Goal: Information Seeking & Learning: Learn about a topic

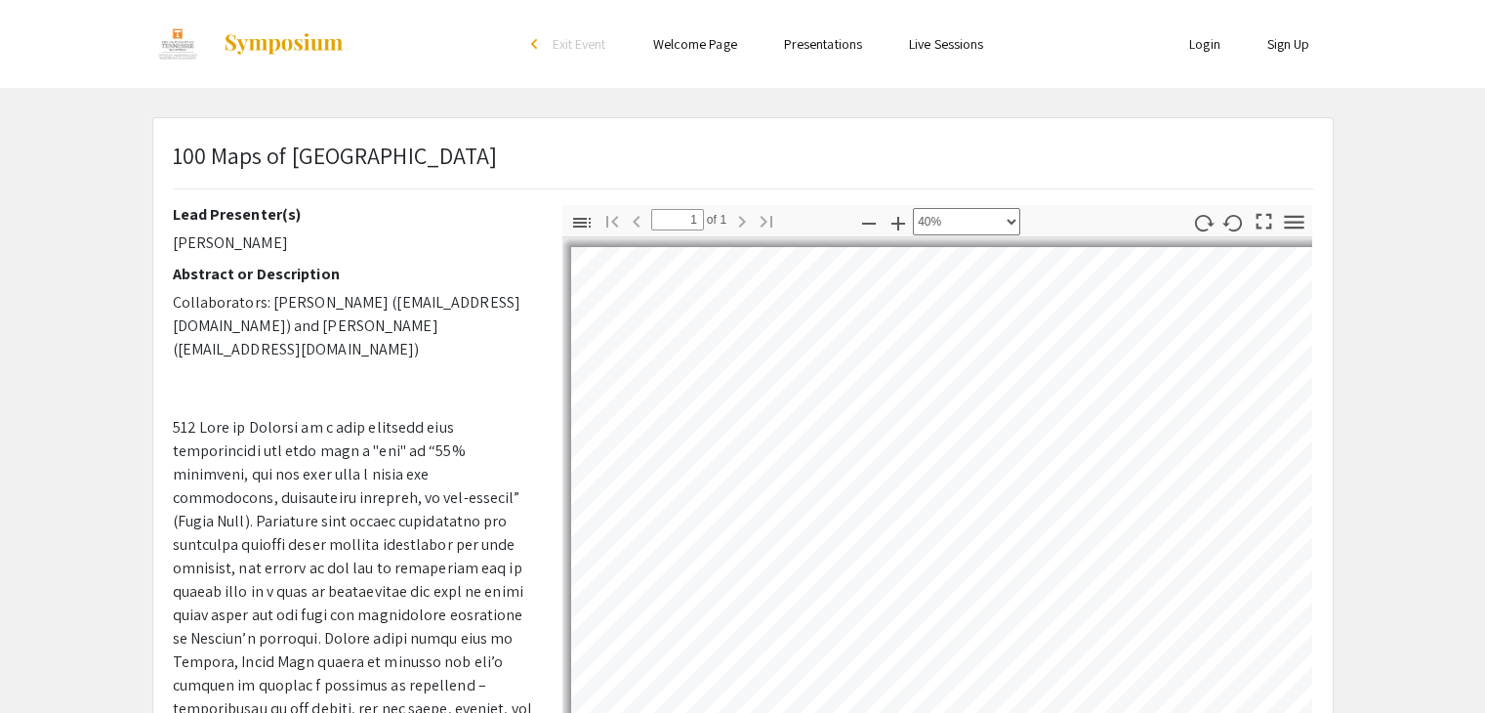
select select "custom"
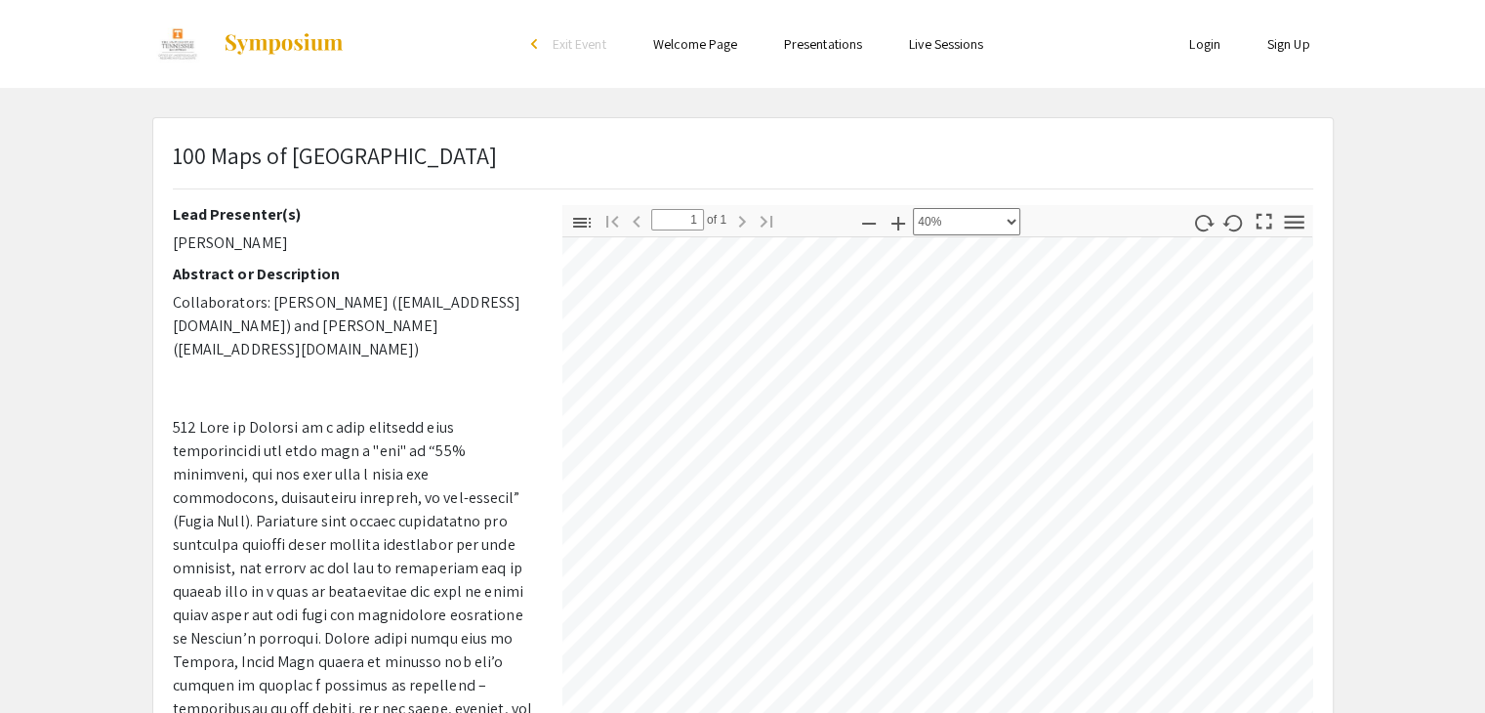
click at [996, 231] on div "Toggle Sidebar Find Go to First Page Previous 1 of 1 Next Go to Last Page Zoom …" at bounding box center [937, 547] width 751 height 684
click at [828, 712] on html "Skip navigation arrow_back_ios Exit Event Welcome Page Presentations Live Sessi…" at bounding box center [742, 356] width 1485 height 713
click at [1340, 0] on html "Skip navigation arrow_back_ios Exit Event Welcome Page Presentations Live Sessi…" at bounding box center [742, 356] width 1485 height 713
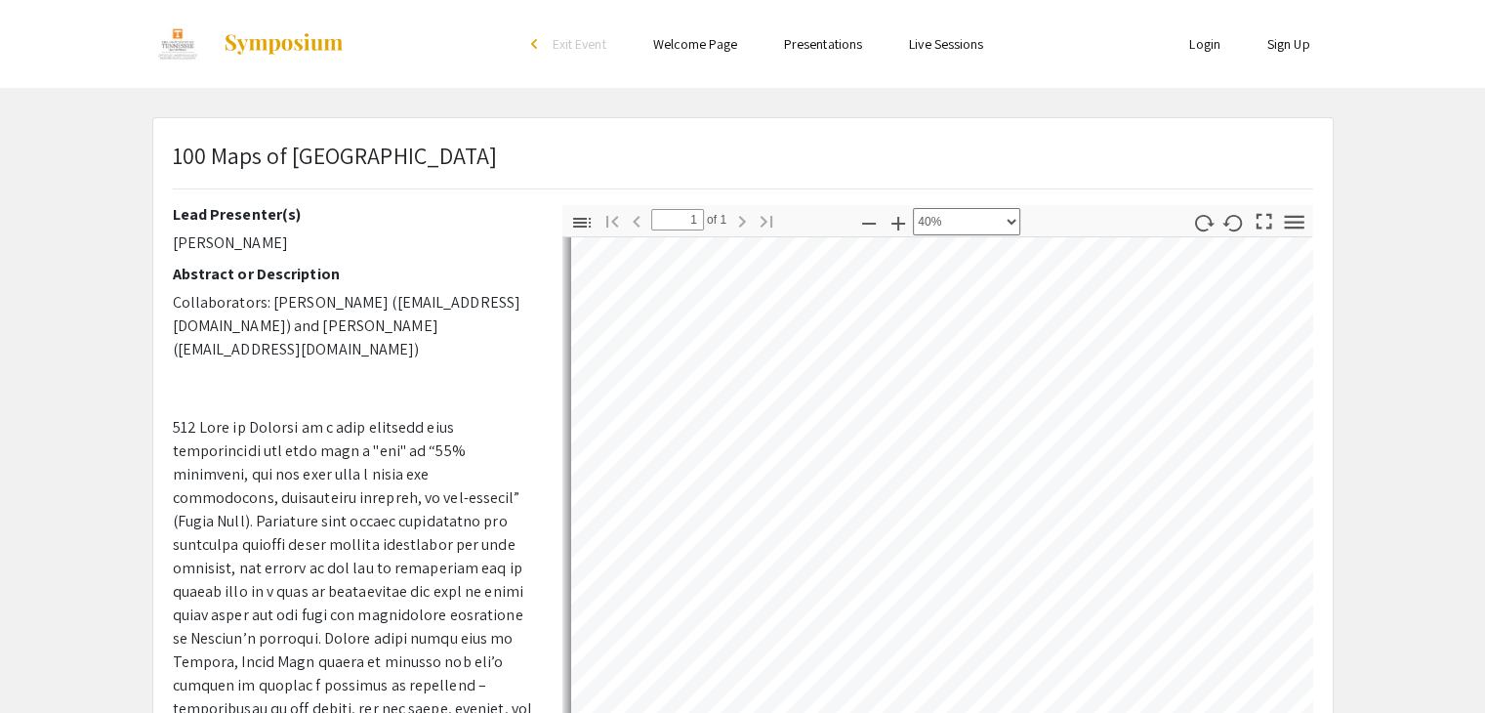
scroll to position [730, 0]
click at [1026, 163] on div "100 Maps of [GEOGRAPHIC_DATA] Lead Presenter(s) [PERSON_NAME] Abstract or Descr…" at bounding box center [743, 610] width 1180 height 985
click at [904, 170] on div "100 Maps of [GEOGRAPHIC_DATA] Lead Presenter(s) [PERSON_NAME] Abstract or Descr…" at bounding box center [743, 610] width 1180 height 985
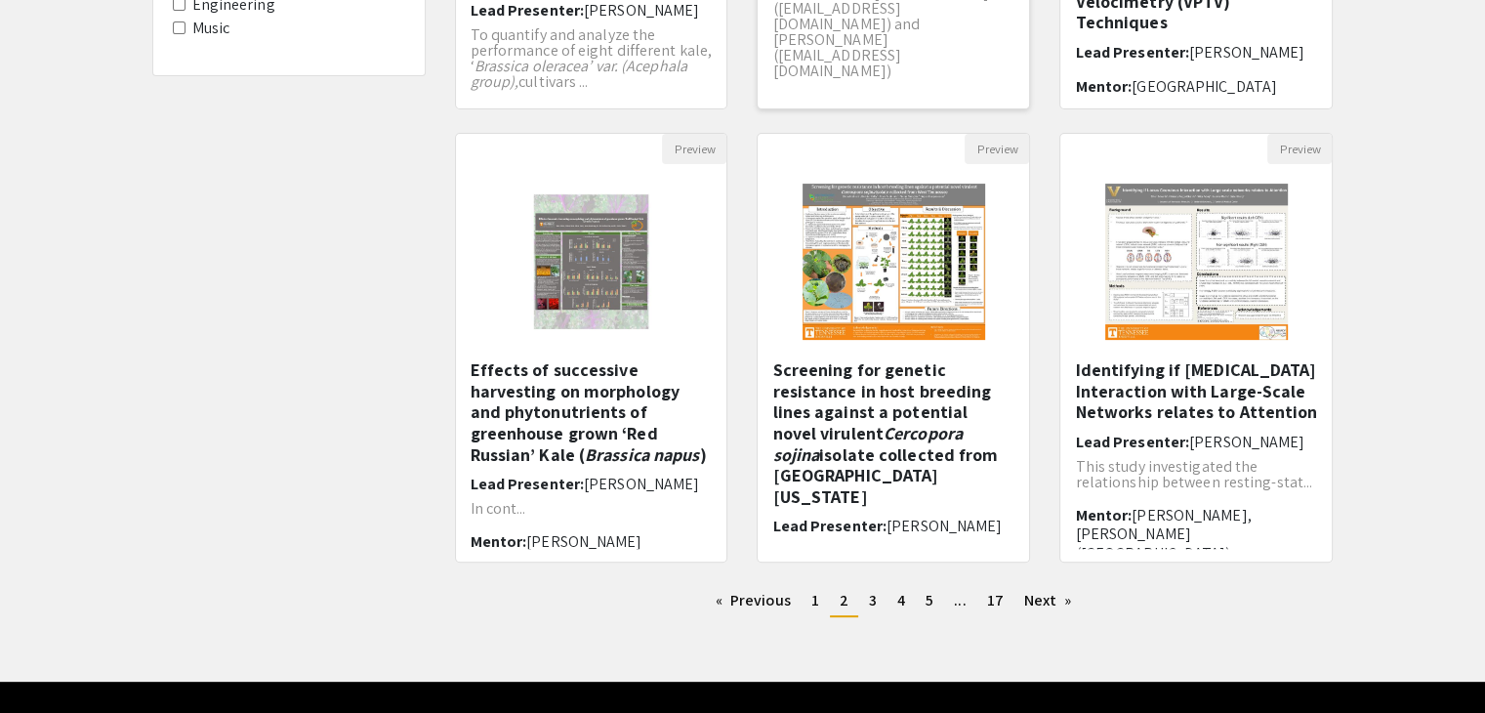
scroll to position [581, 0]
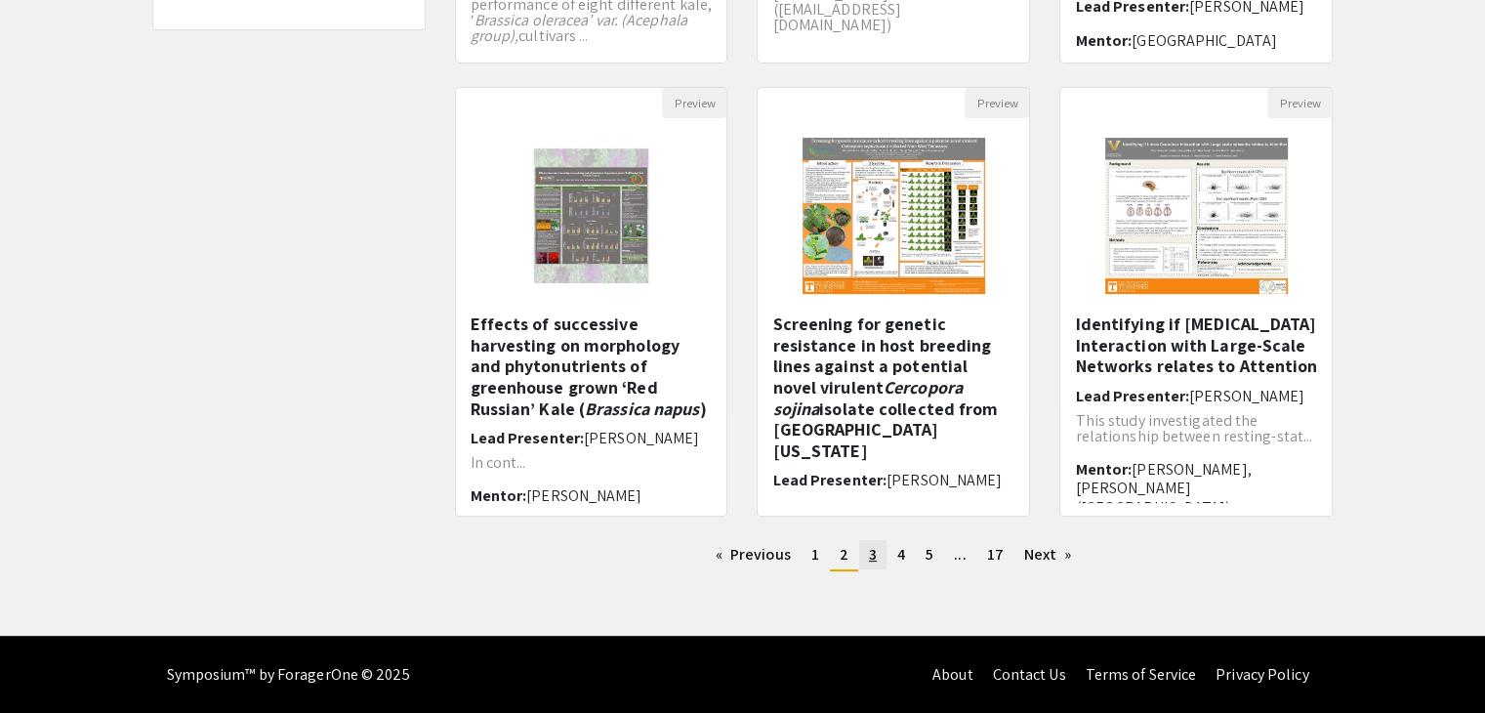
click at [864, 565] on link "page 3" at bounding box center [872, 554] width 27 height 29
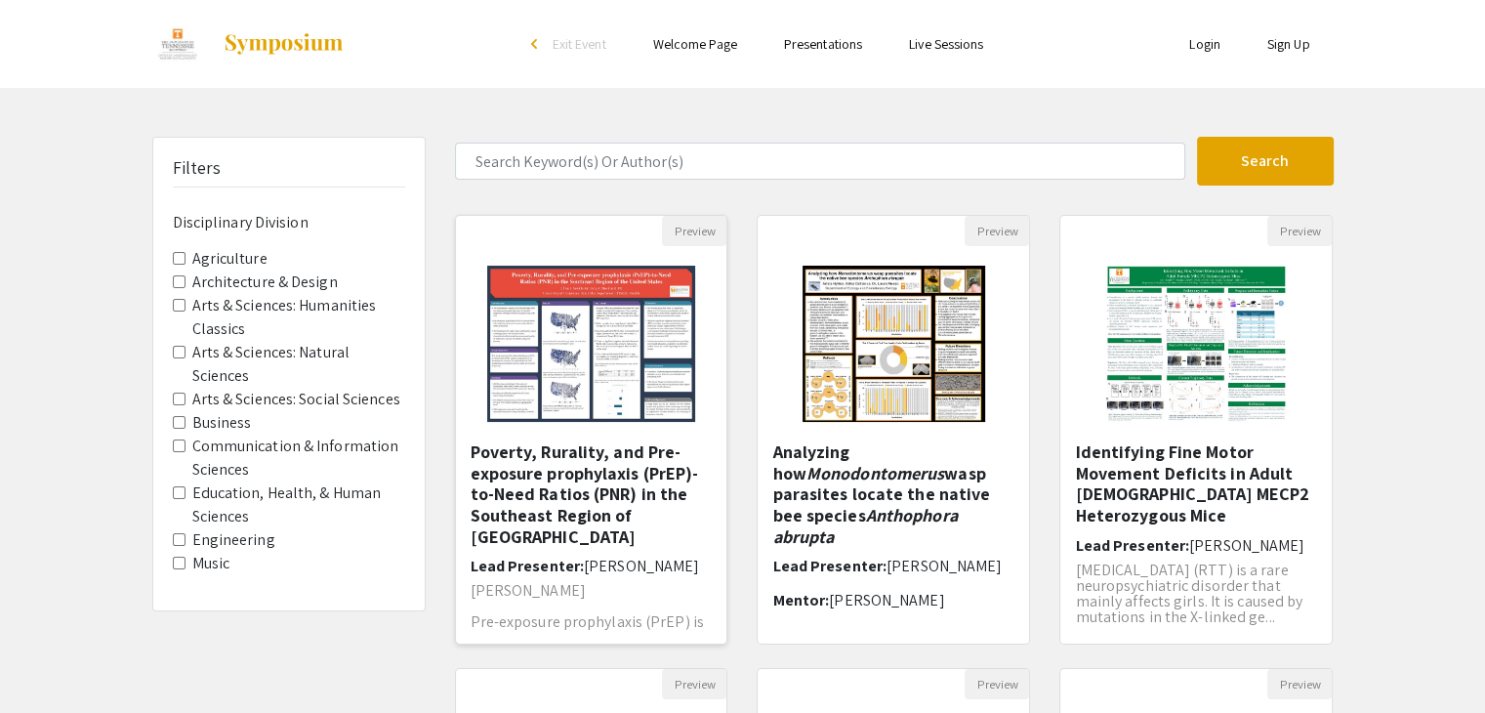
click at [605, 426] on img "Open Presentation <p>Poverty, Rurality, and Pre-exposure prophylaxis (PrEP)-to-…" at bounding box center [591, 343] width 247 height 195
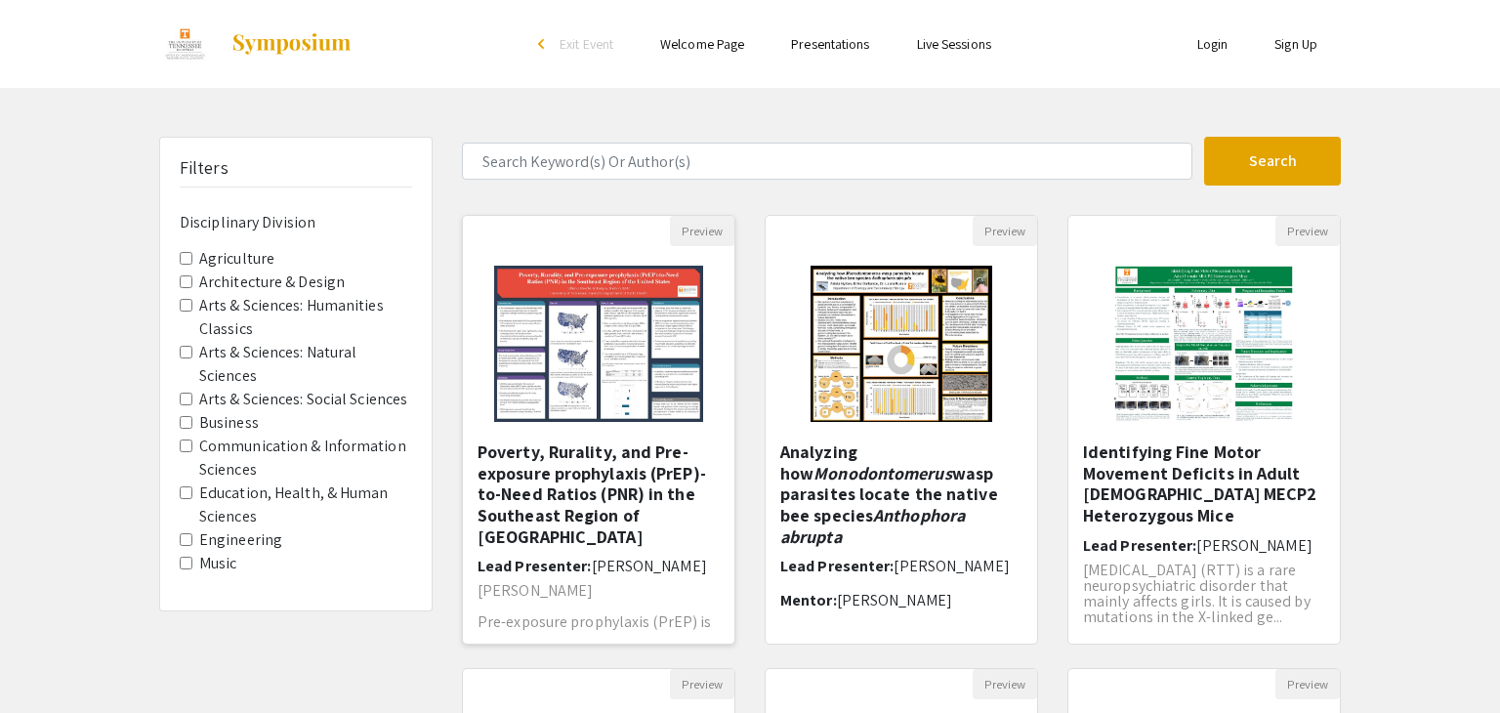
select select "custom"
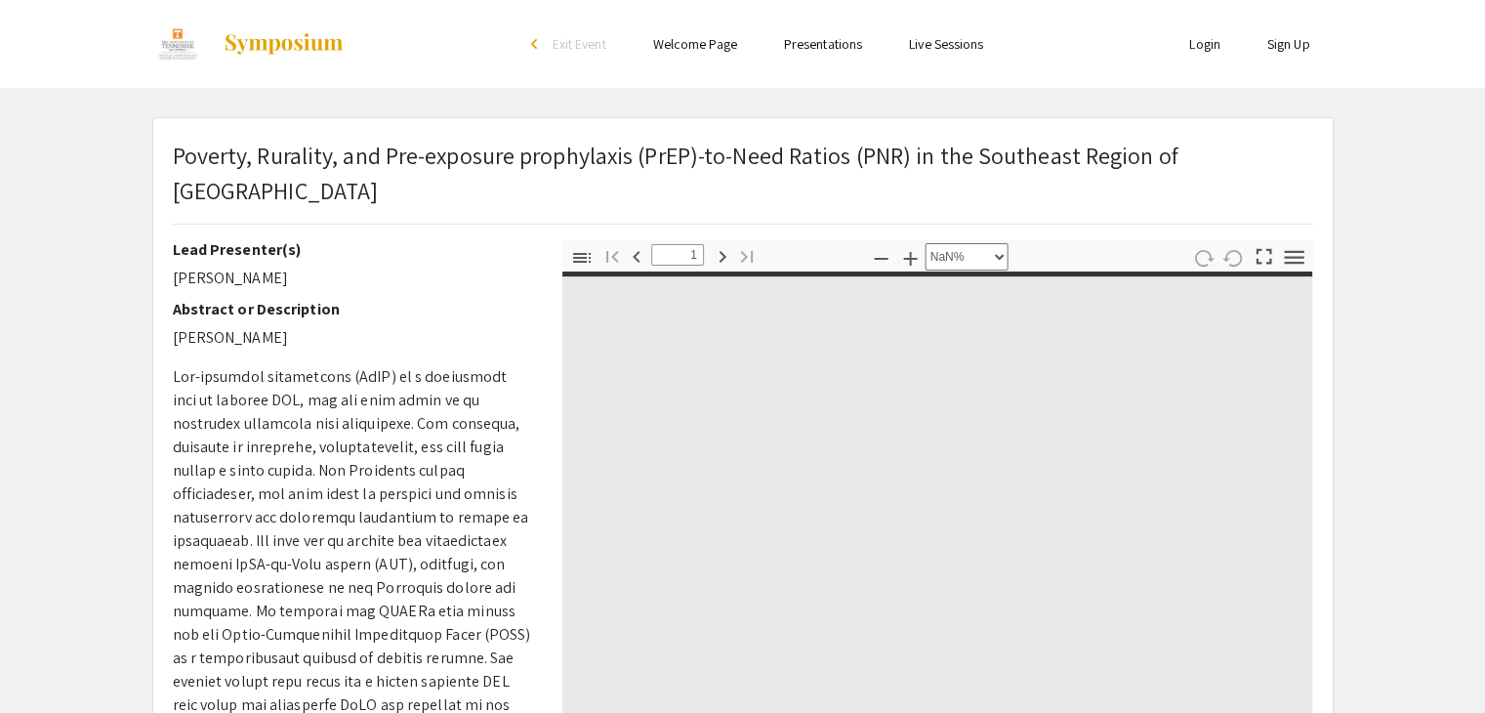
type input "0"
select select "custom"
type input "1"
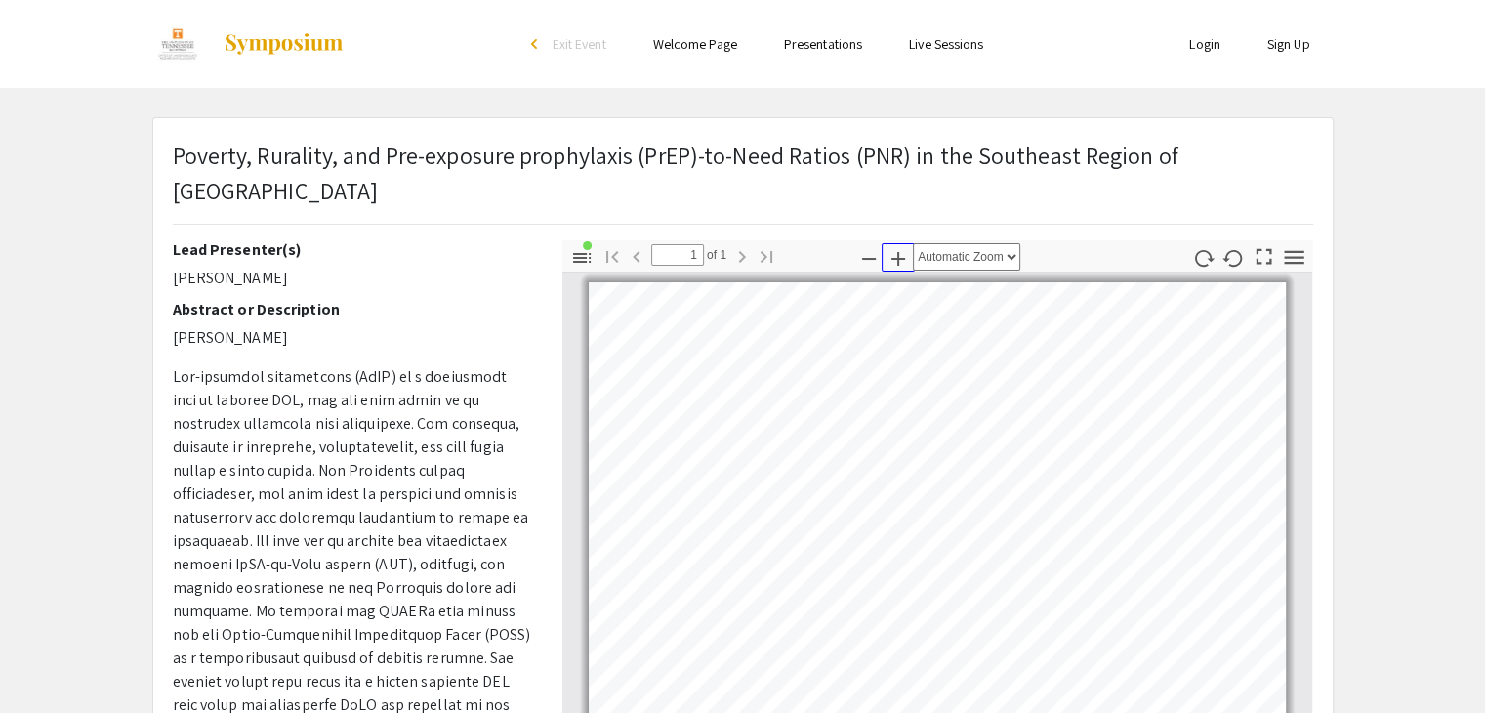
click at [908, 258] on icon "button" at bounding box center [898, 258] width 23 height 23
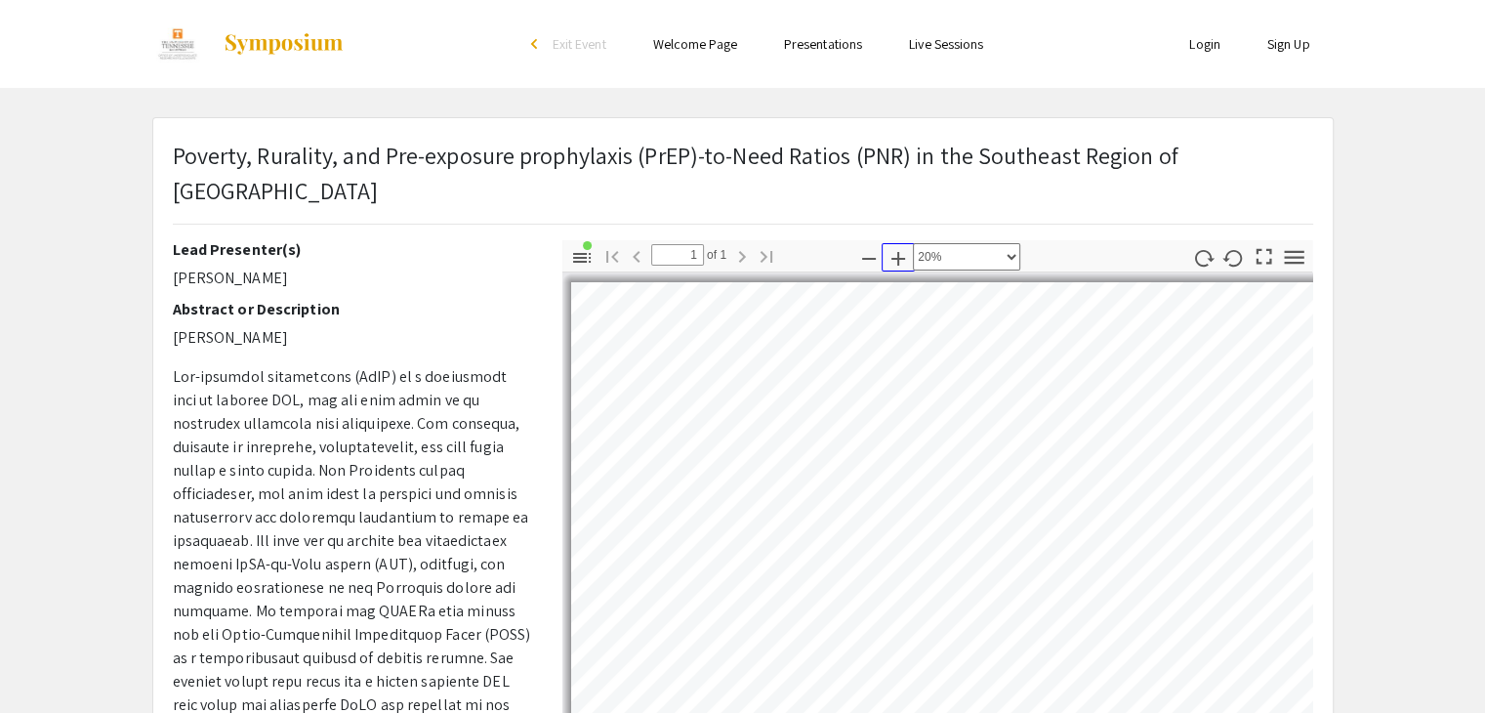
click at [908, 258] on icon "button" at bounding box center [898, 258] width 23 height 23
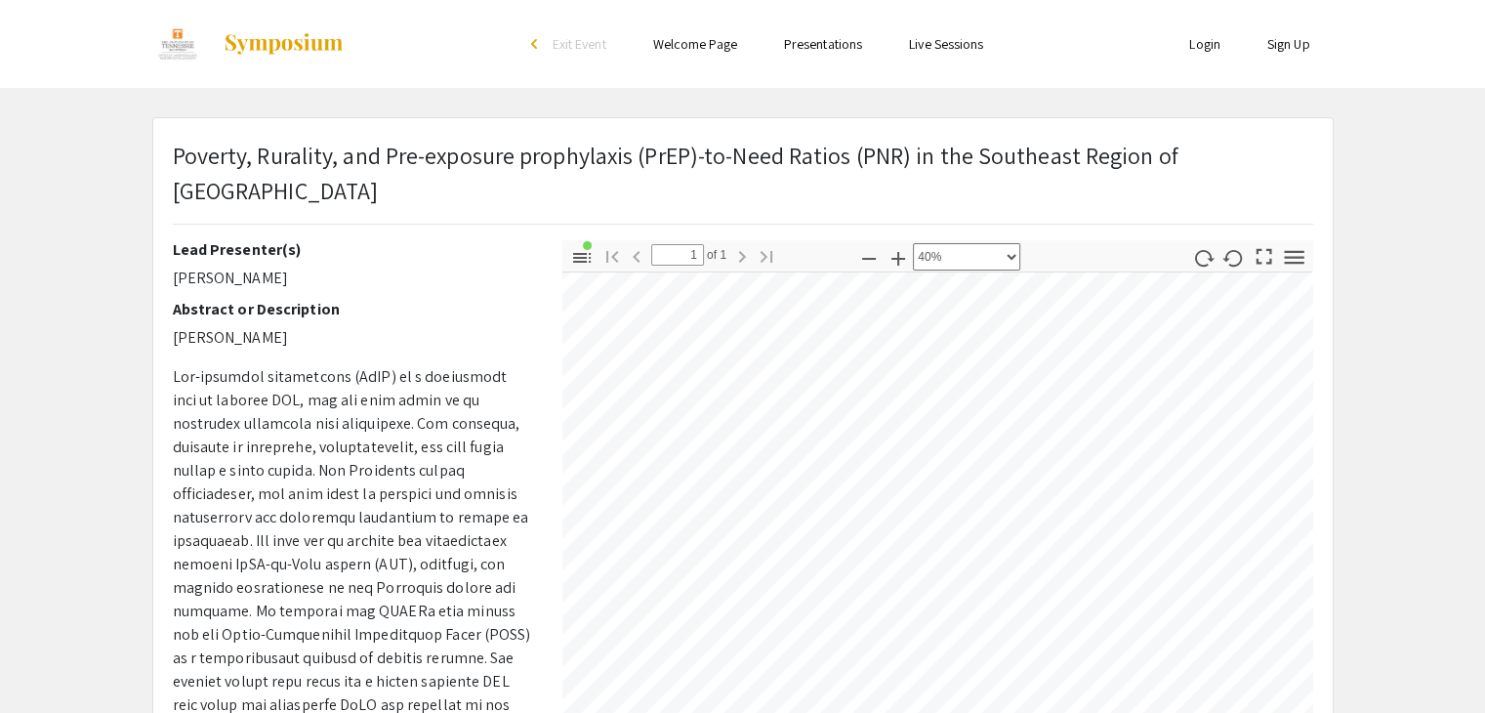
click at [397, 374] on div "Lead Presenter(s) [PERSON_NAME] Abstract or Description [PERSON_NAME] [PERSON_N…" at bounding box center [743, 582] width 1170 height 684
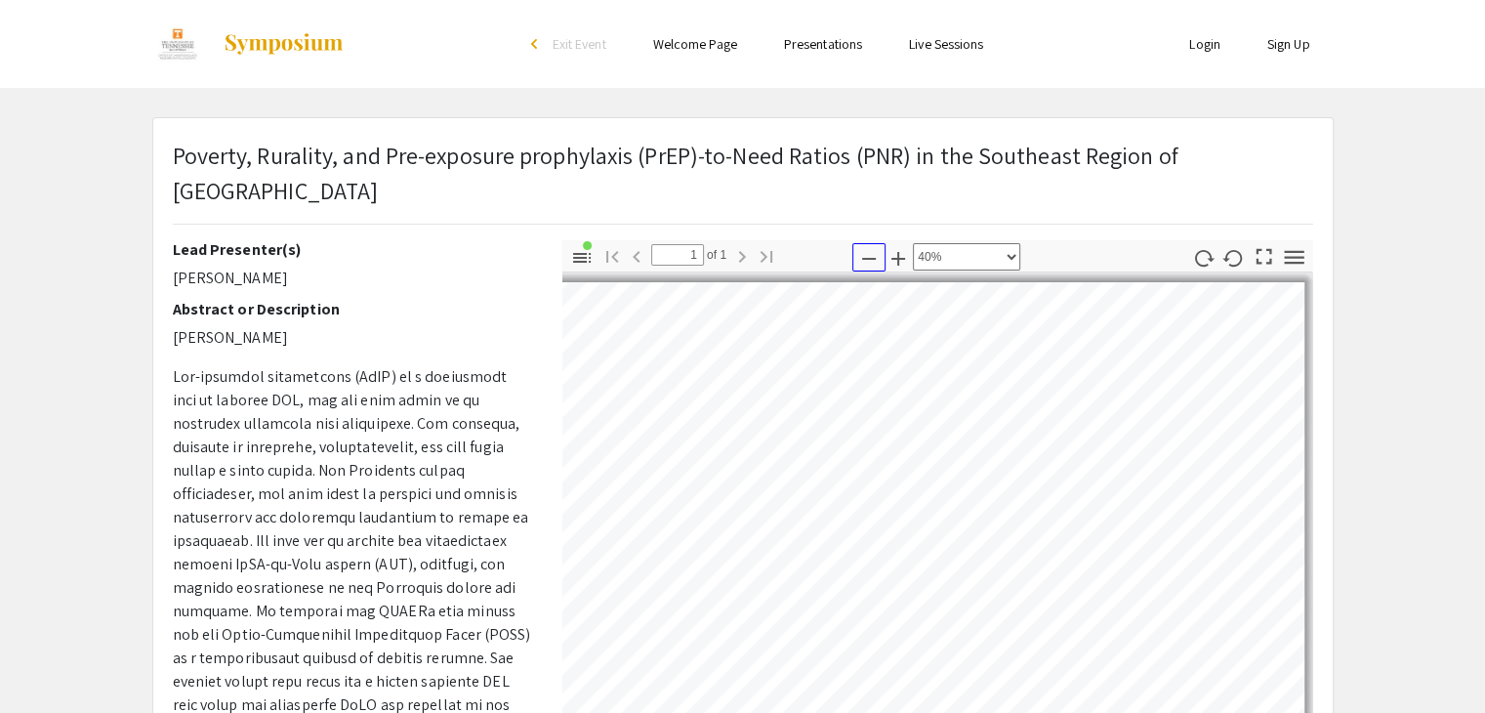
click at [859, 254] on icon "button" at bounding box center [868, 258] width 23 height 23
select select "custom"
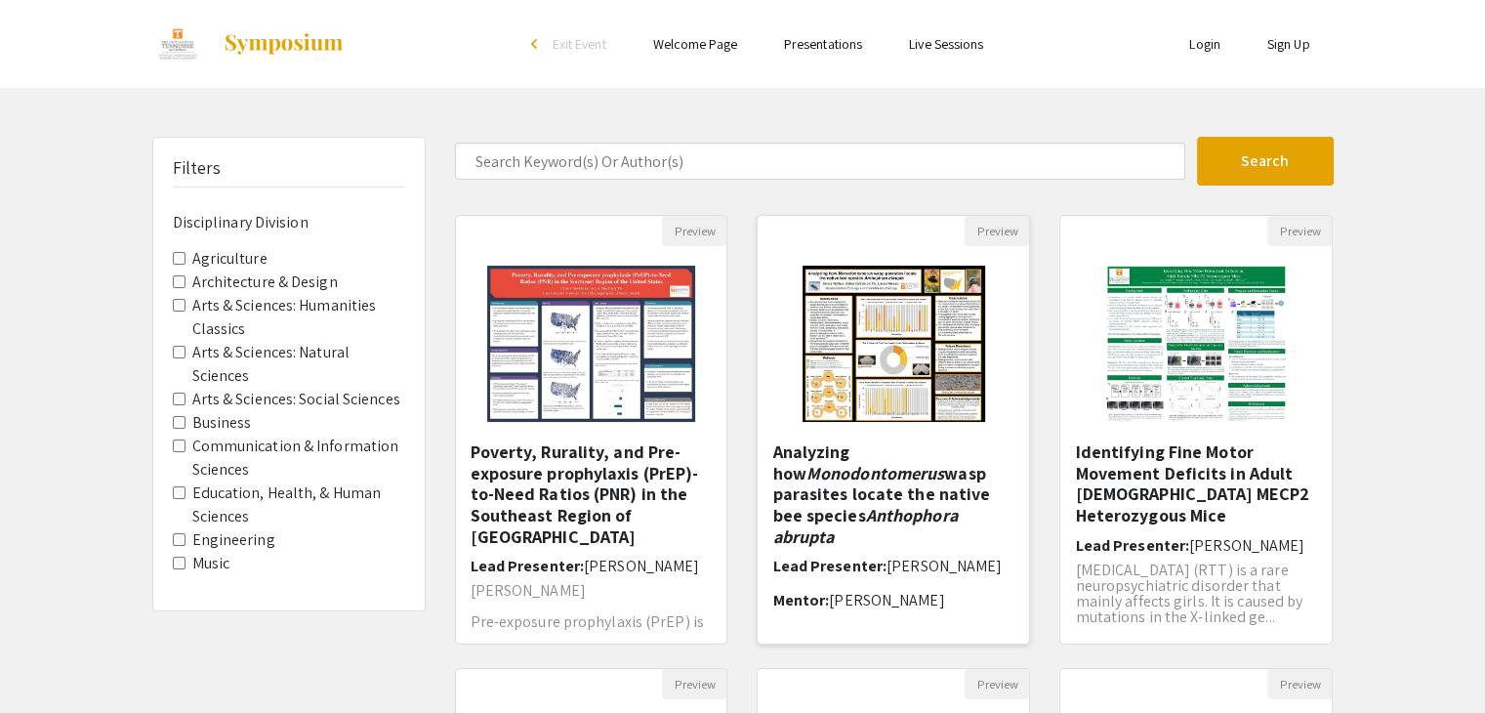
click at [926, 267] on img at bounding box center [894, 343] width 222 height 195
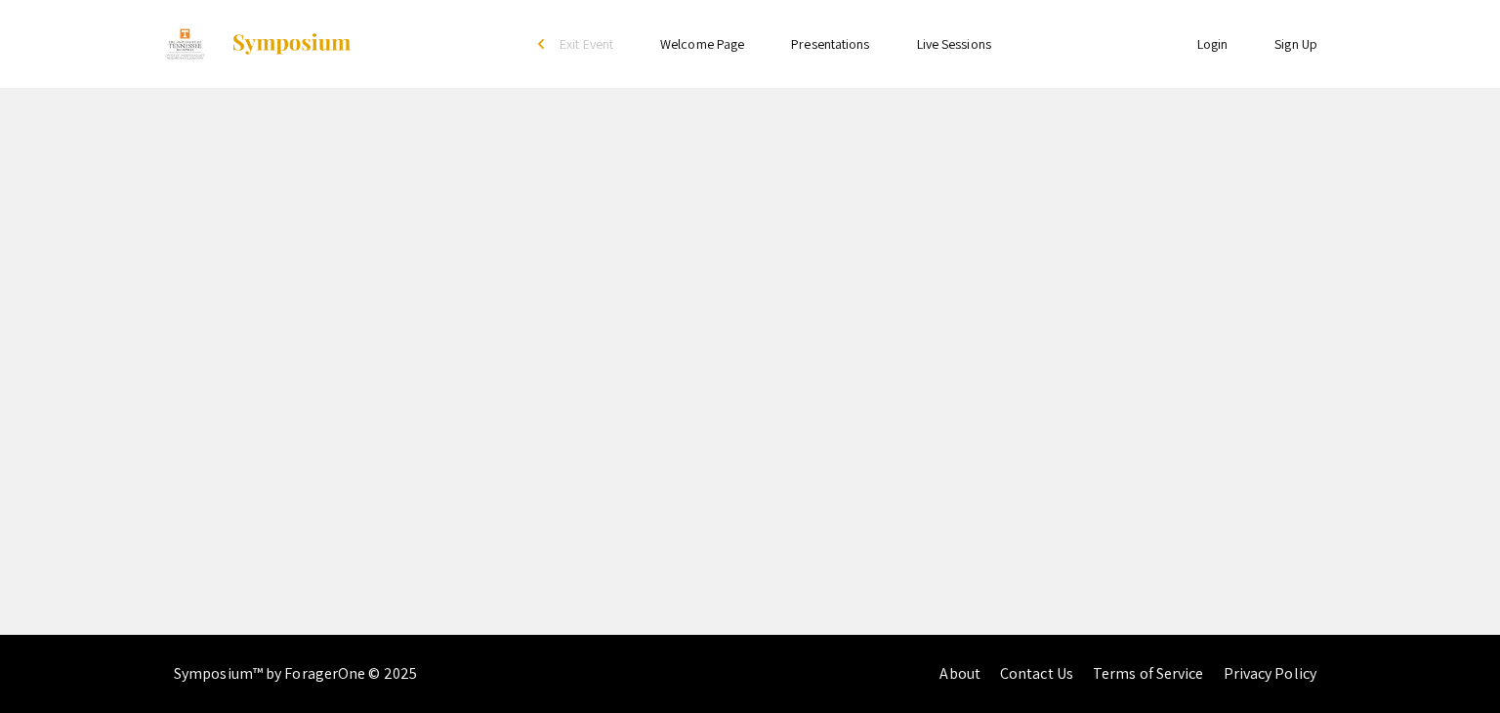
select select "custom"
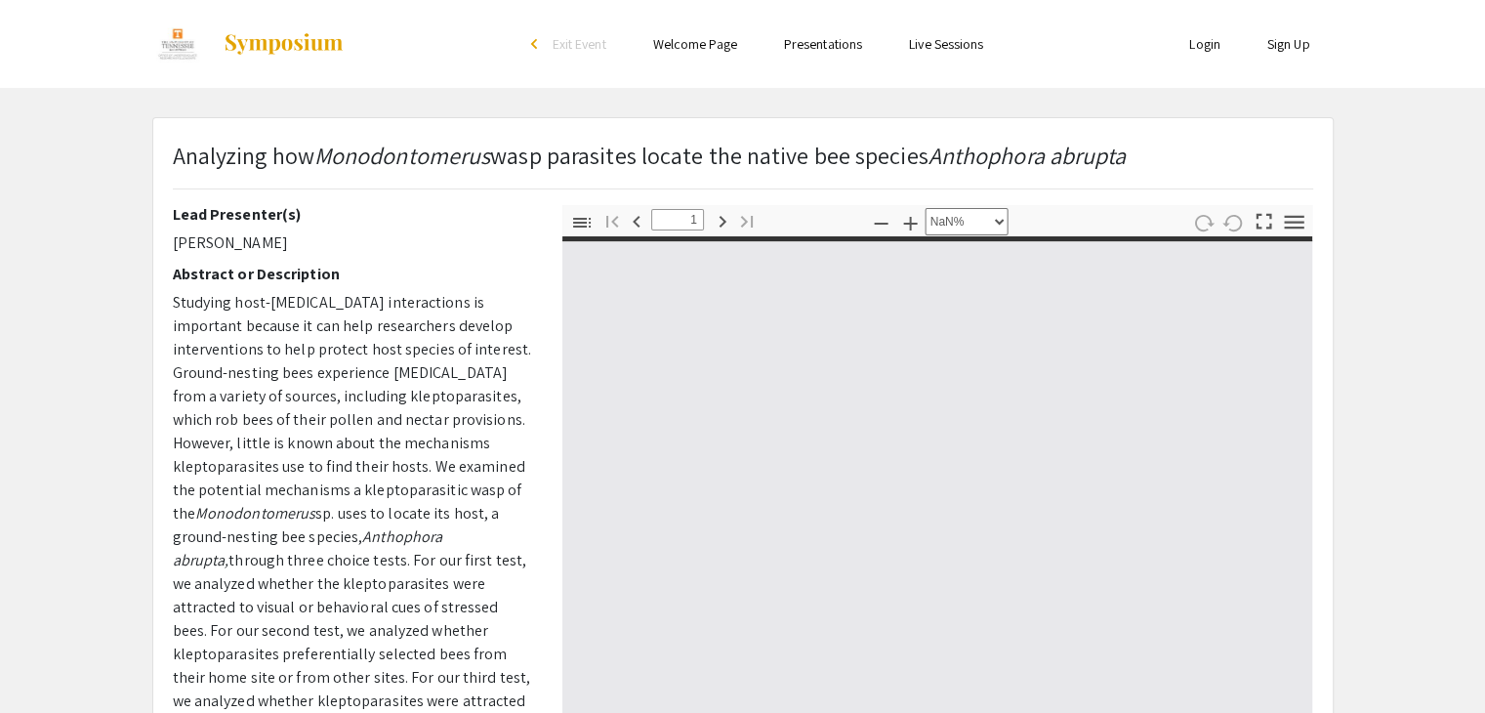
type input "0"
select select "custom"
type input "1"
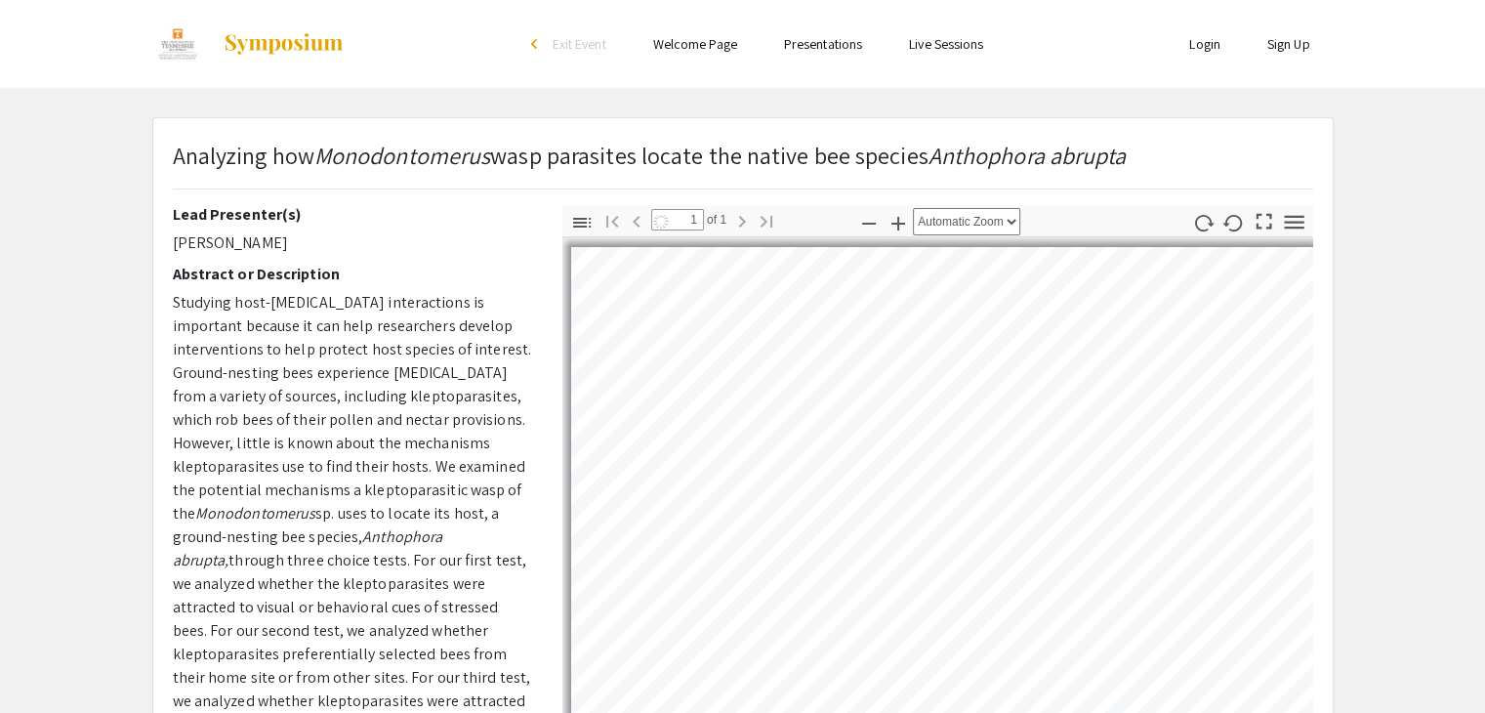
select select "auto"
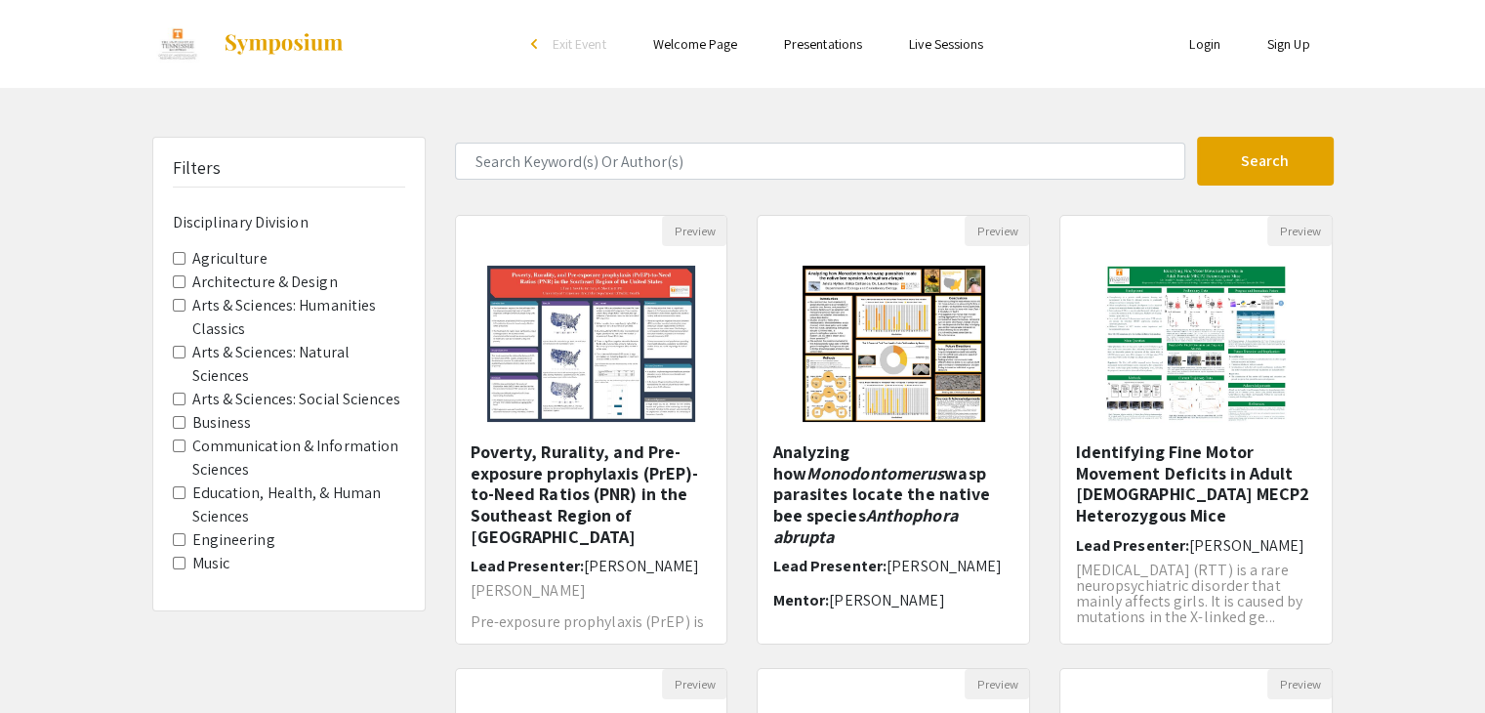
scroll to position [455, 0]
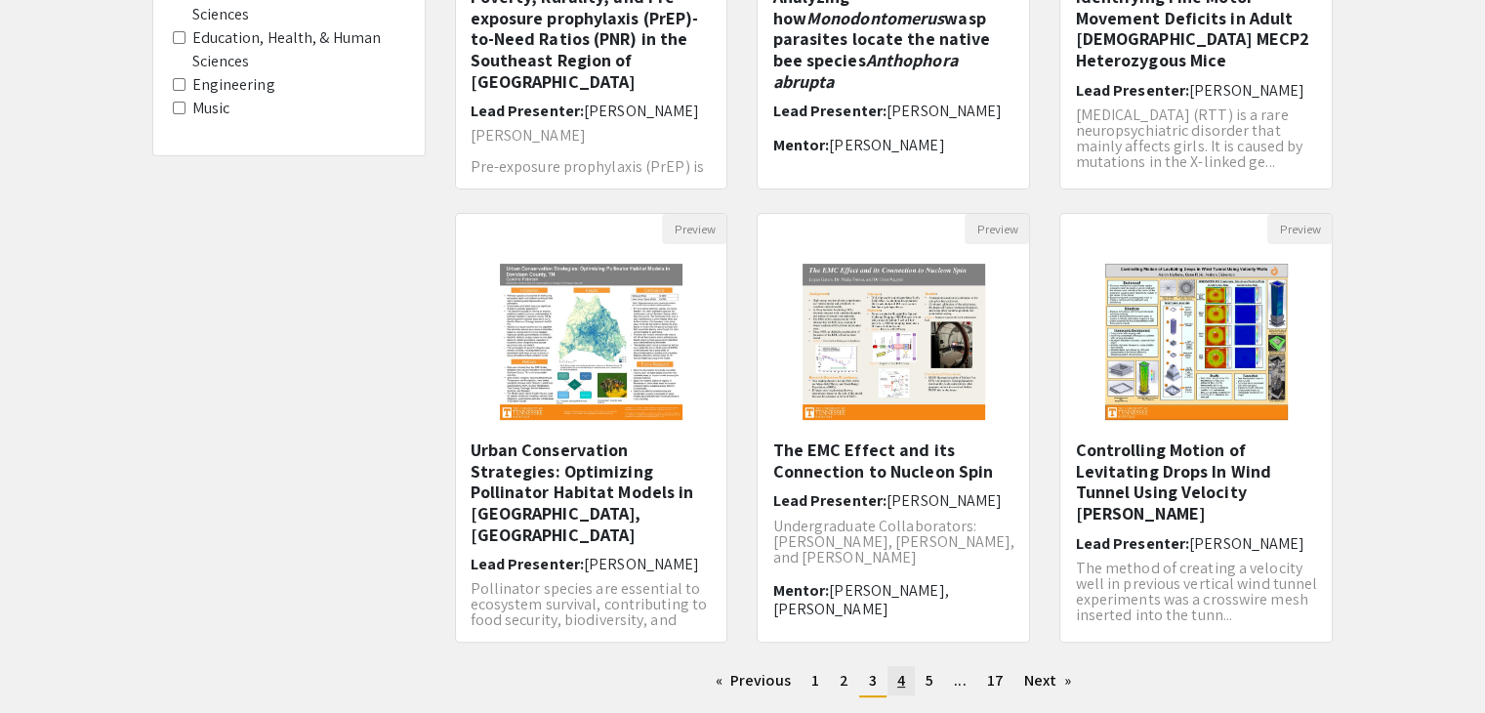
click at [910, 682] on link "page 4" at bounding box center [901, 680] width 27 height 29
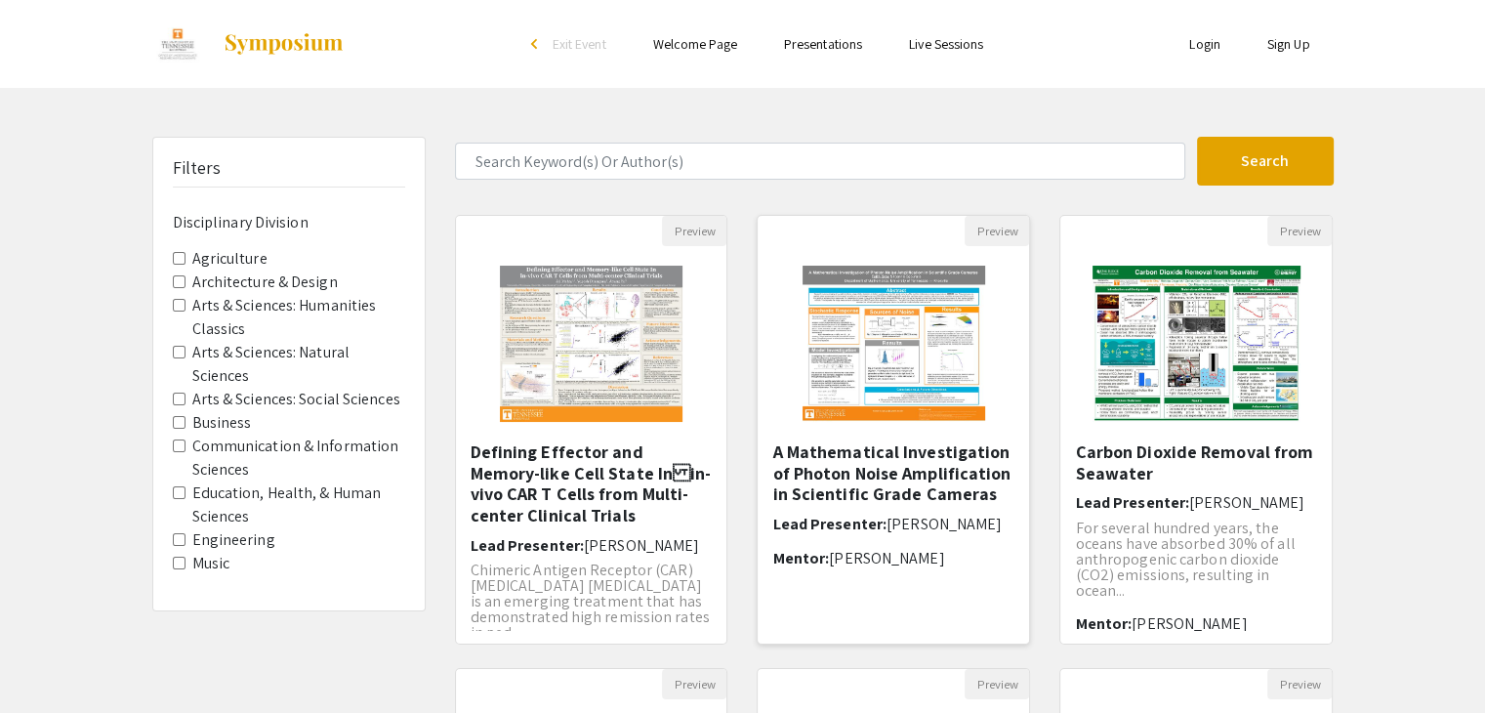
scroll to position [581, 0]
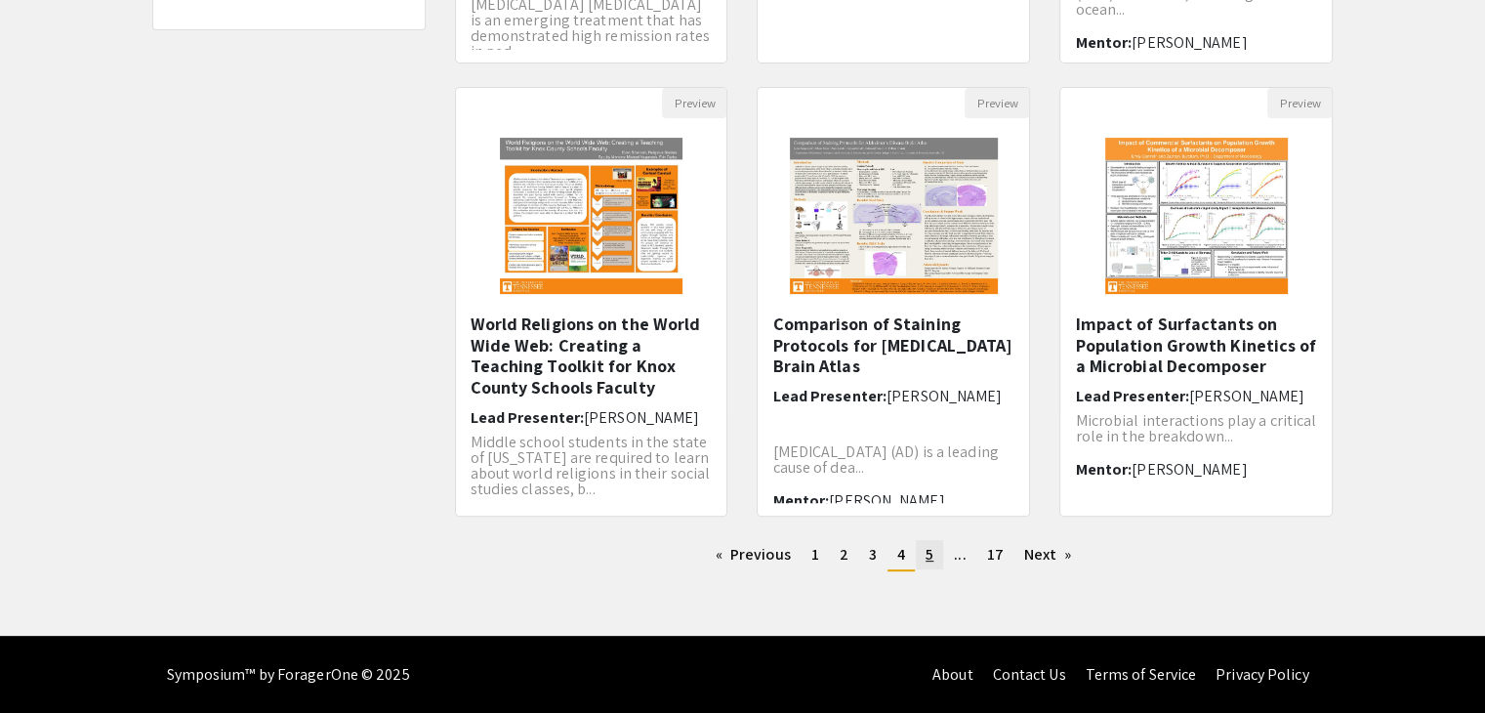
click at [930, 565] on link "page 5" at bounding box center [929, 554] width 27 height 29
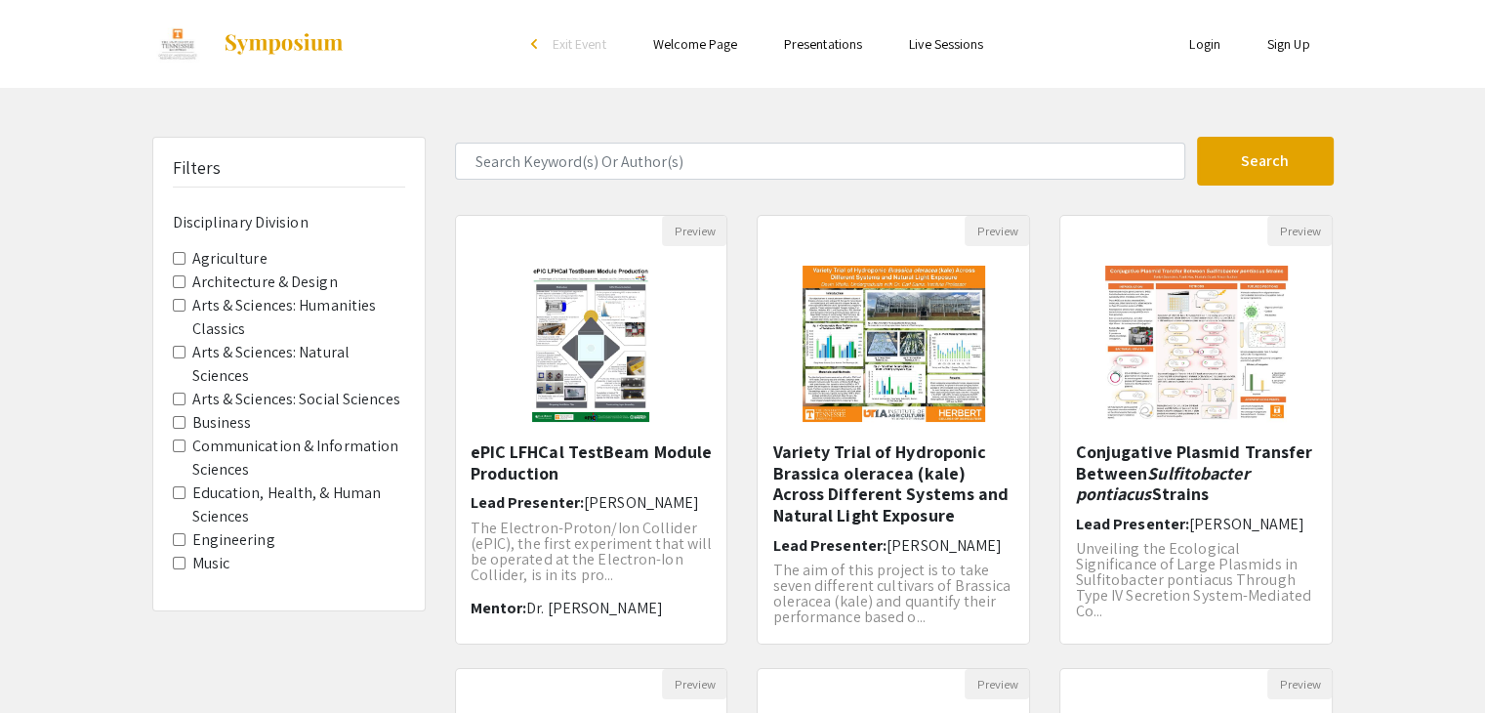
scroll to position [581, 0]
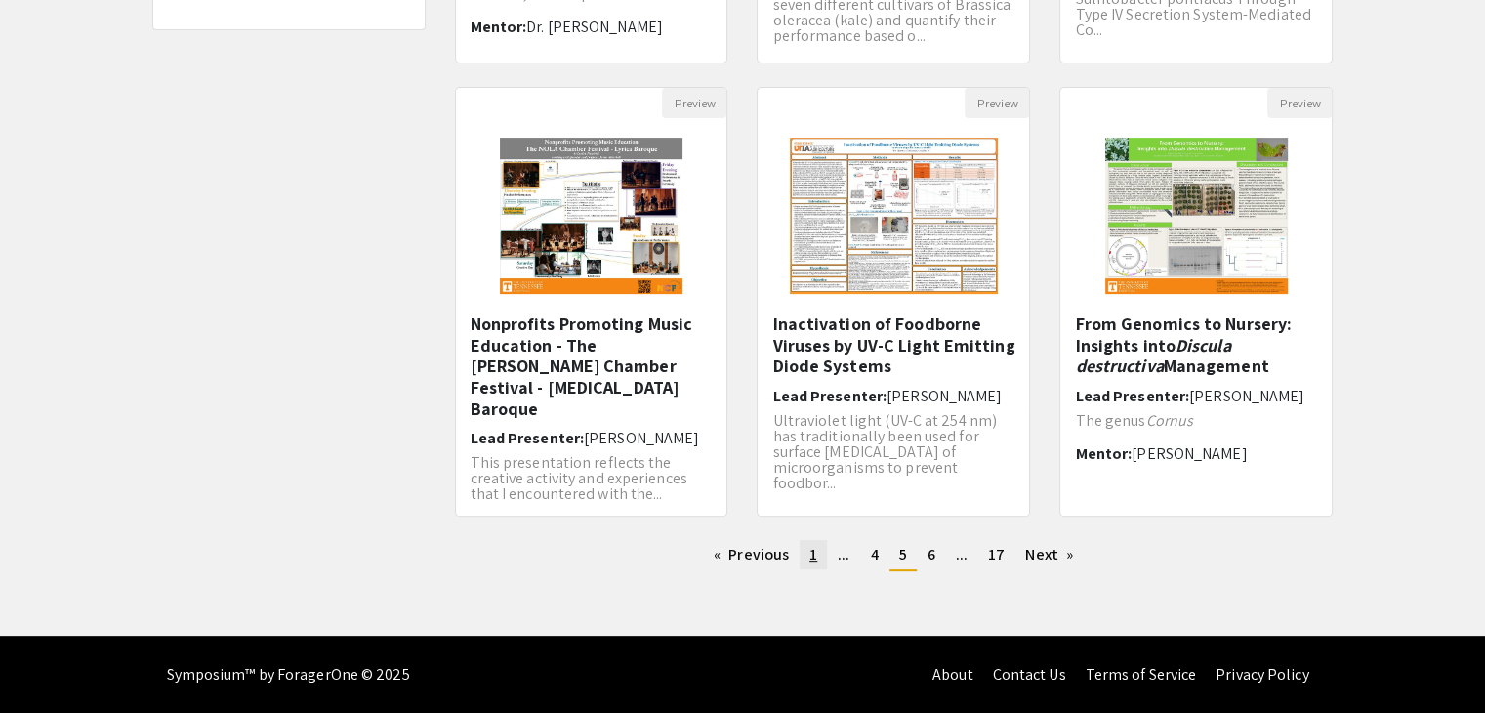
click at [815, 563] on link "page 1" at bounding box center [813, 554] width 27 height 29
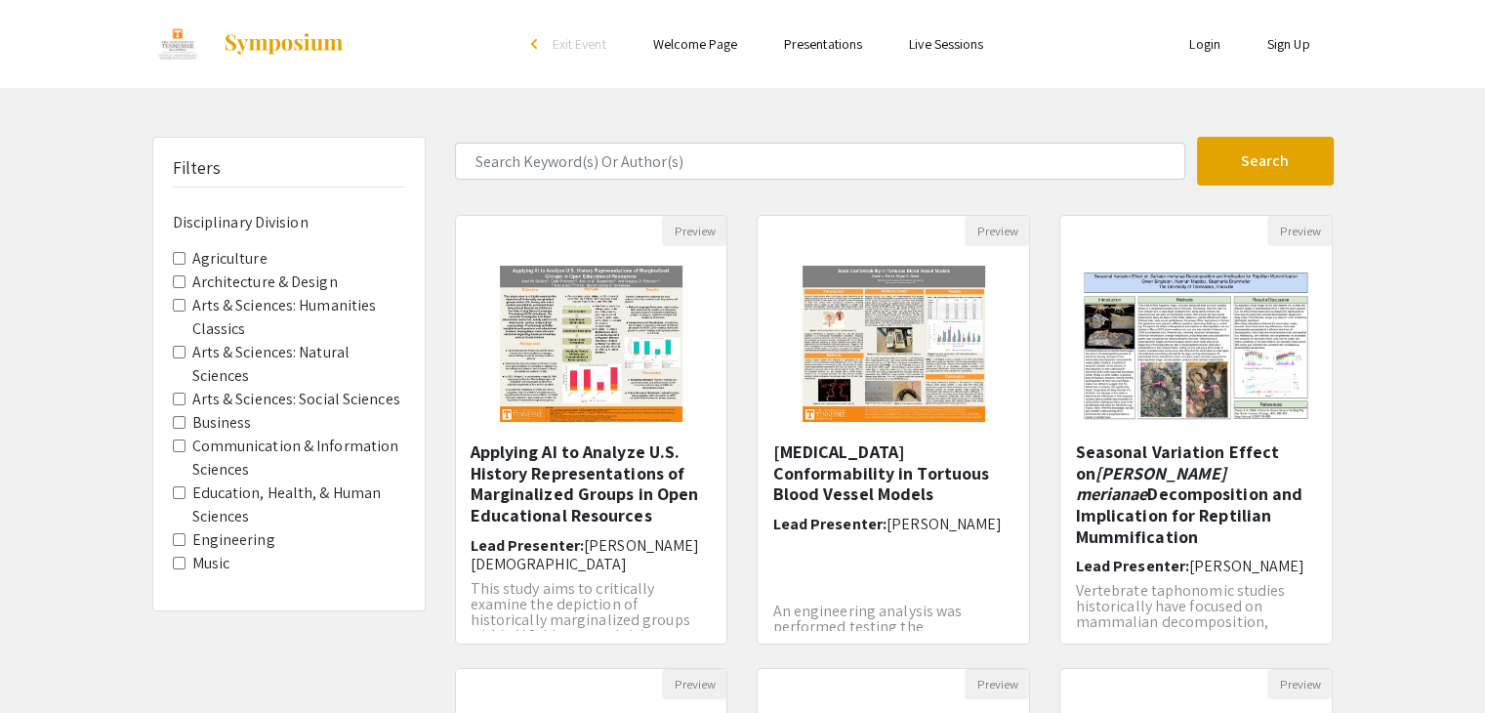
click at [1092, 386] on img "Open Presentation <p>Seasonal Variation Effect on <em>Salvator merianae </em>De…" at bounding box center [1195, 344] width 271 height 194
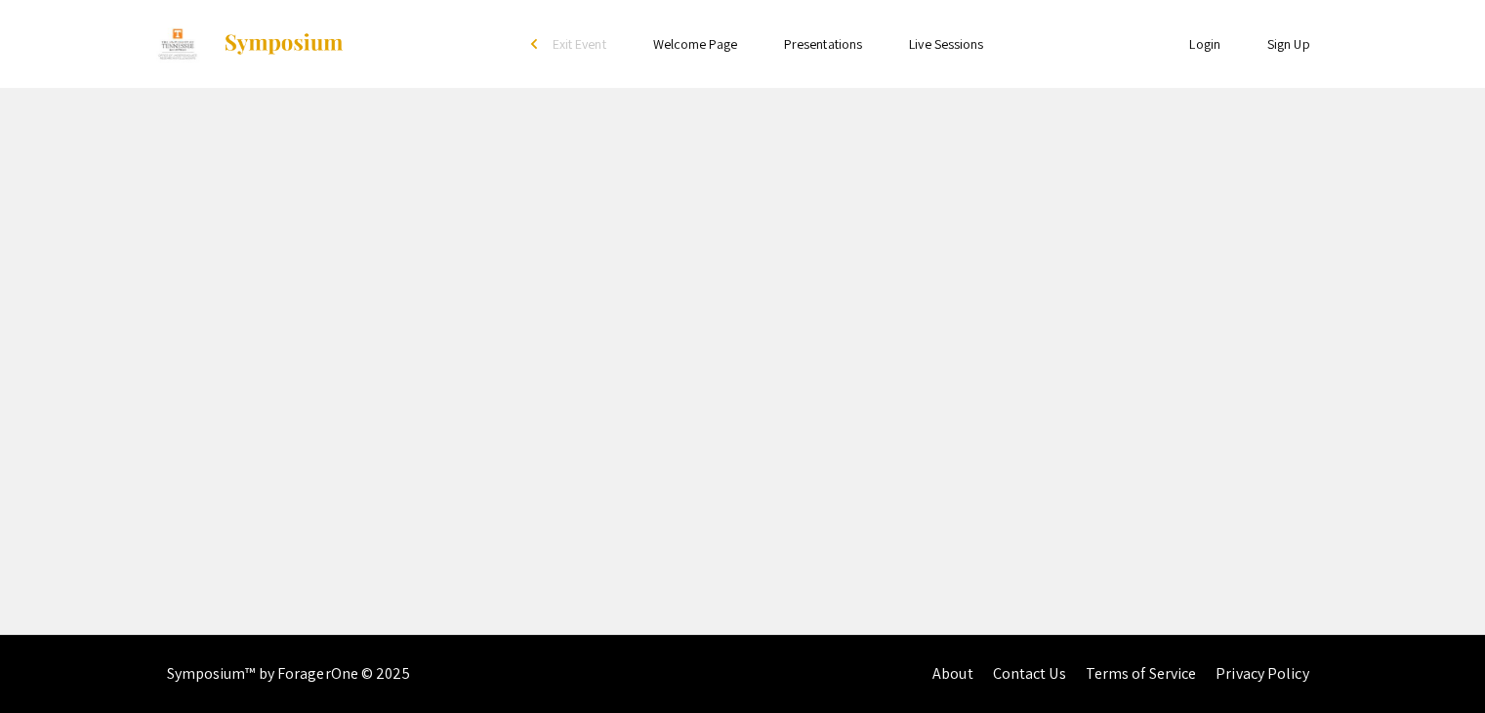
select select "custom"
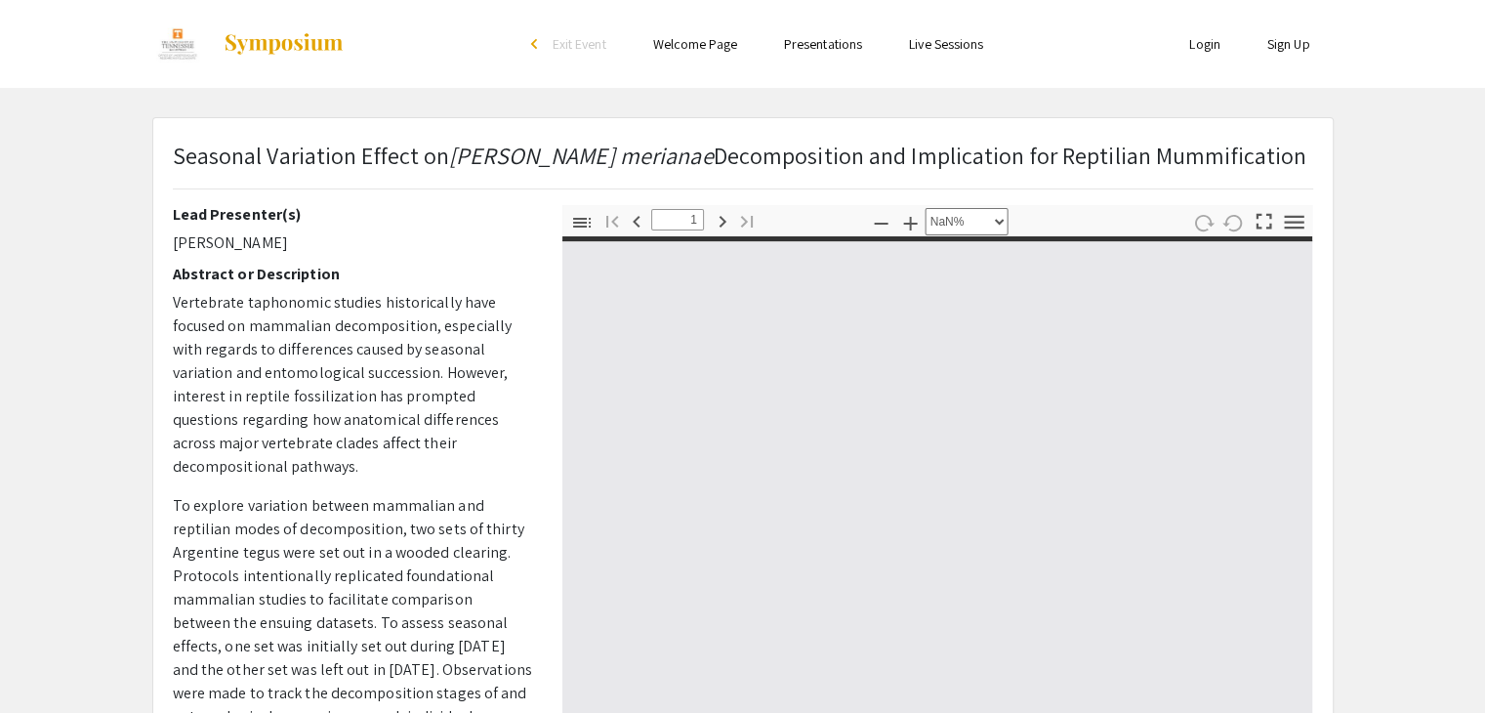
type input "0"
select select "custom"
type input "1"
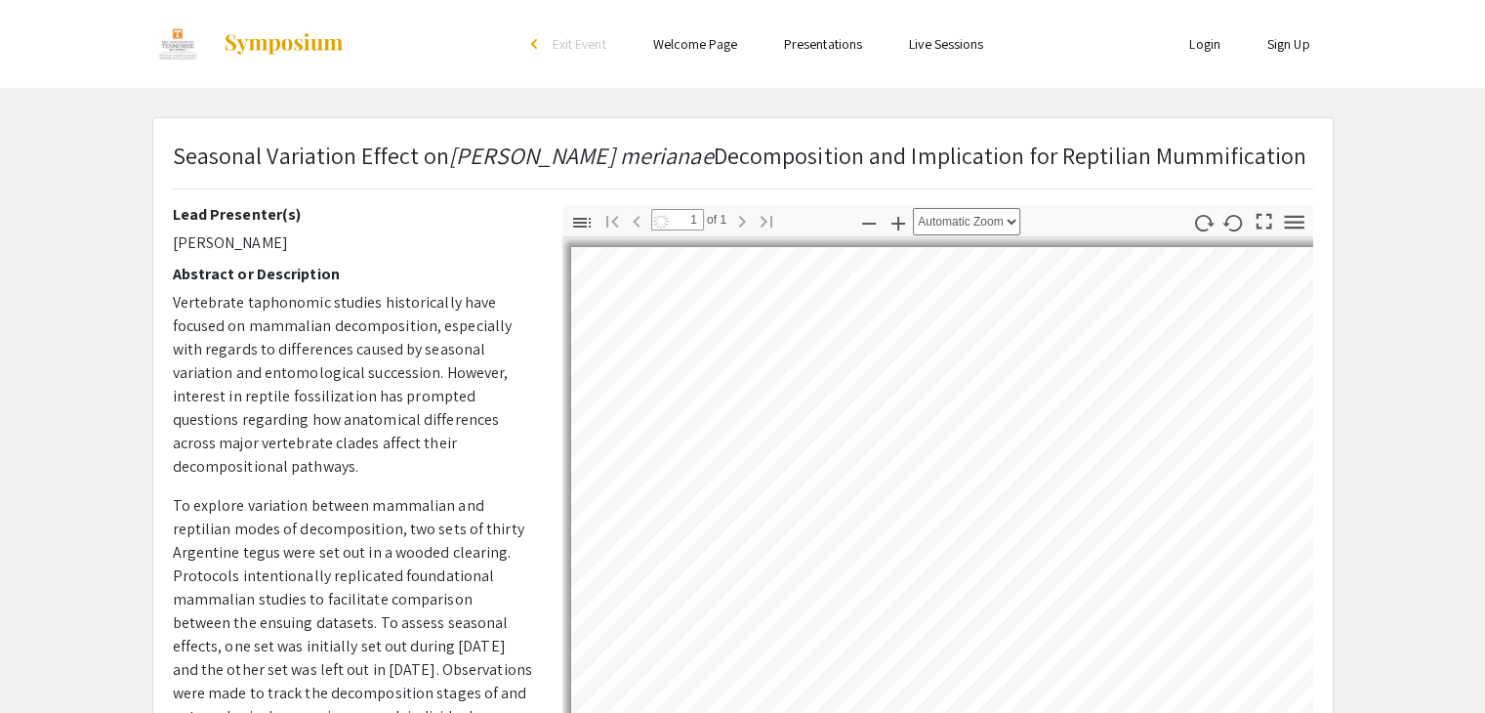
select select "auto"
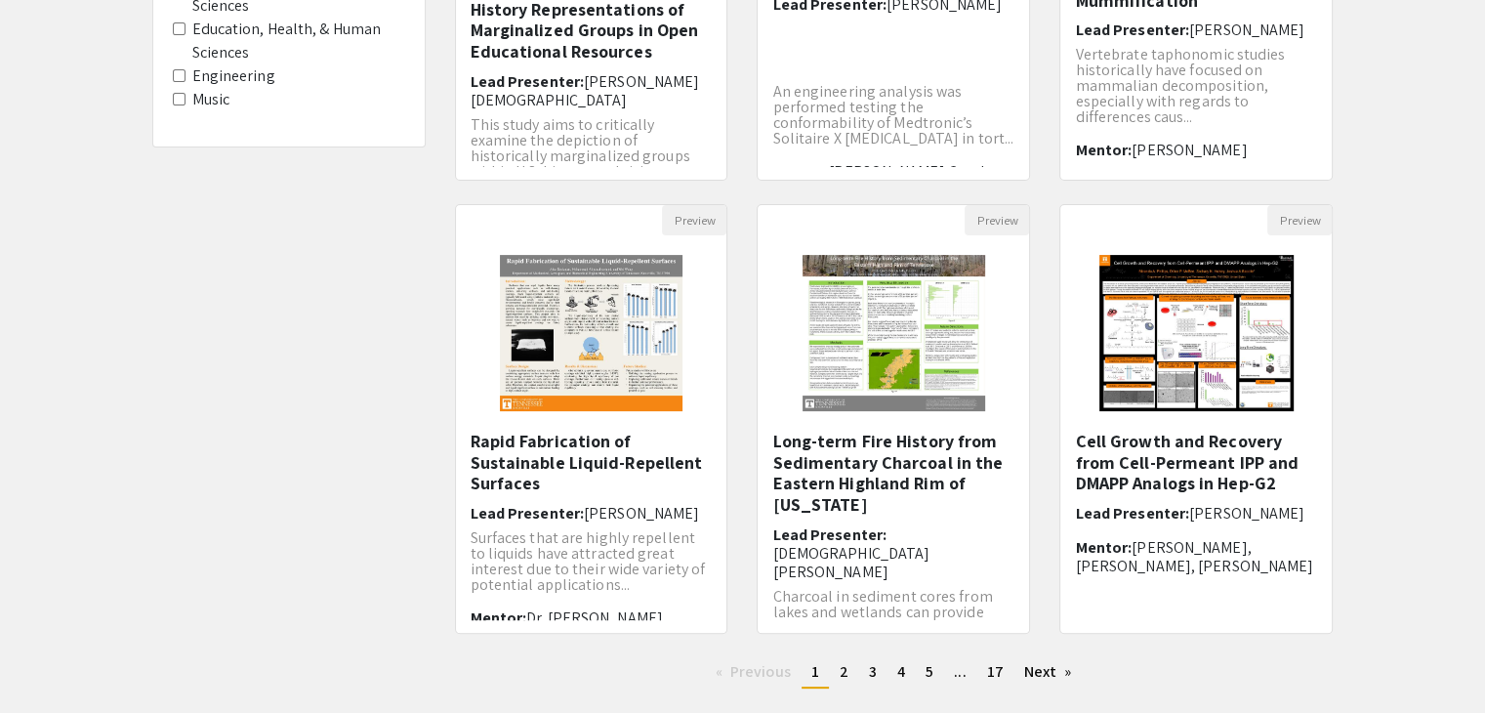
scroll to position [581, 0]
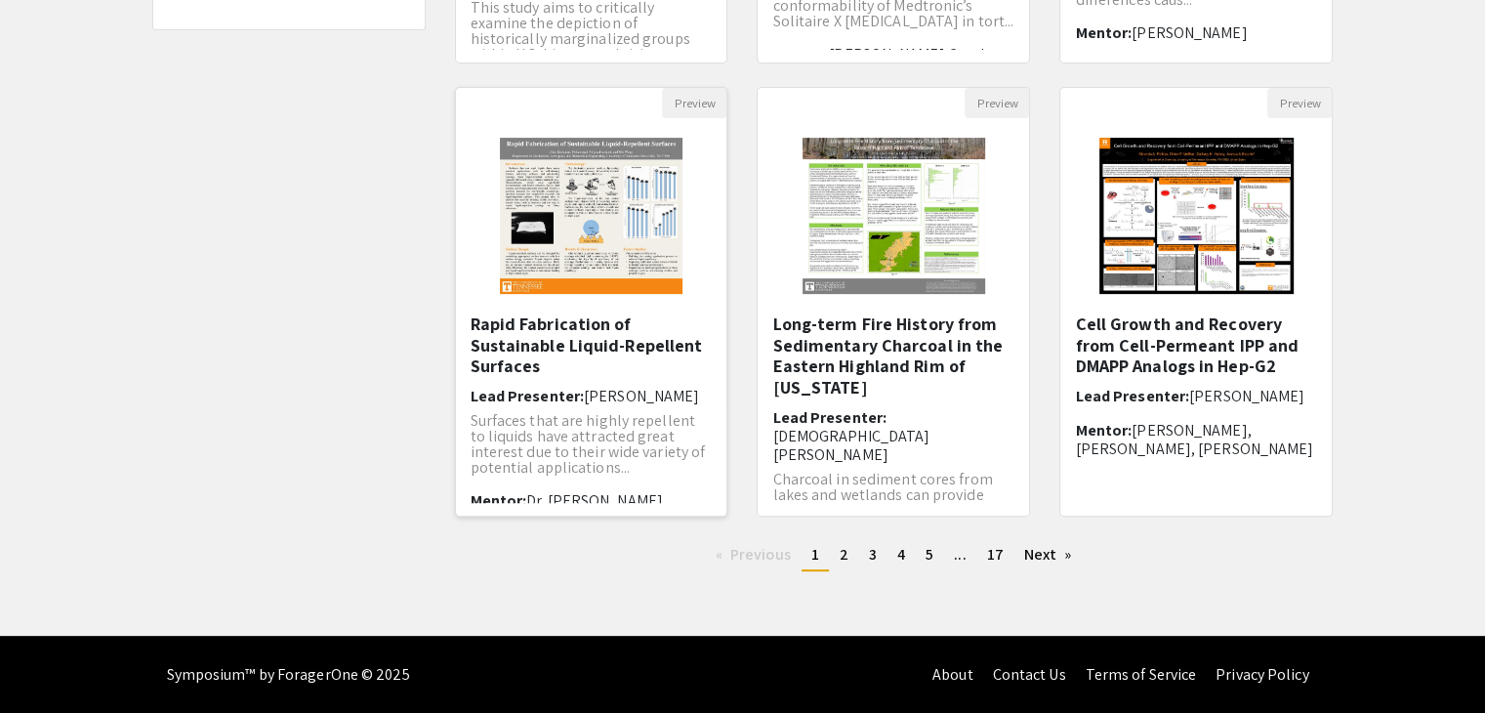
click at [572, 337] on h5 "Rapid Fabrication of Sustainable Liquid-Repellent Surfaces" at bounding box center [592, 344] width 242 height 63
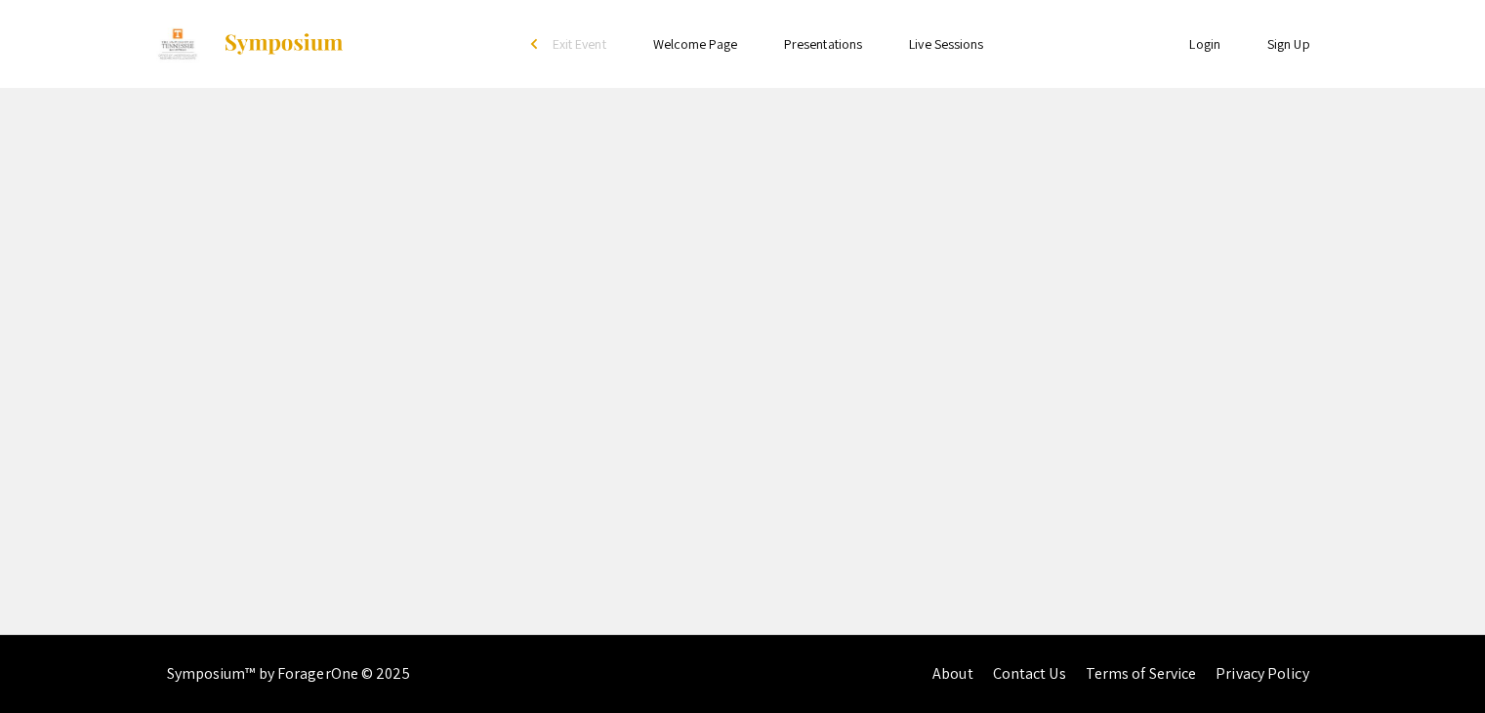
select select "custom"
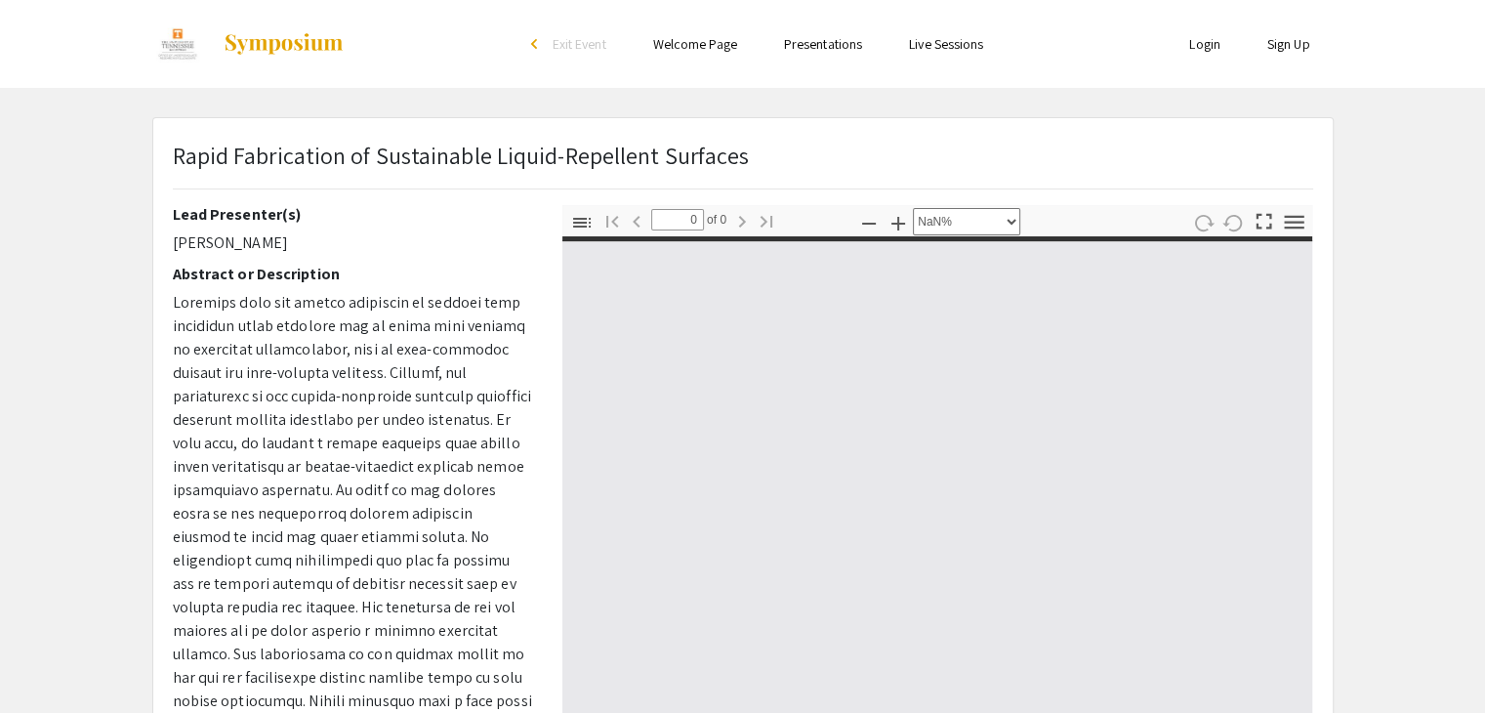
type input "1"
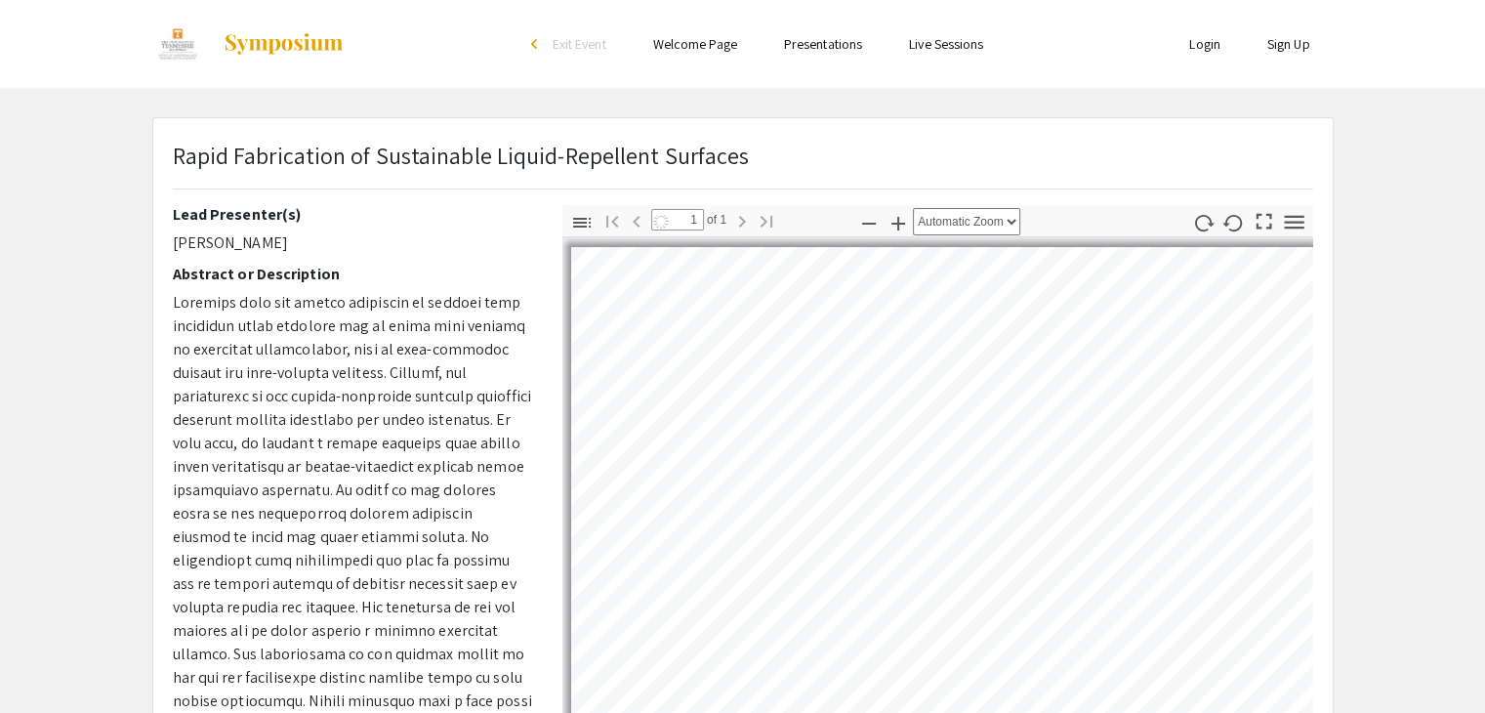
select select "auto"
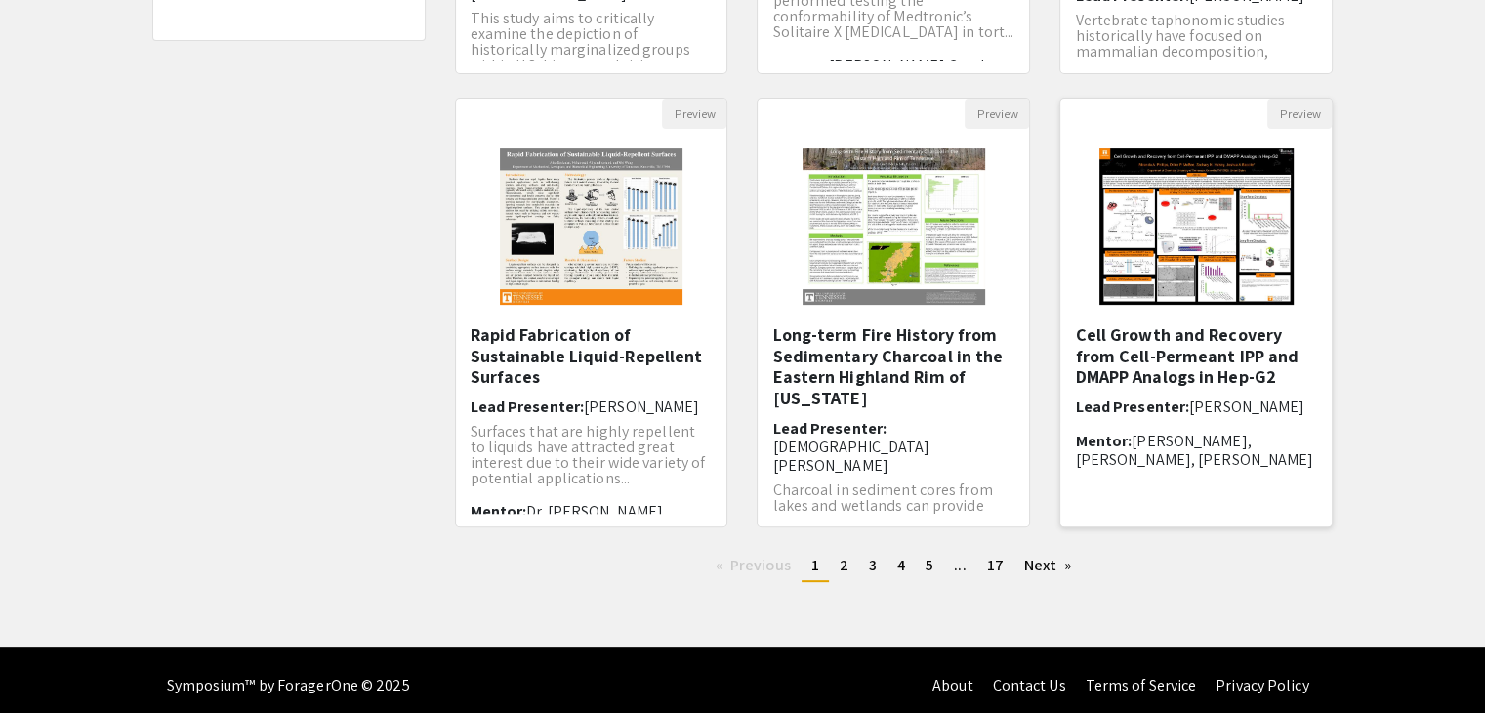
scroll to position [581, 0]
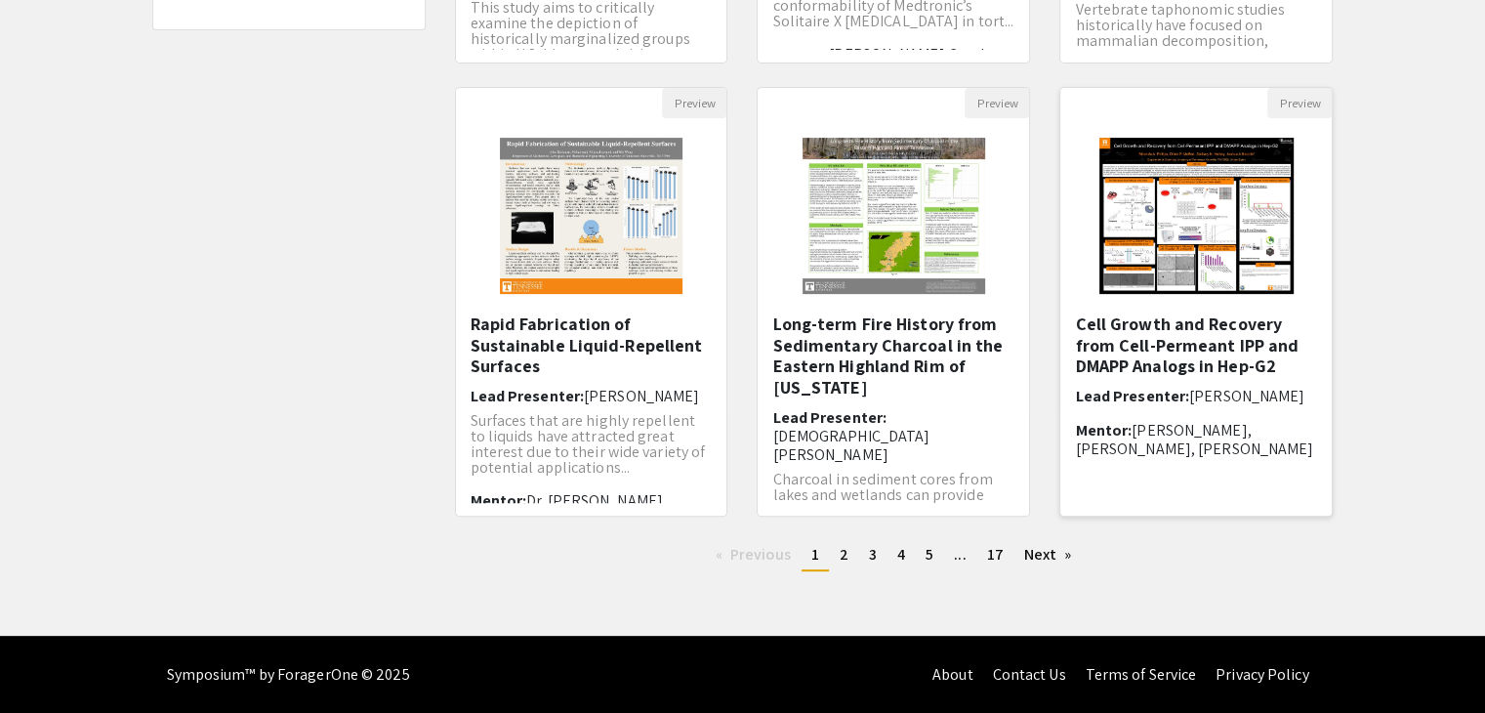
click at [1180, 307] on img at bounding box center [1197, 215] width 234 height 195
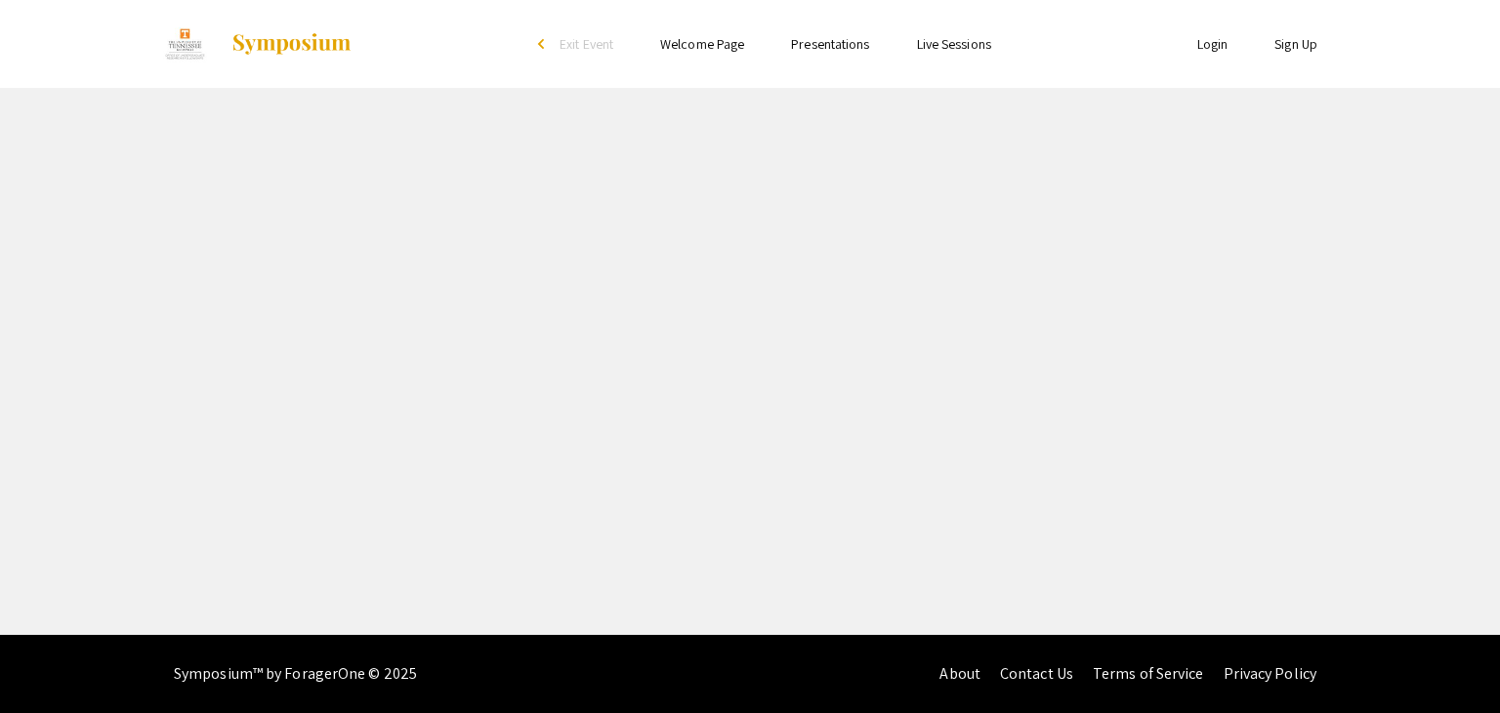
select select "custom"
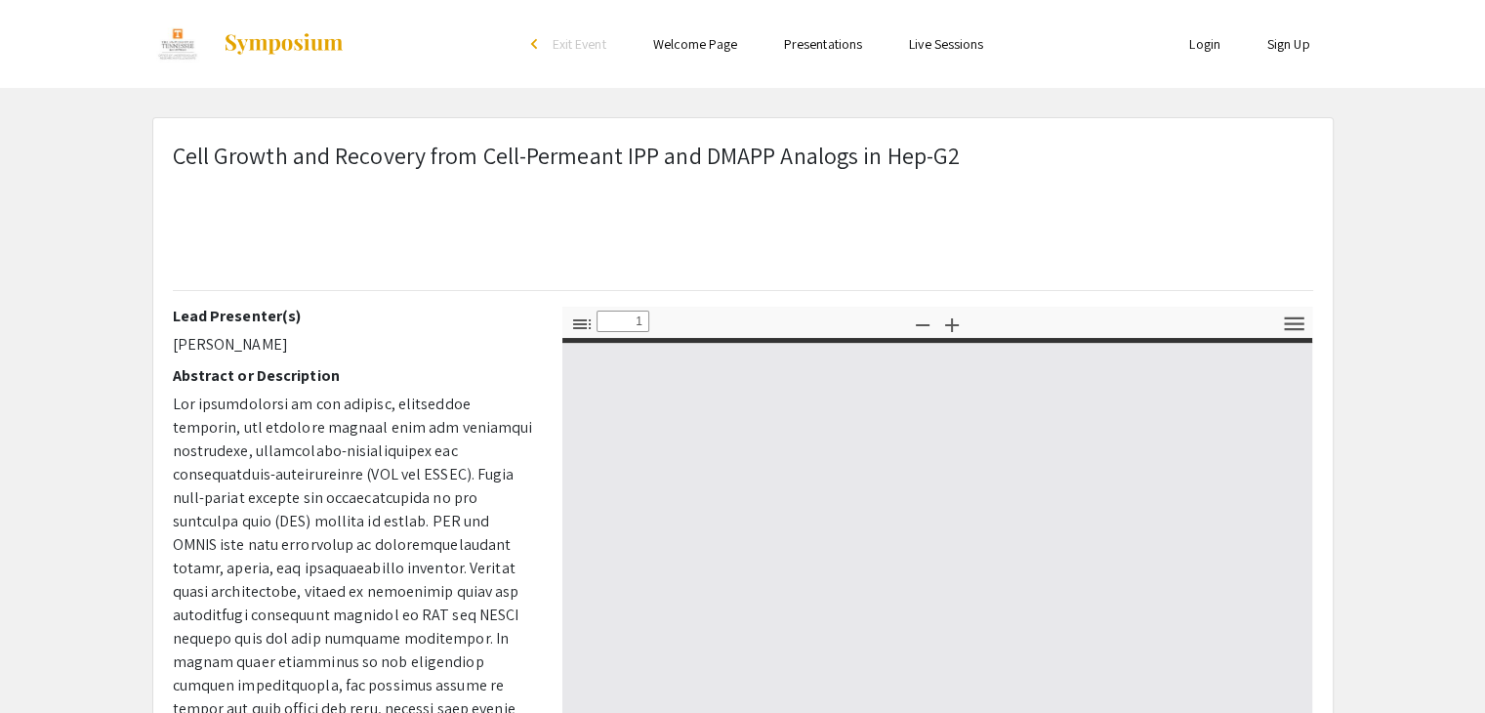
type input "0"
select select "custom"
type input "1"
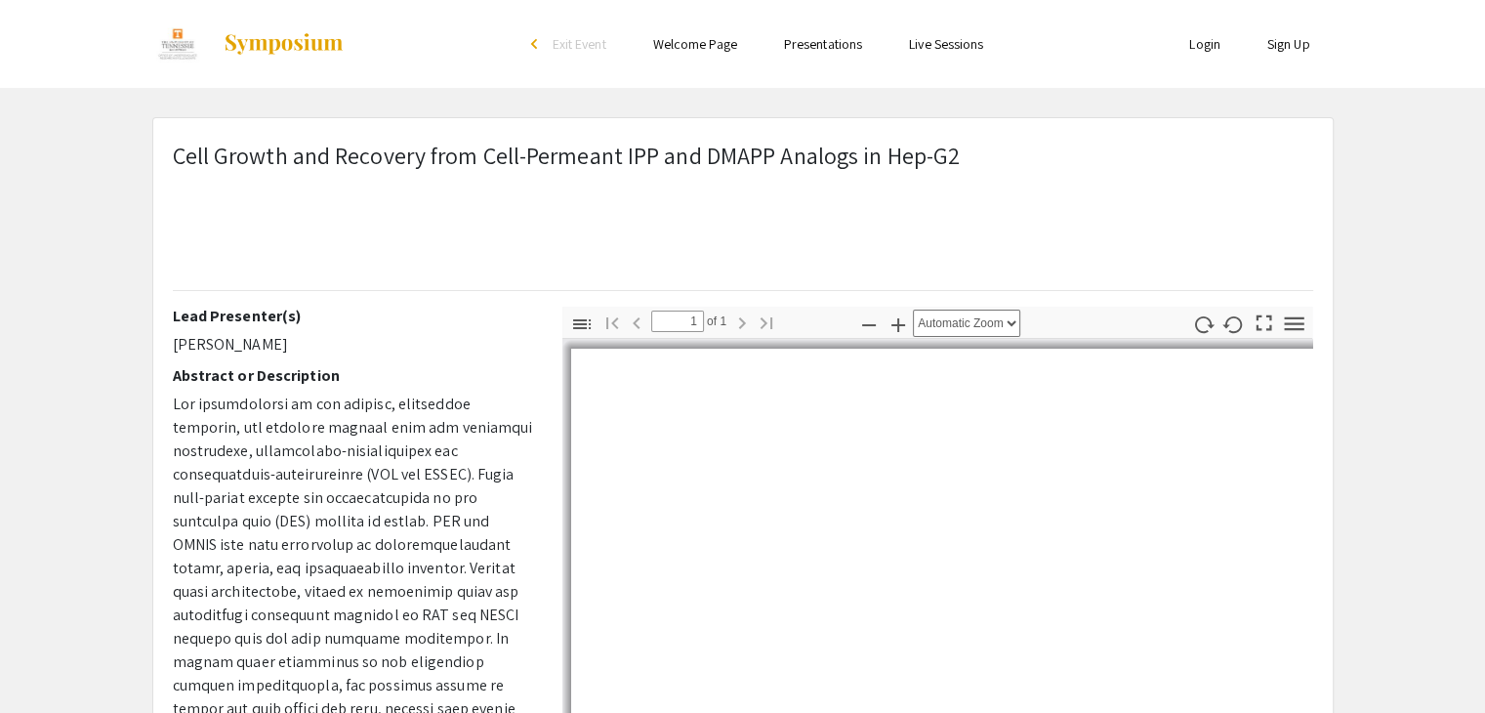
scroll to position [455, 0]
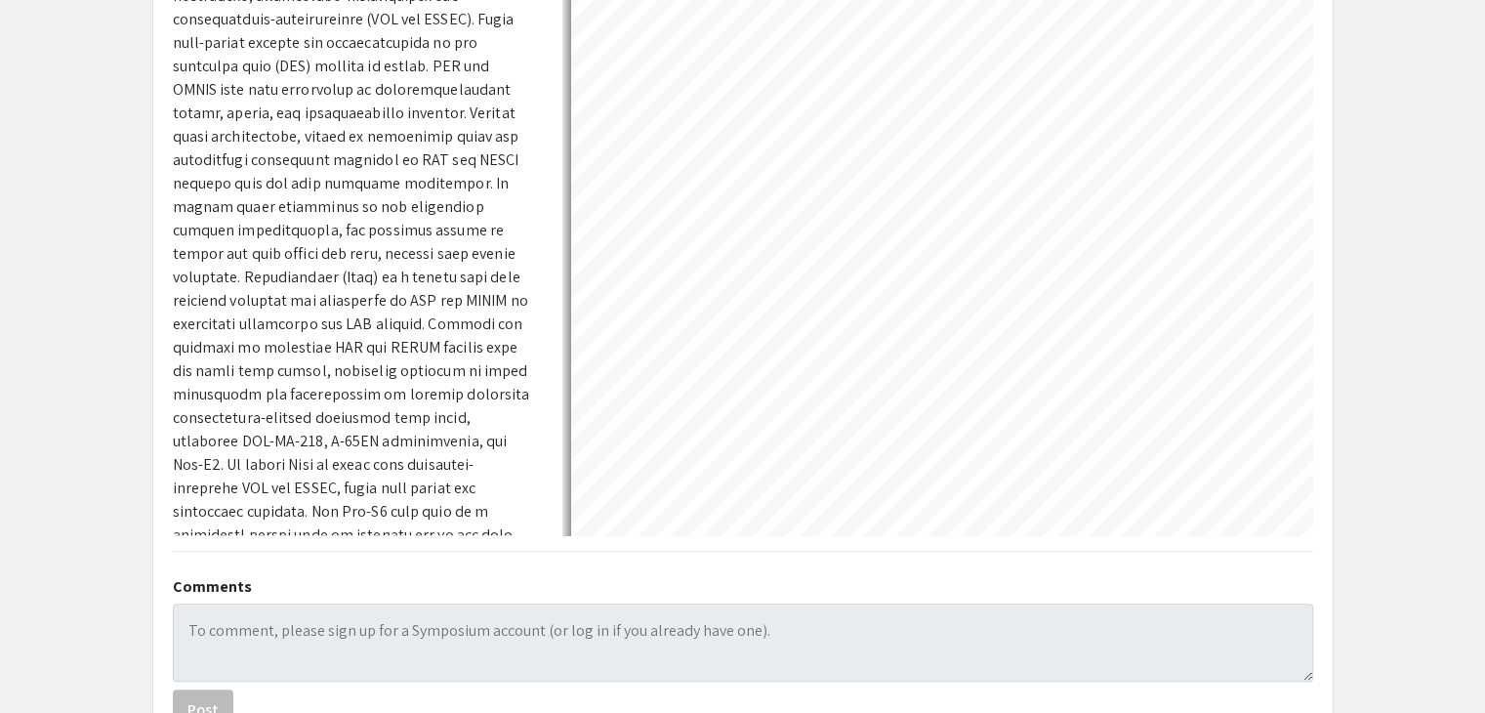
select select "auto"
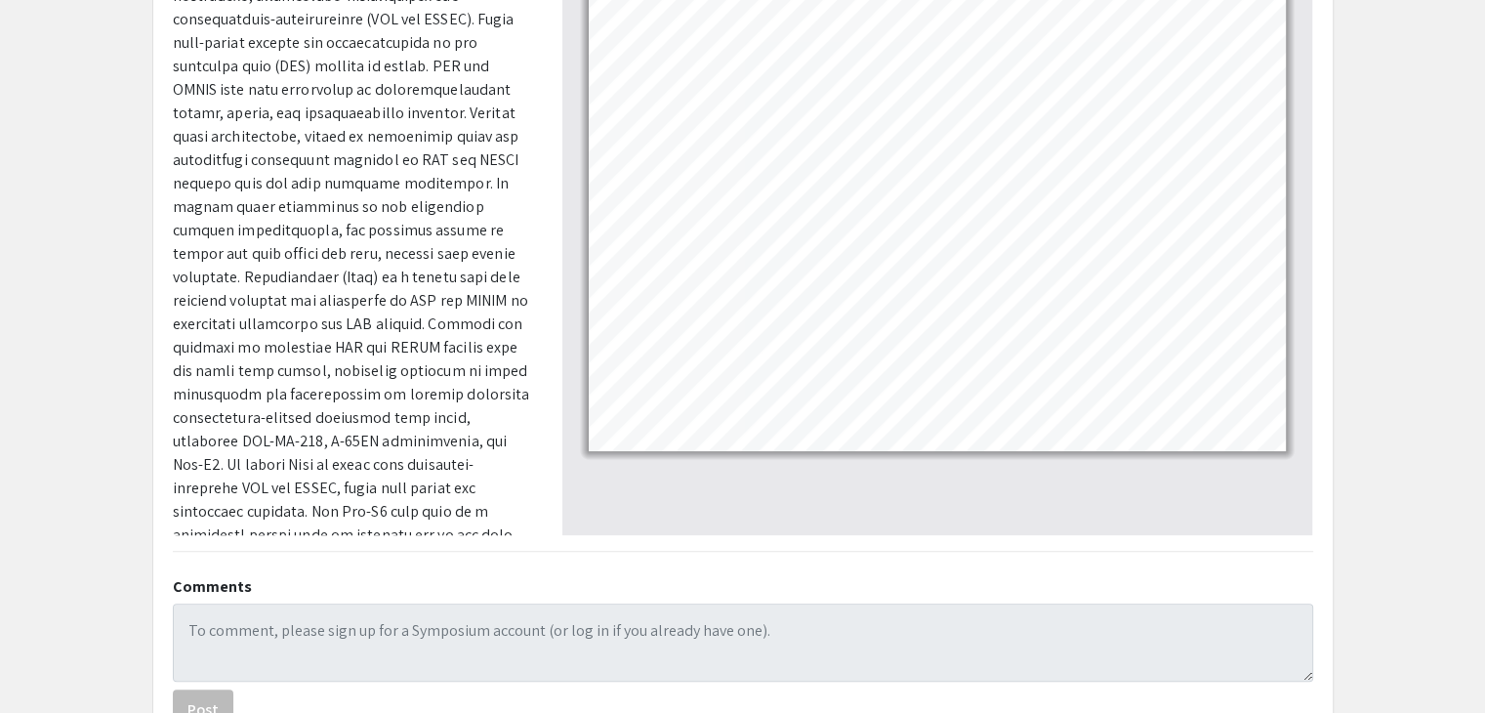
scroll to position [0, 0]
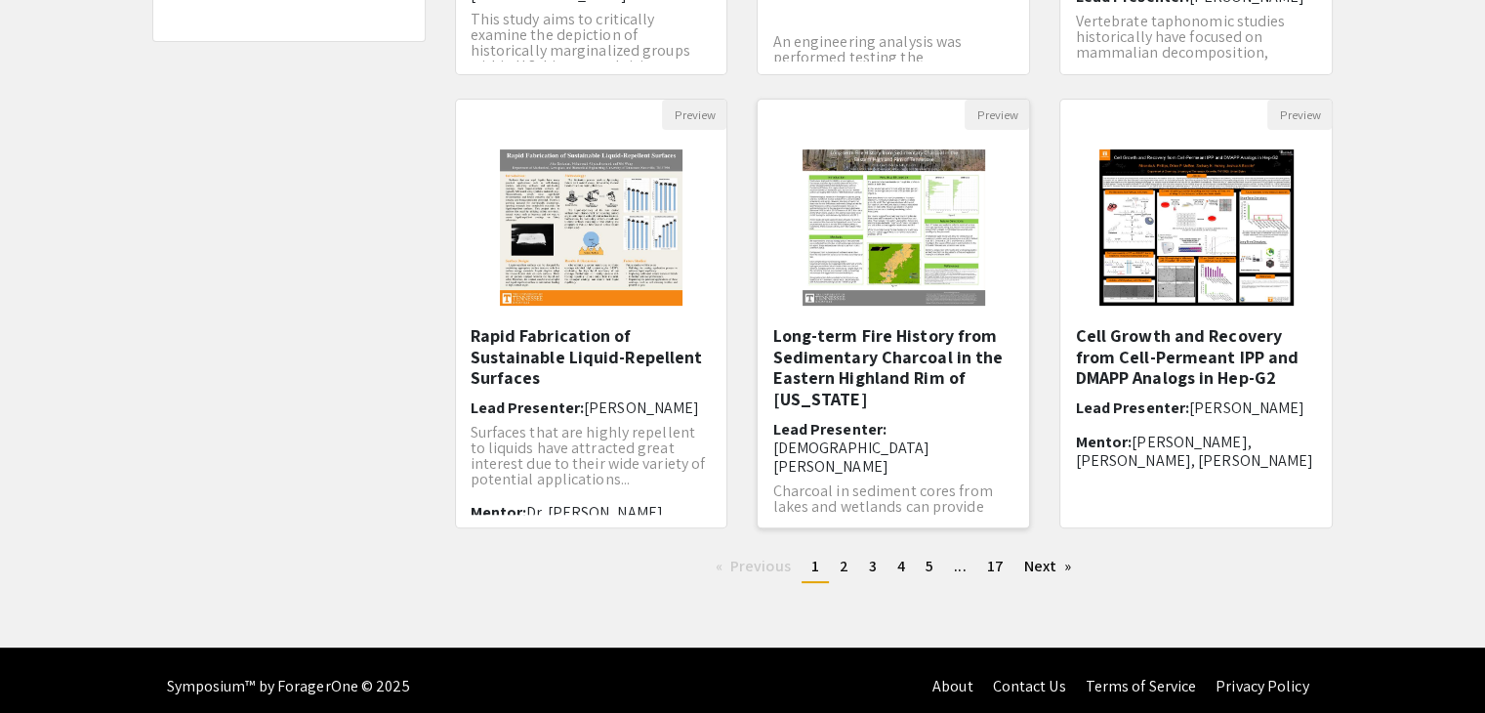
scroll to position [581, 0]
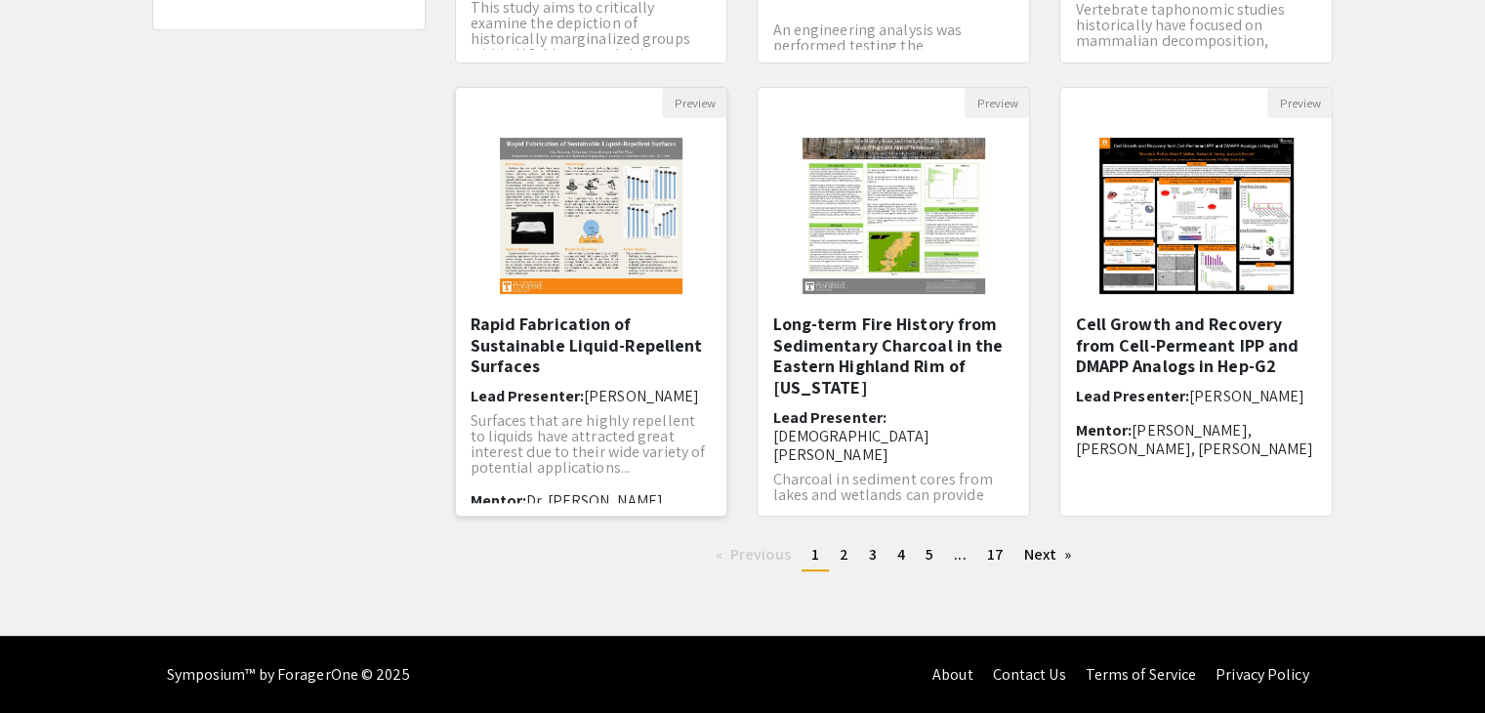
click at [647, 272] on img "Open Presentation <p>Rapid Fabrication of Sustainable Liquid-Repellent Surfaces…" at bounding box center [591, 215] width 222 height 195
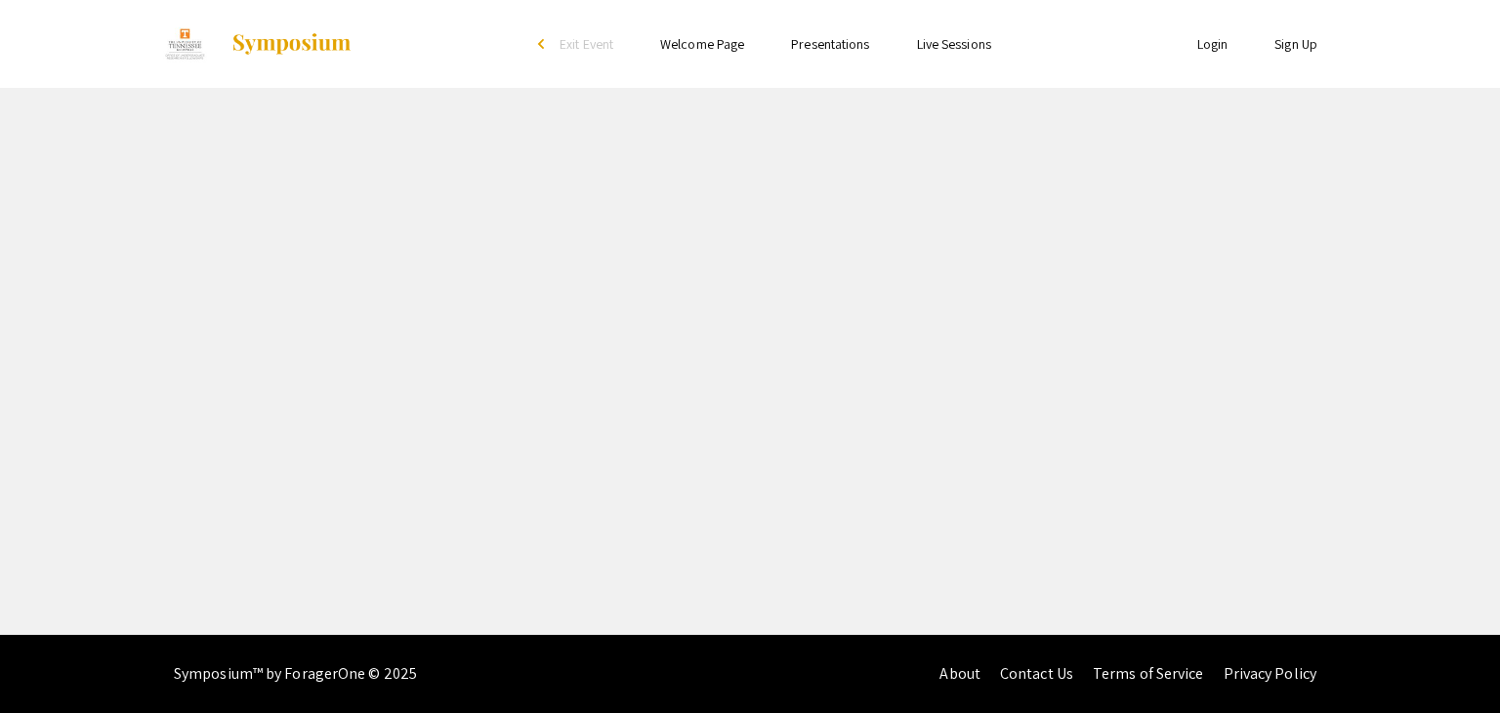
select select "custom"
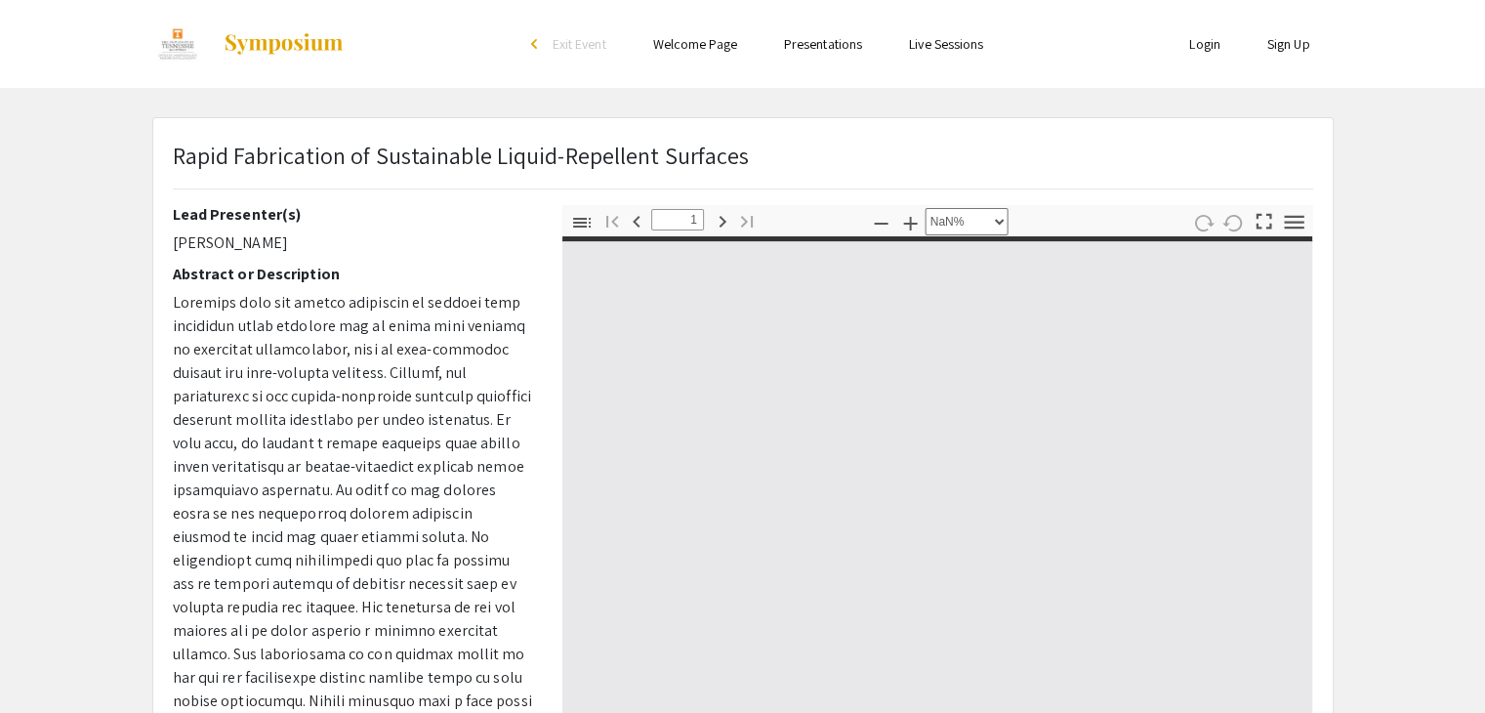
type input "0"
select select "custom"
type input "1"
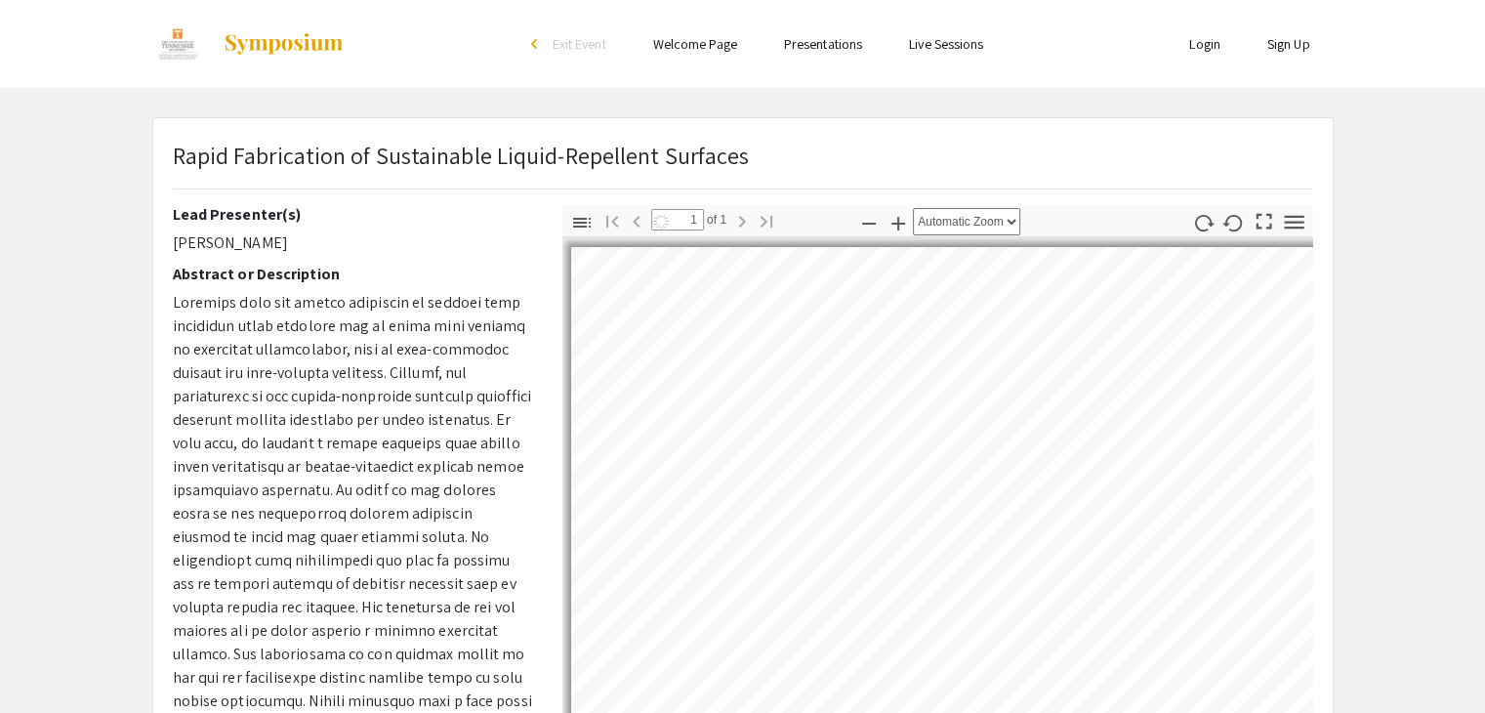
select select "auto"
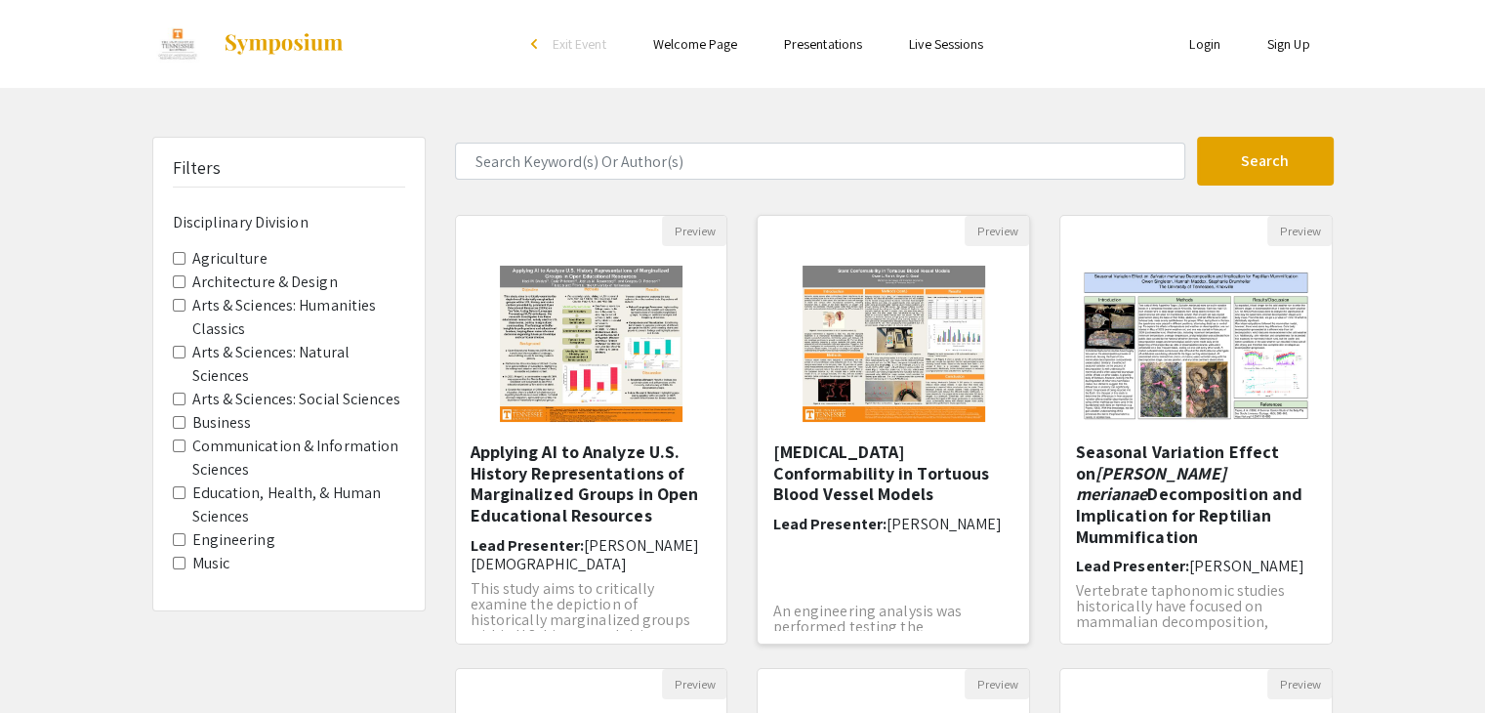
scroll to position [581, 0]
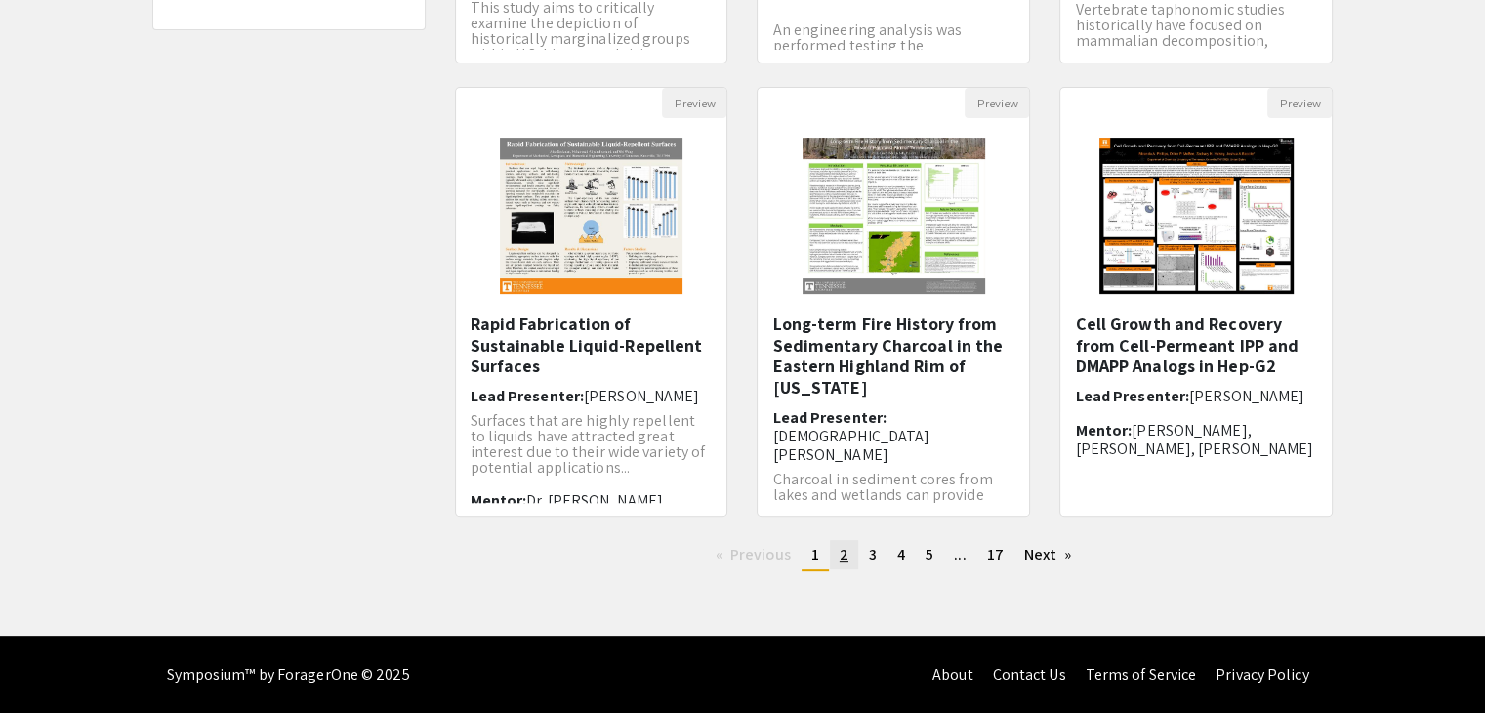
click at [842, 546] on span "2" at bounding box center [844, 554] width 9 height 21
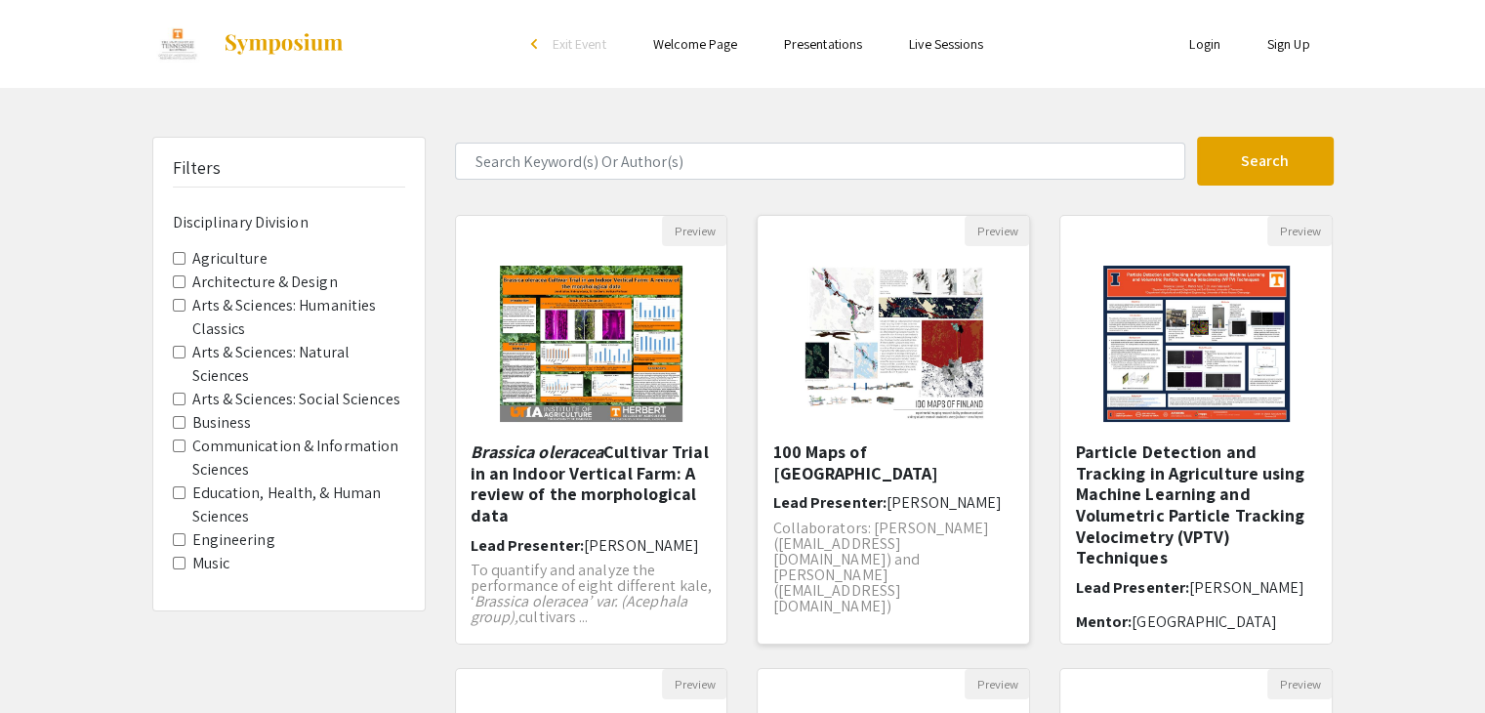
click at [845, 388] on img "Open Presentation <p>100 Maps of Finland</p>" at bounding box center [894, 343] width 222 height 195
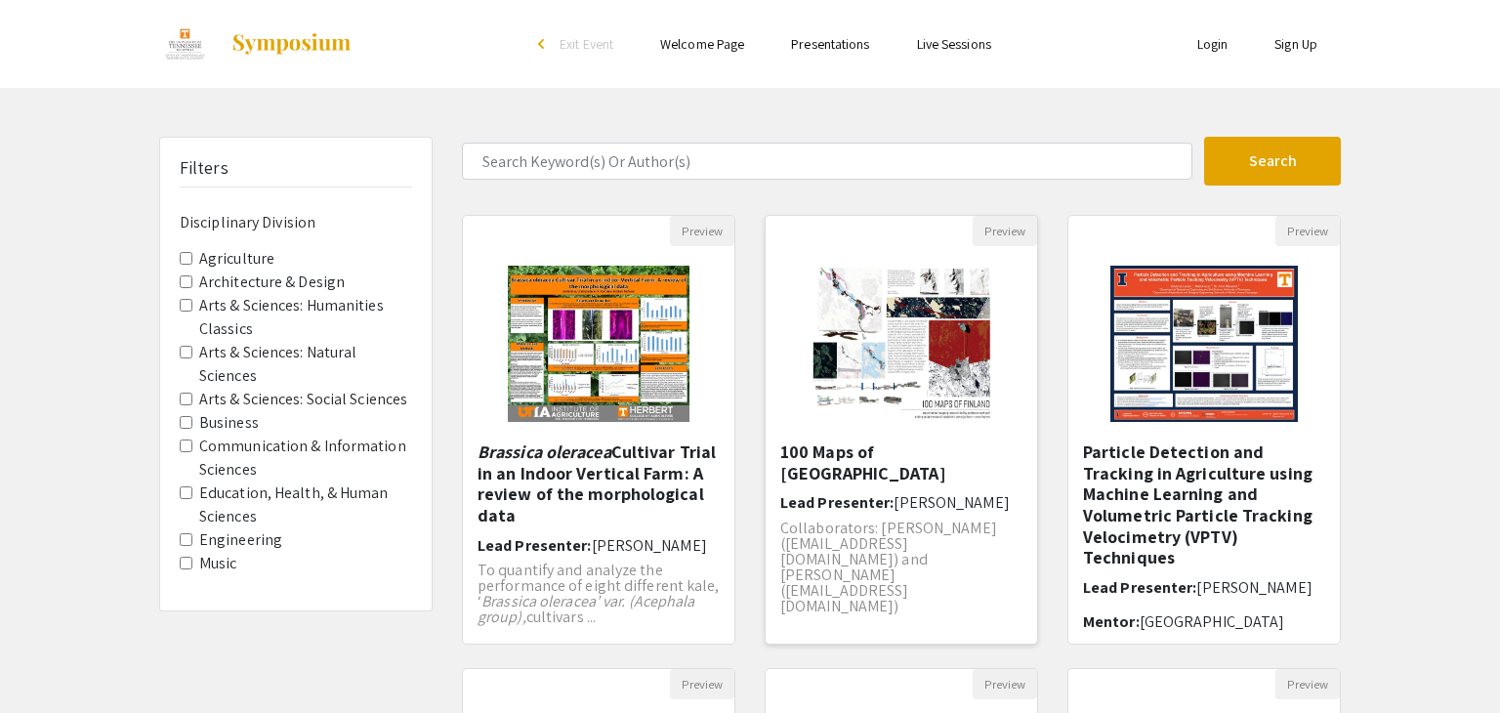
select select "custom"
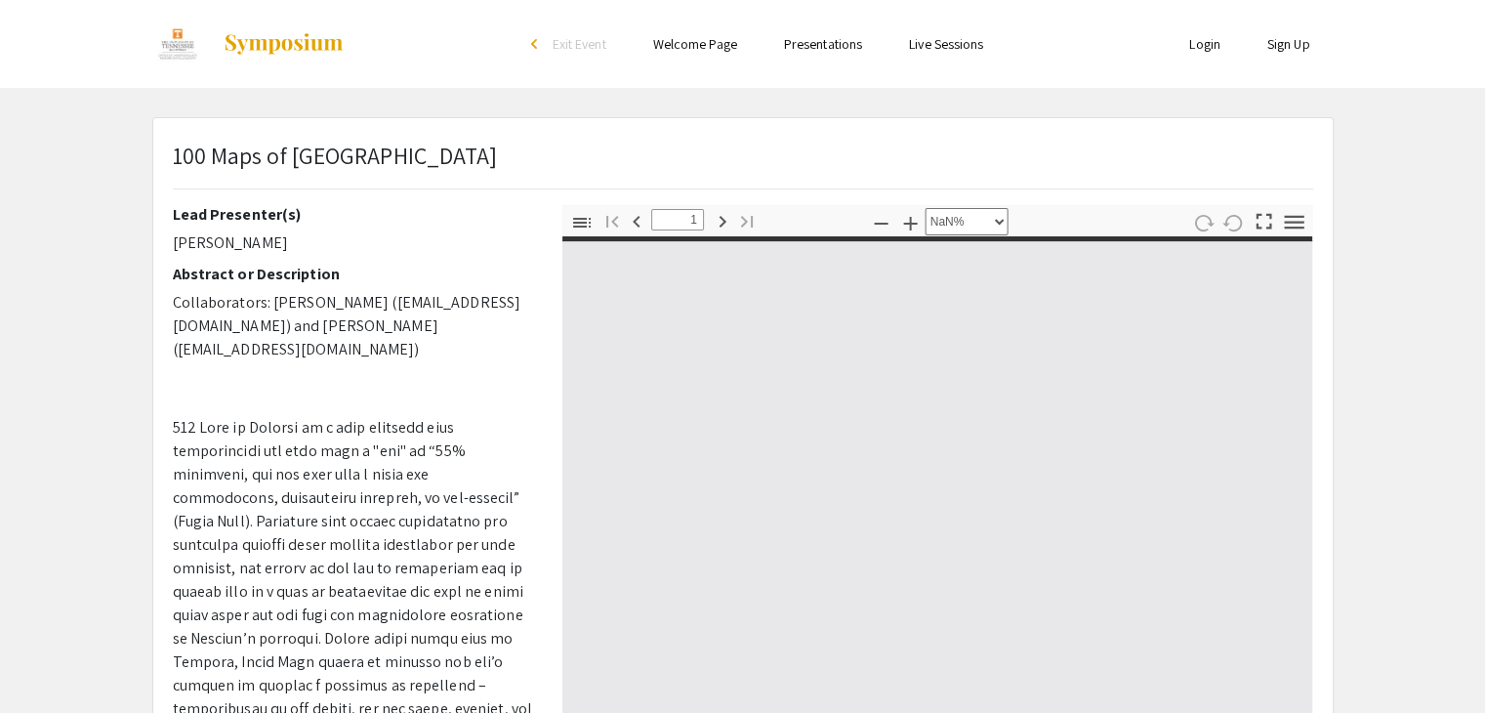
type input "0"
select select "custom"
type input "1"
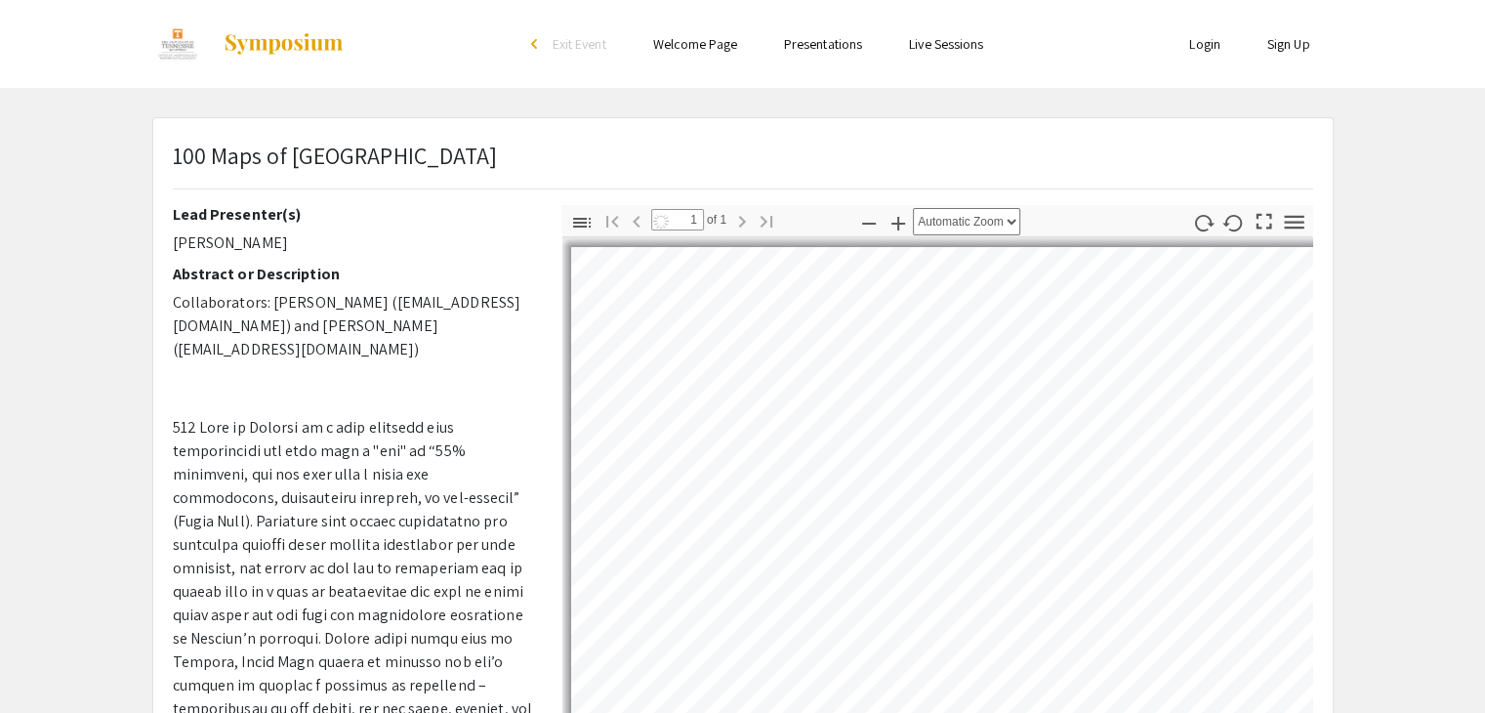
select select "custom"
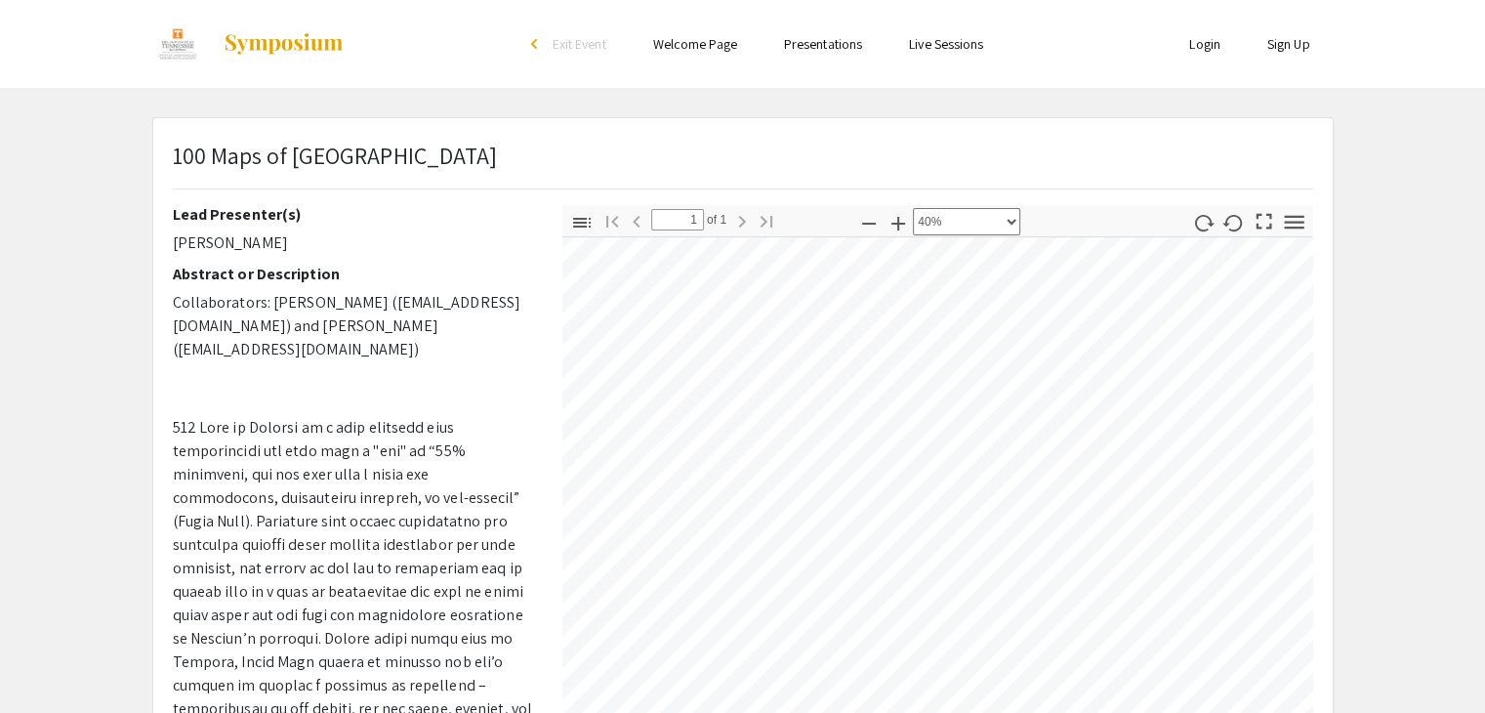
click at [659, 237] on div "Toggle Sidebar Find Go to First Page Previous 1 of 1 Next Go to Last Page Zoom …" at bounding box center [937, 547] width 751 height 684
click at [776, 80] on div "Skip navigation arrow_back_ios Exit Event Welcome Page Presentations Live Sessi…" at bounding box center [742, 567] width 1485 height 1134
click at [761, 70] on div "Skip navigation arrow_back_ios Exit Event Welcome Page Presentations Live Sessi…" at bounding box center [742, 567] width 1485 height 1134
click at [1039, 712] on html "Skip navigation arrow_back_ios Exit Event Welcome Page Presentations Live Sessi…" at bounding box center [742, 356] width 1485 height 713
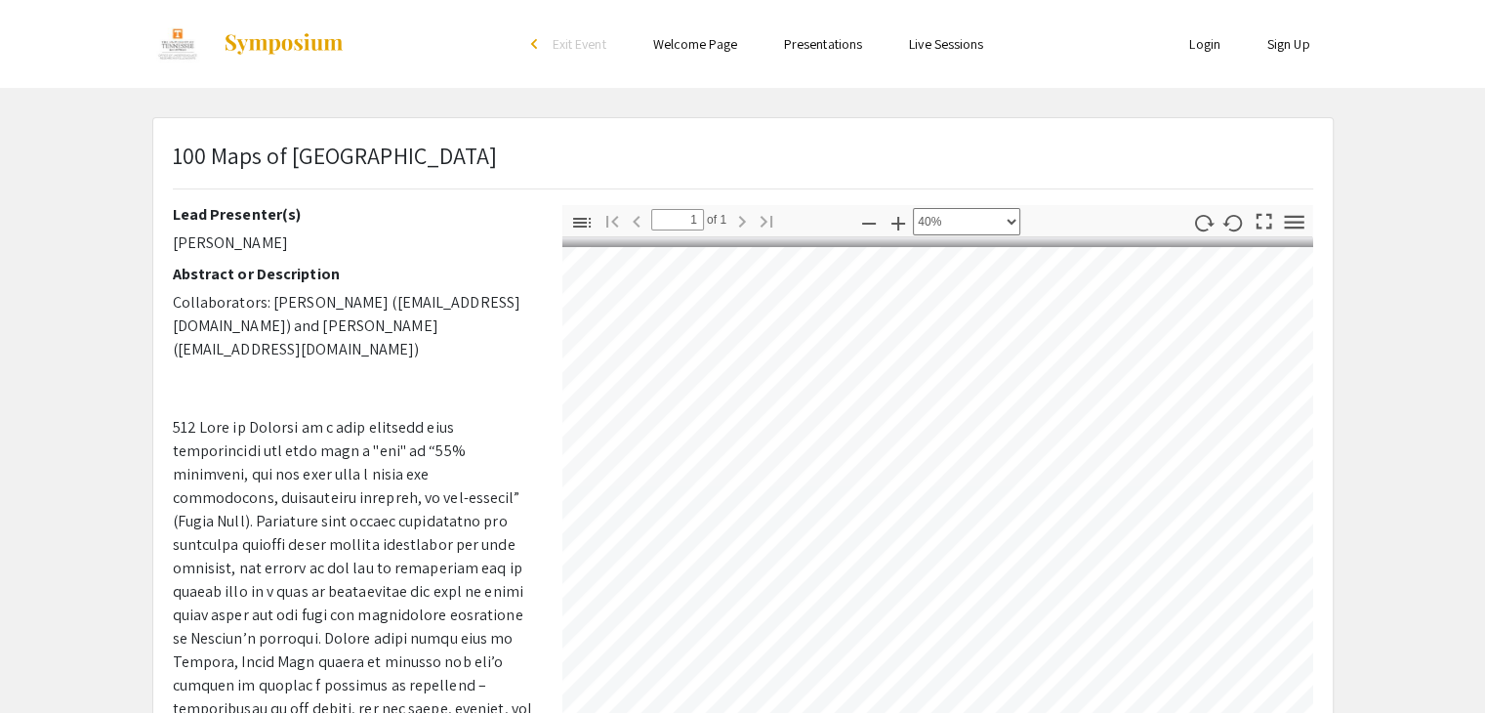
scroll to position [365, 472]
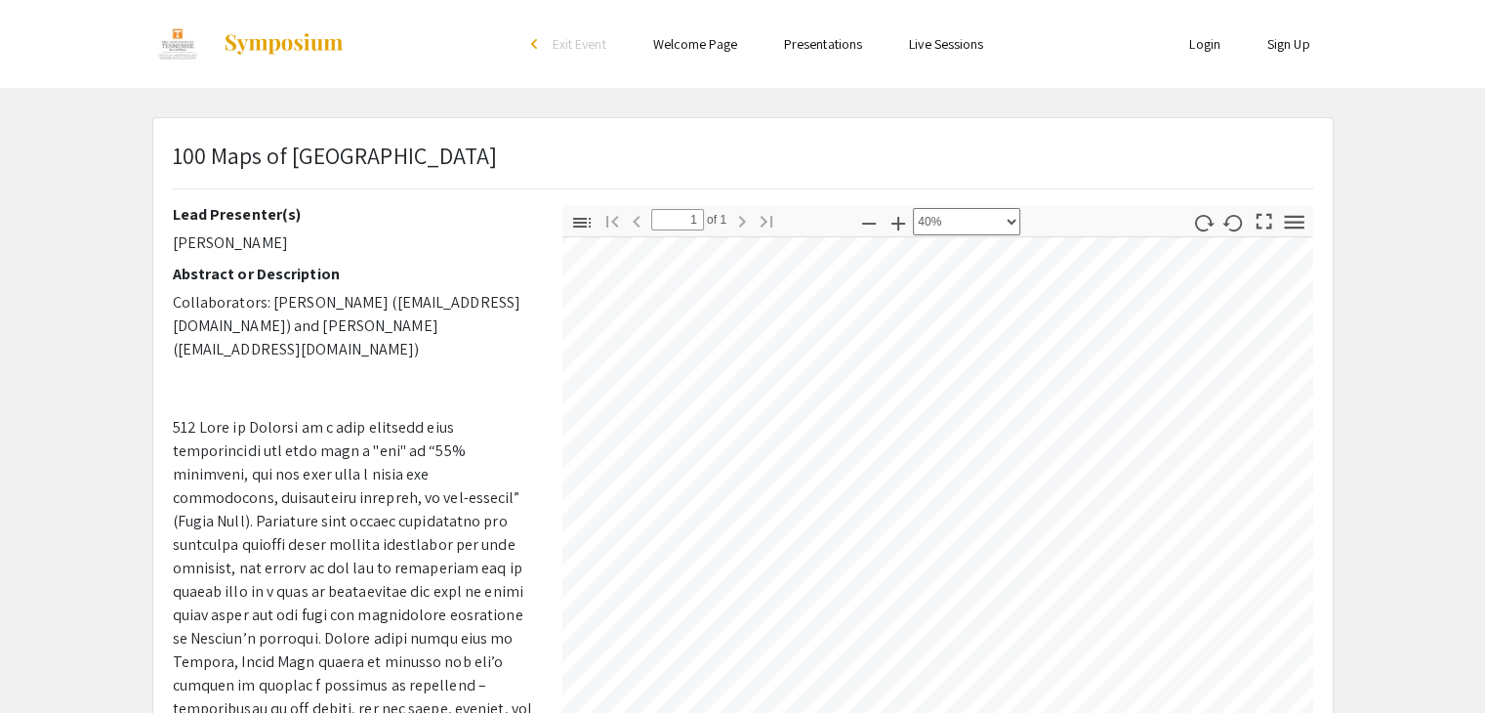
click at [954, 138] on div "100 Maps of [GEOGRAPHIC_DATA] Lead Presenter(s) [PERSON_NAME] Abstract or Descr…" at bounding box center [743, 610] width 1180 height 985
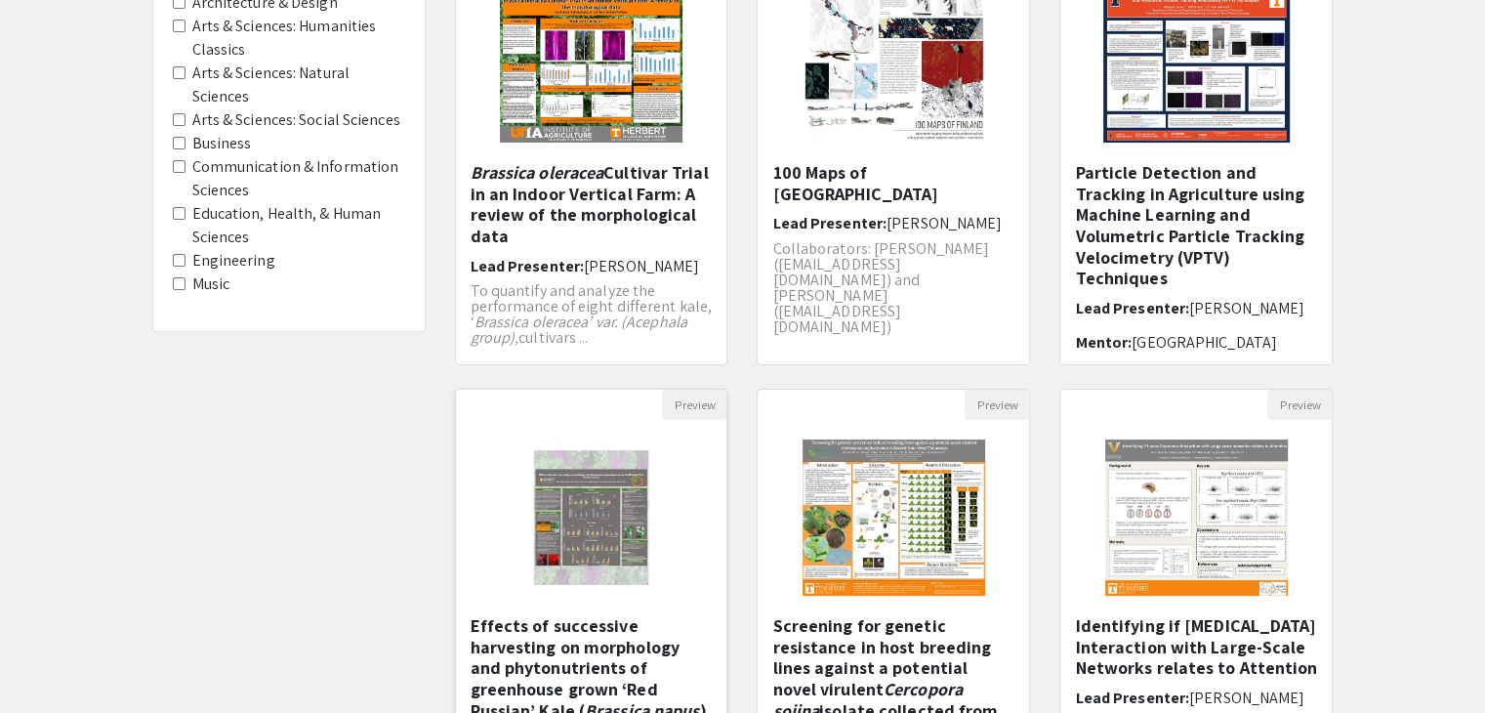
scroll to position [455, 0]
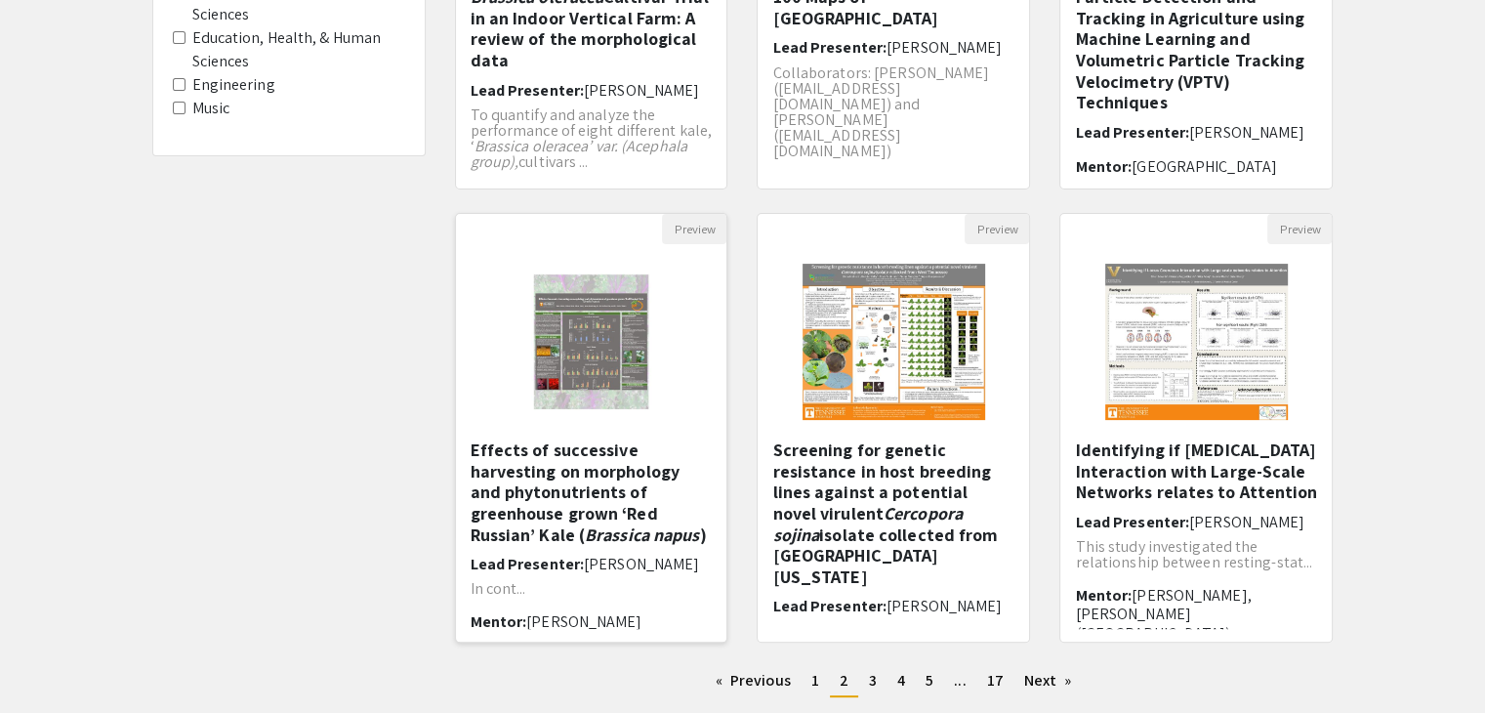
click at [605, 497] on h5 "Effects of successive harvesting on morphology and phytonutrients of greenhouse…" at bounding box center [592, 491] width 242 height 105
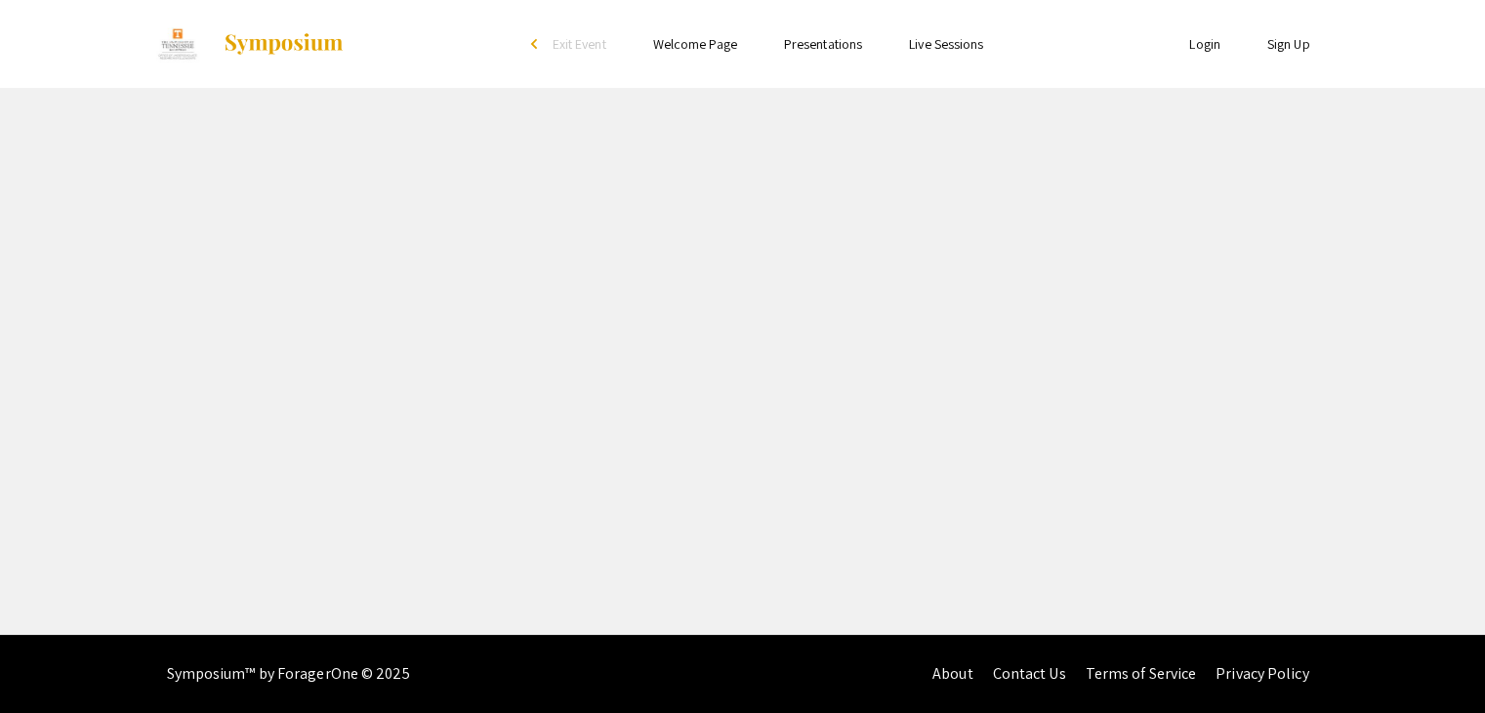
select select "custom"
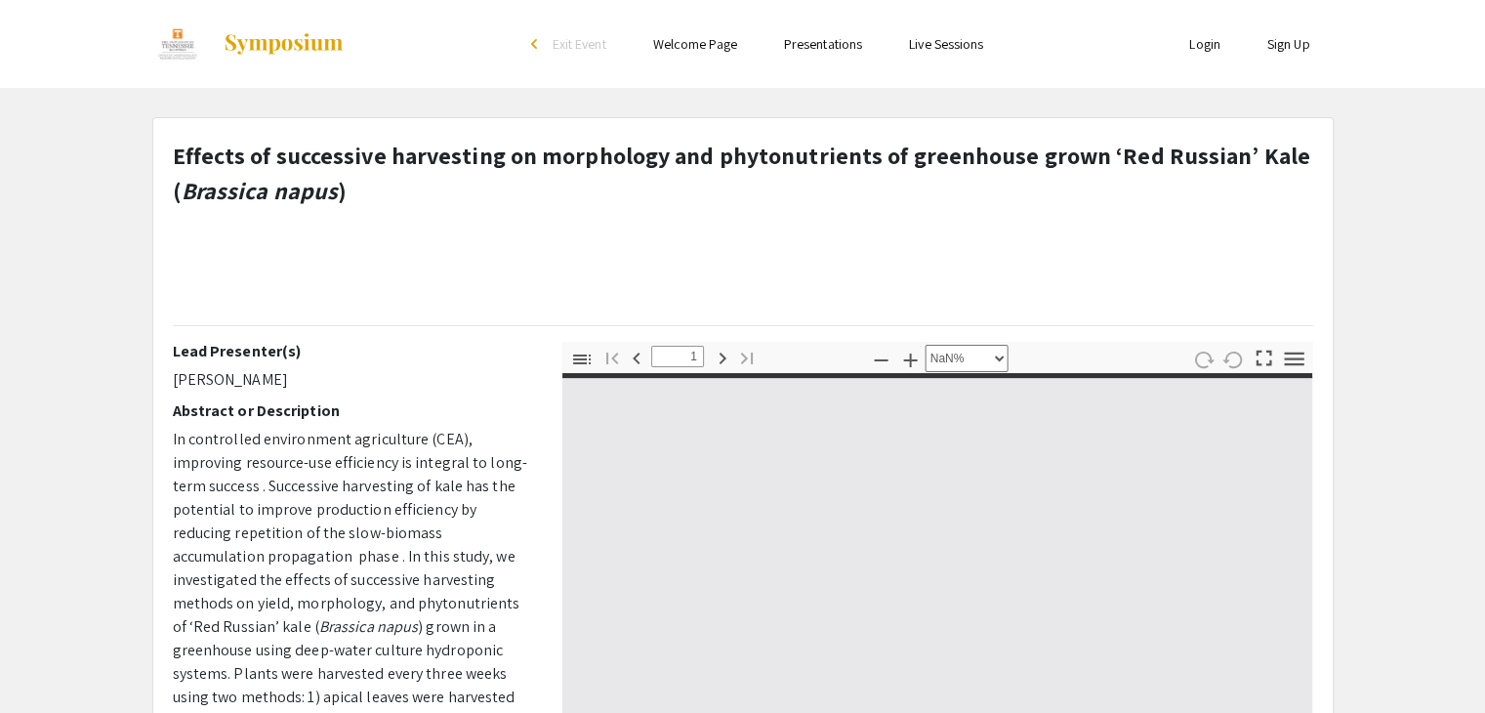
type input "0"
select select "custom"
type input "1"
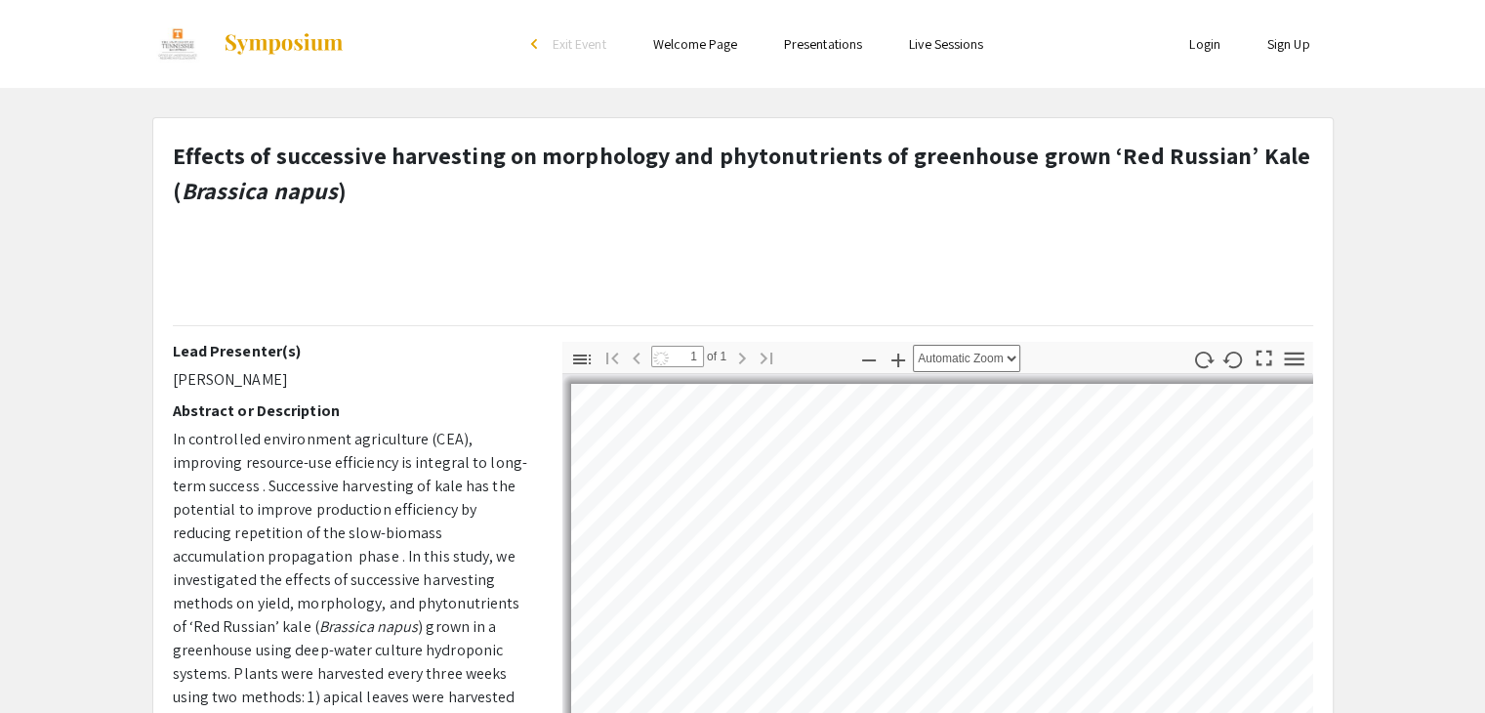
select select "auto"
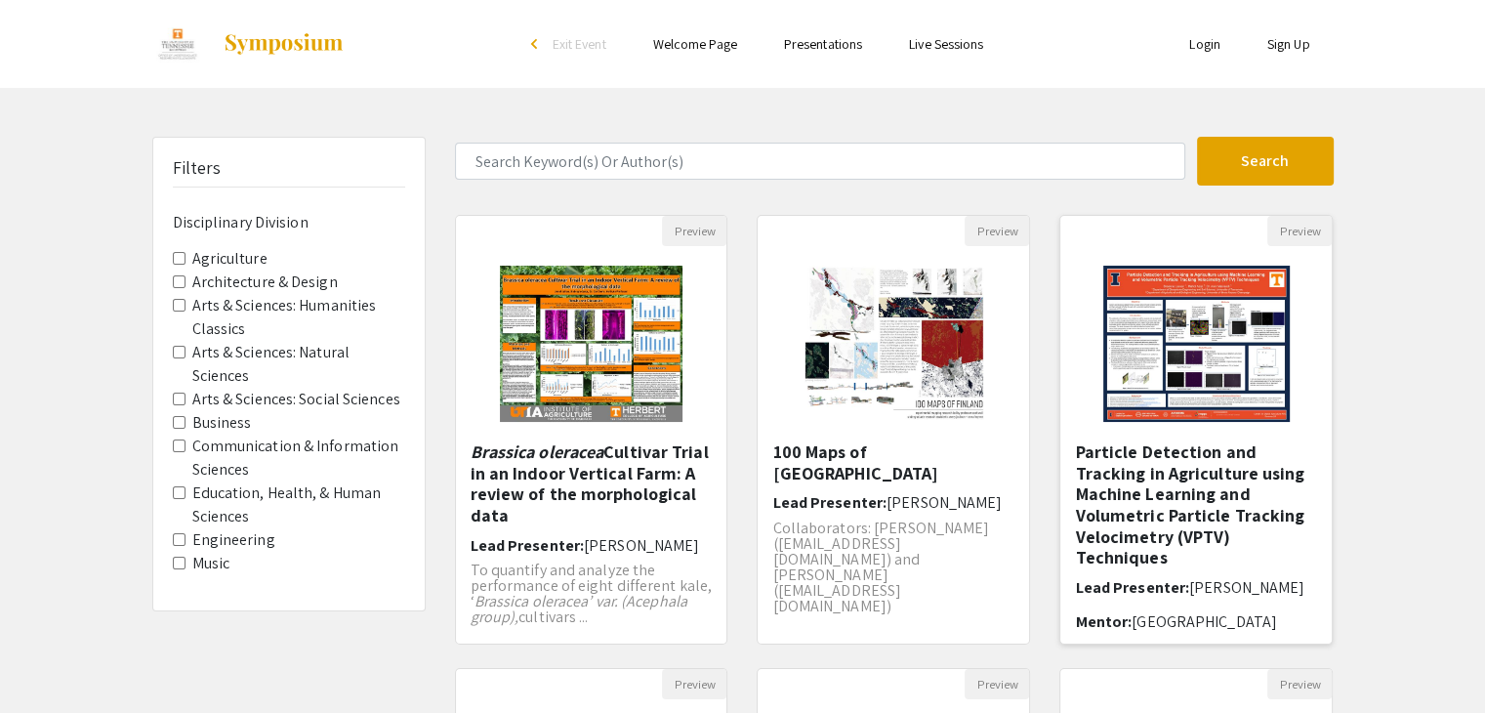
click at [1230, 356] on img at bounding box center [1197, 343] width 226 height 195
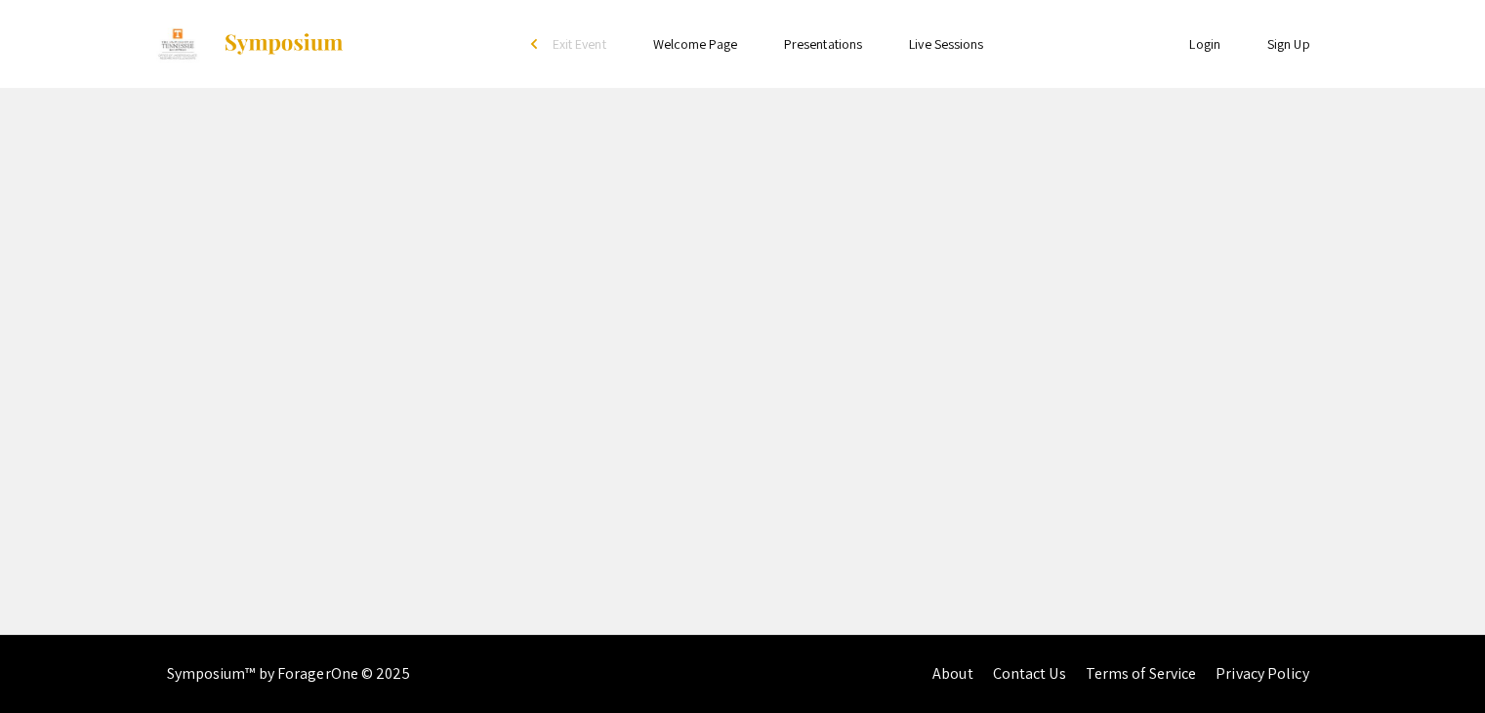
select select "custom"
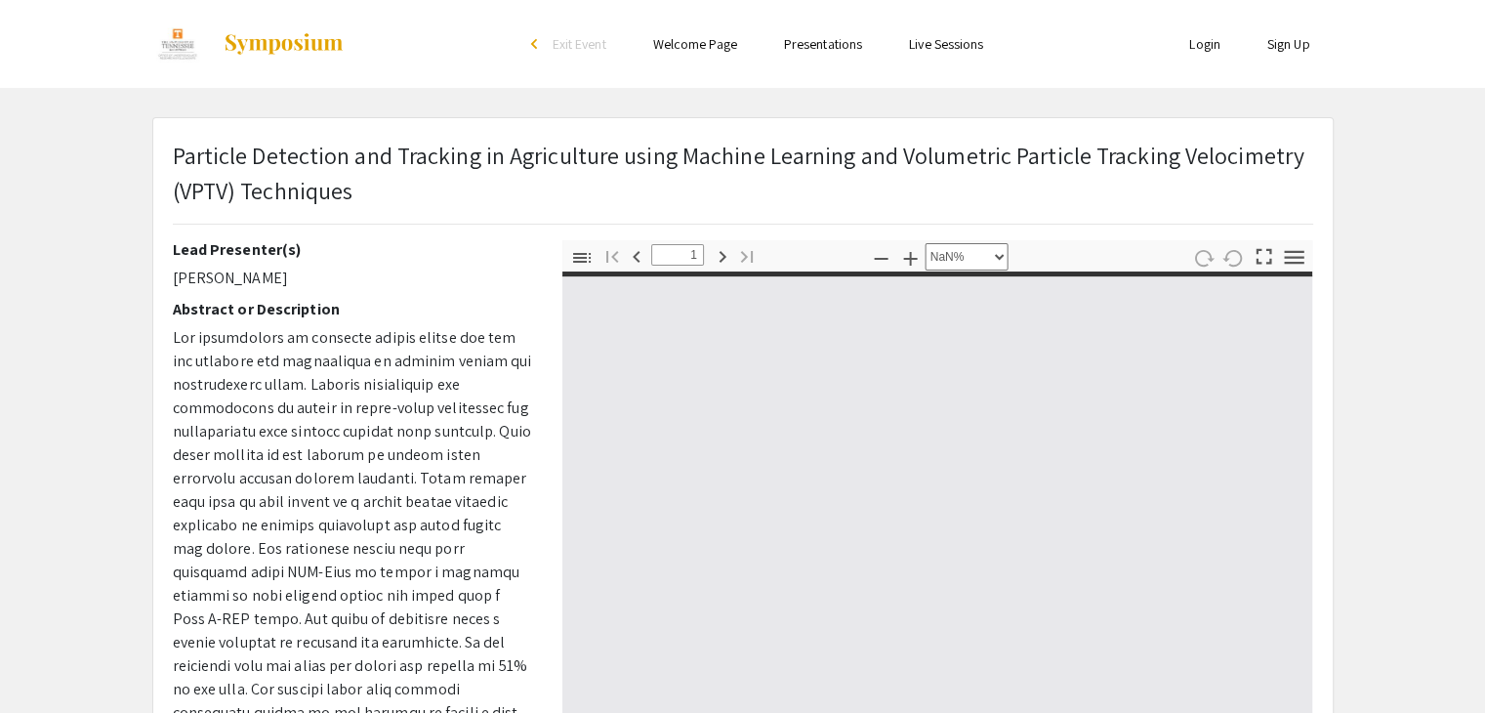
type input "0"
select select "custom"
type input "1"
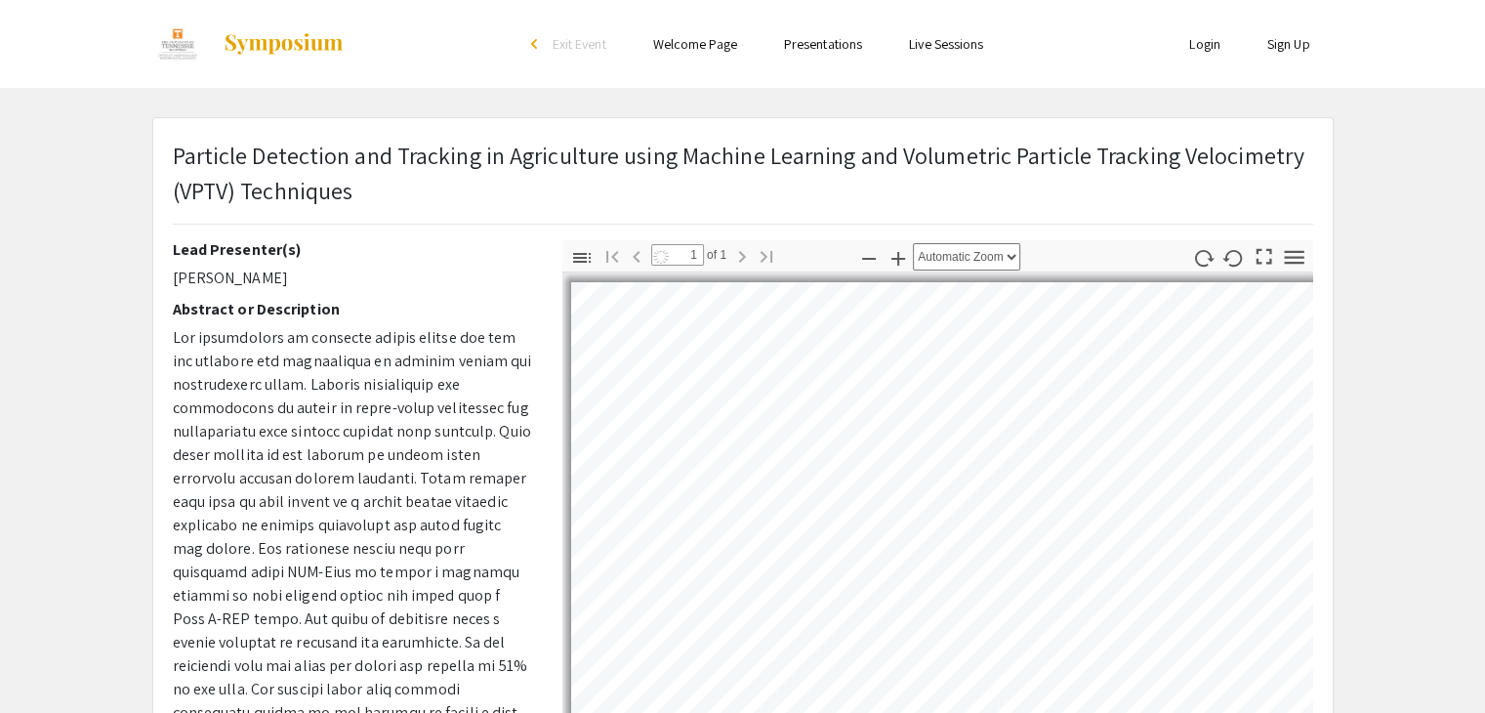
select select "auto"
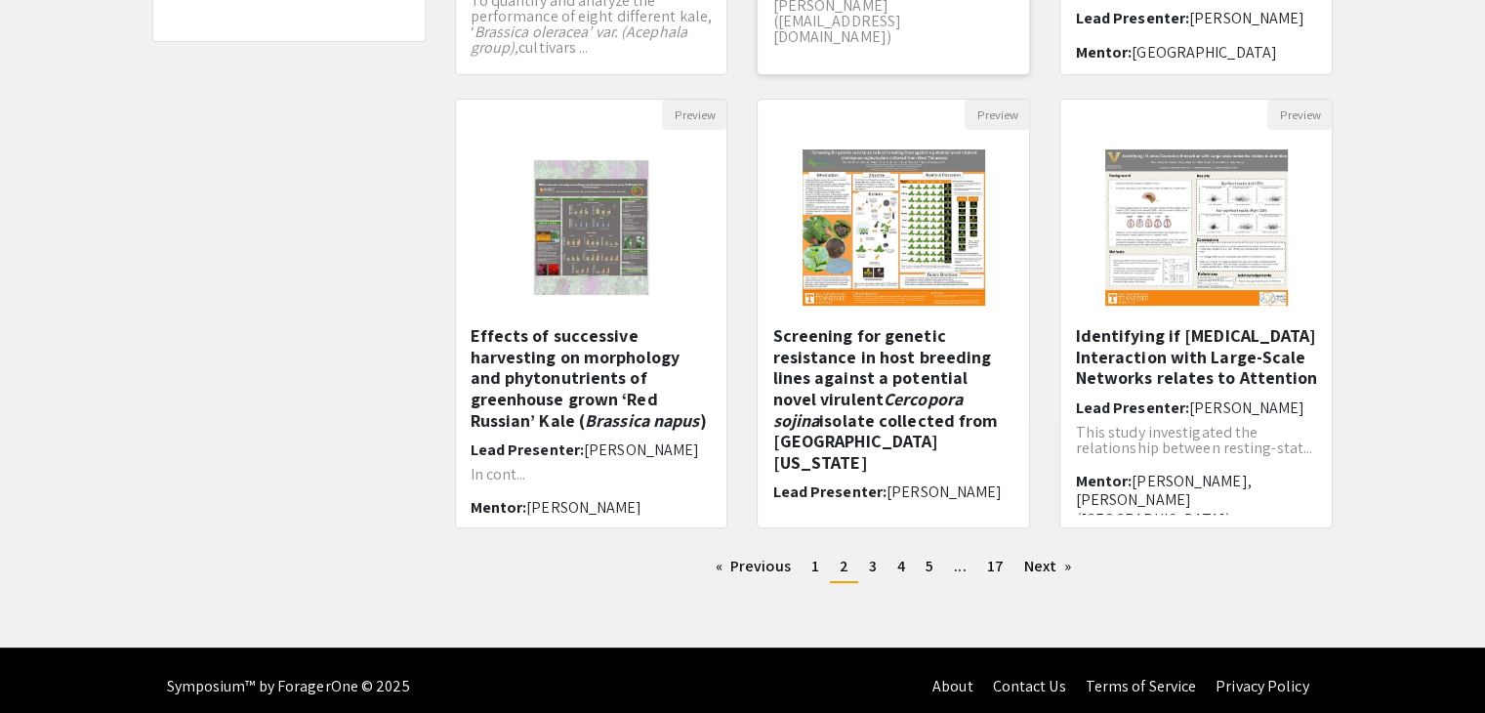
scroll to position [581, 0]
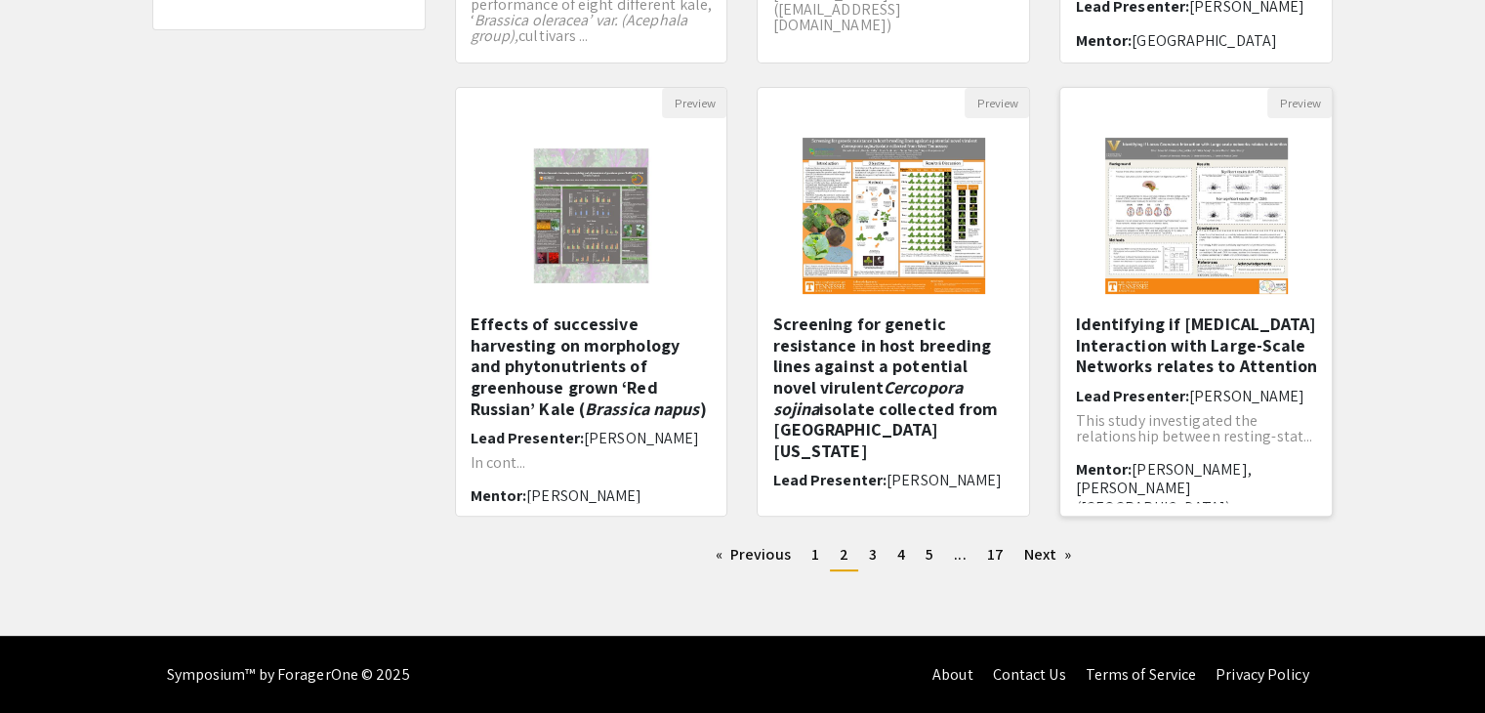
click at [1223, 290] on img "Open Presentation <p>Identifying if Locus Coeruleus Interaction with Large-Scal…" at bounding box center [1197, 215] width 222 height 195
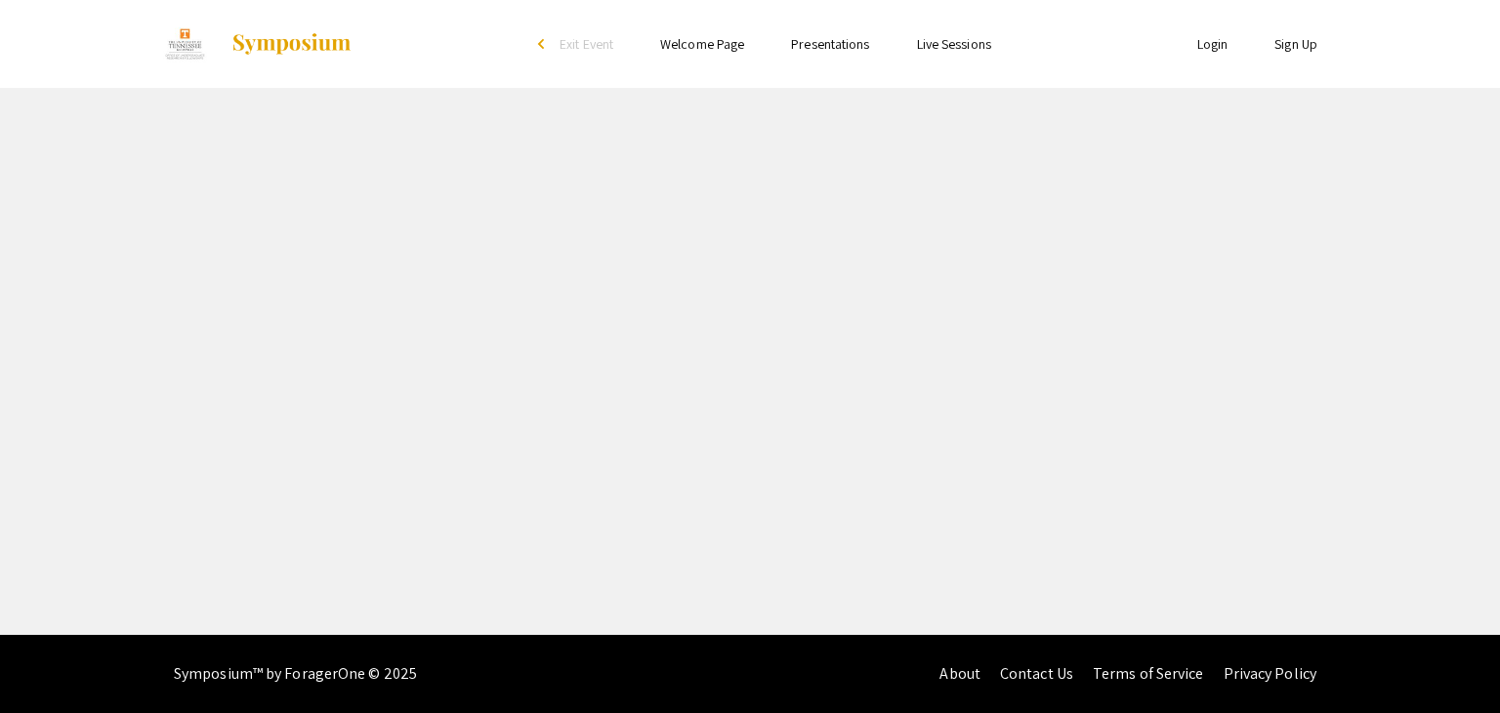
select select "custom"
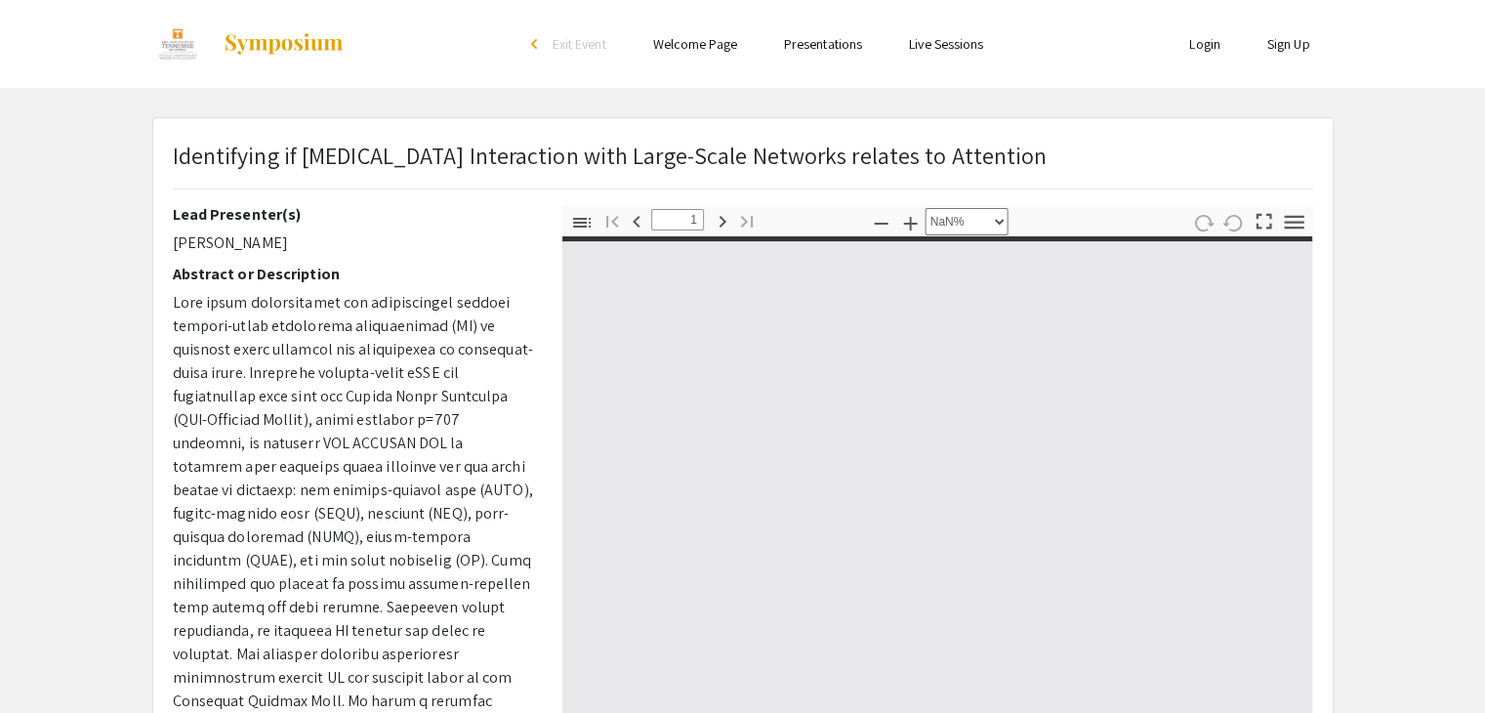
type input "0"
select select "custom"
type input "1"
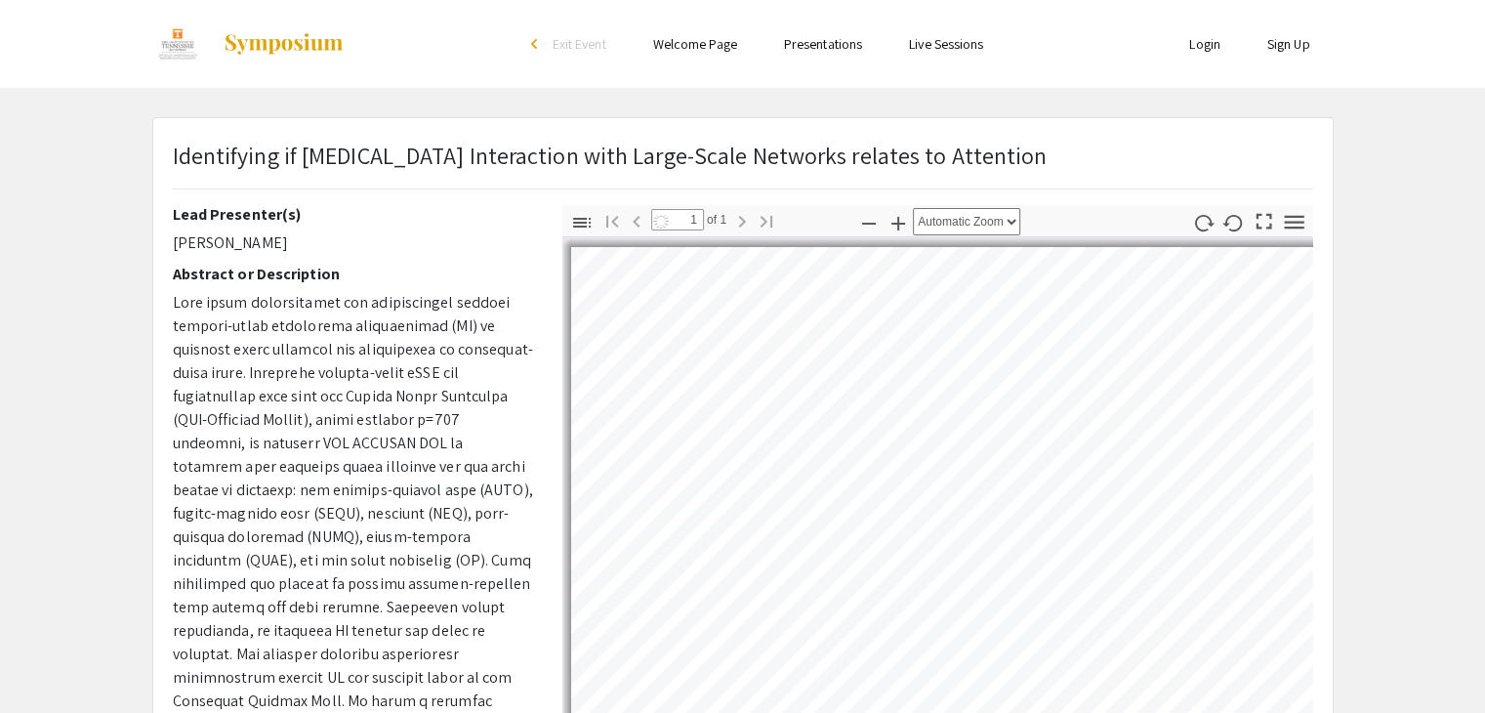
select select "auto"
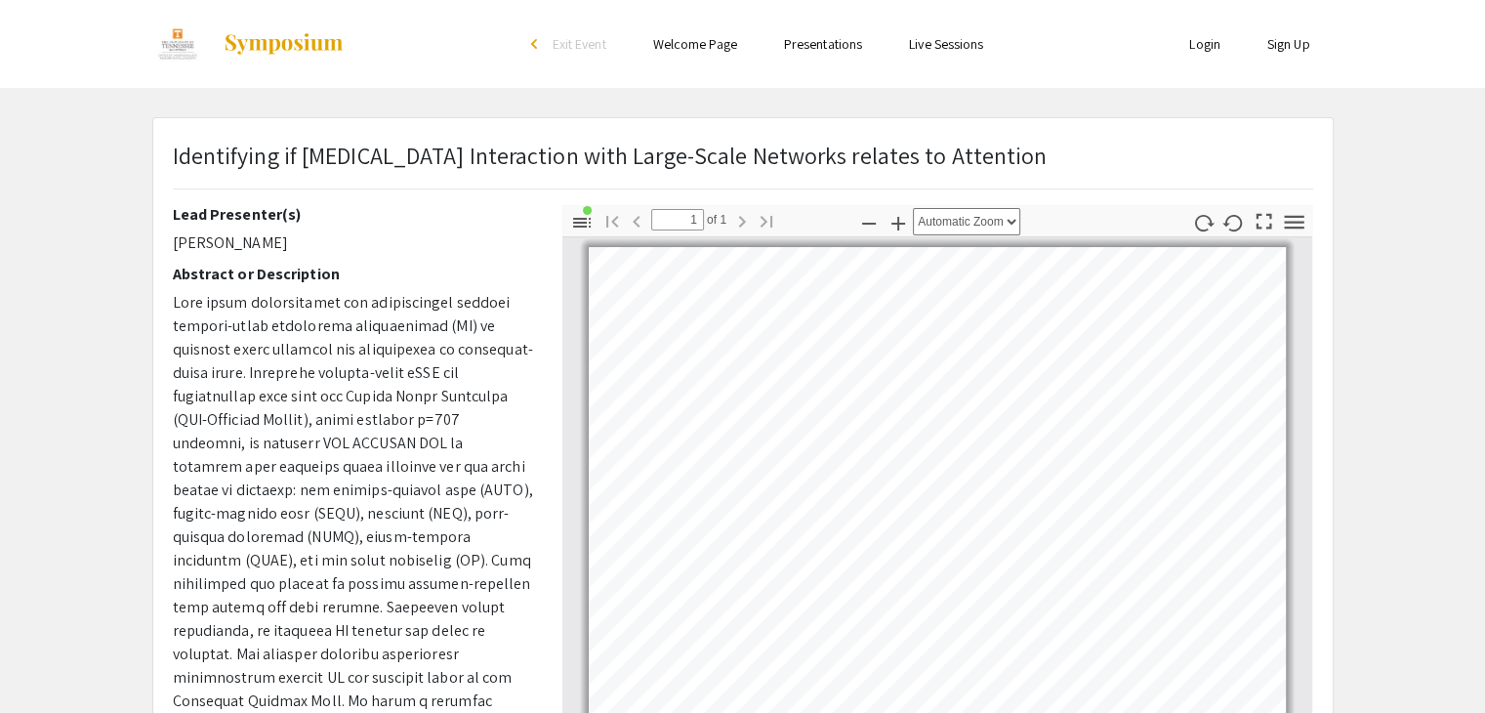
scroll to position [497, 0]
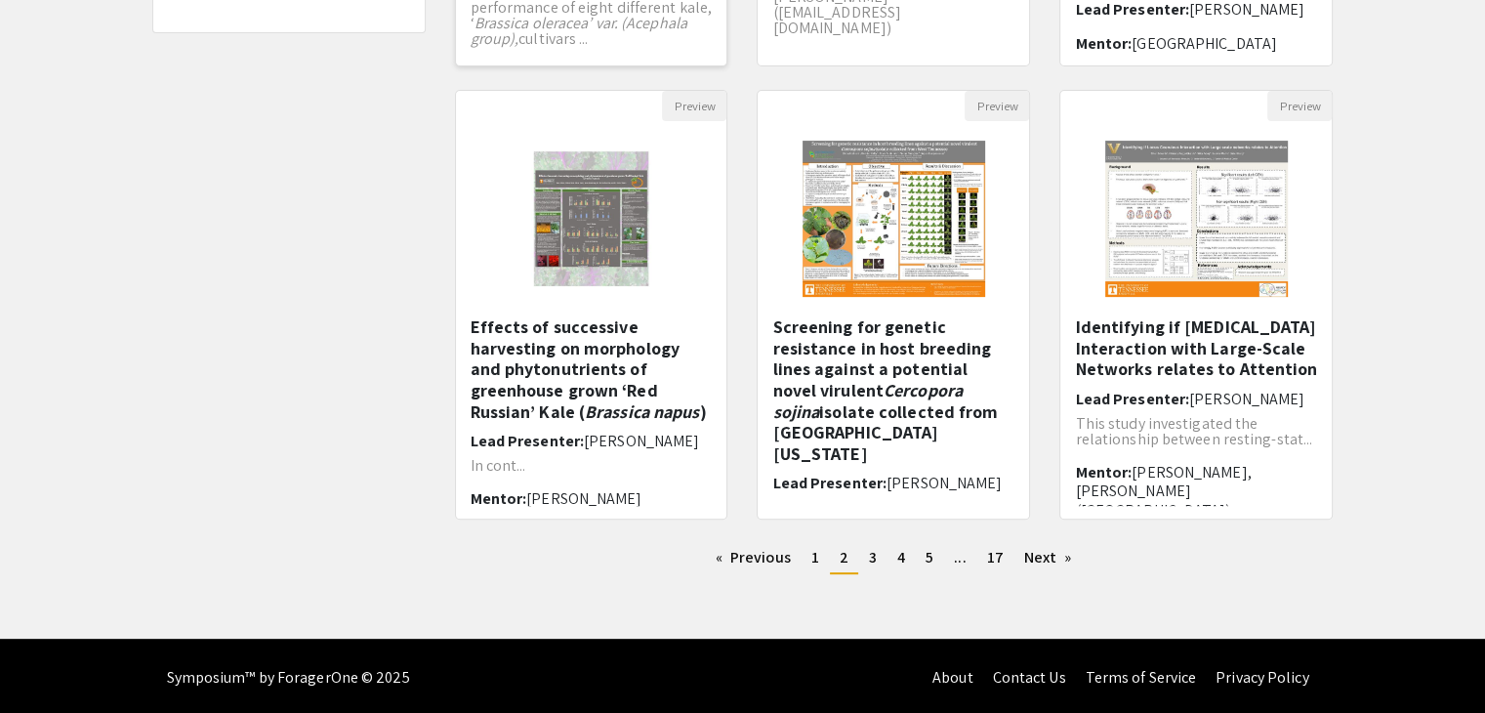
scroll to position [581, 0]
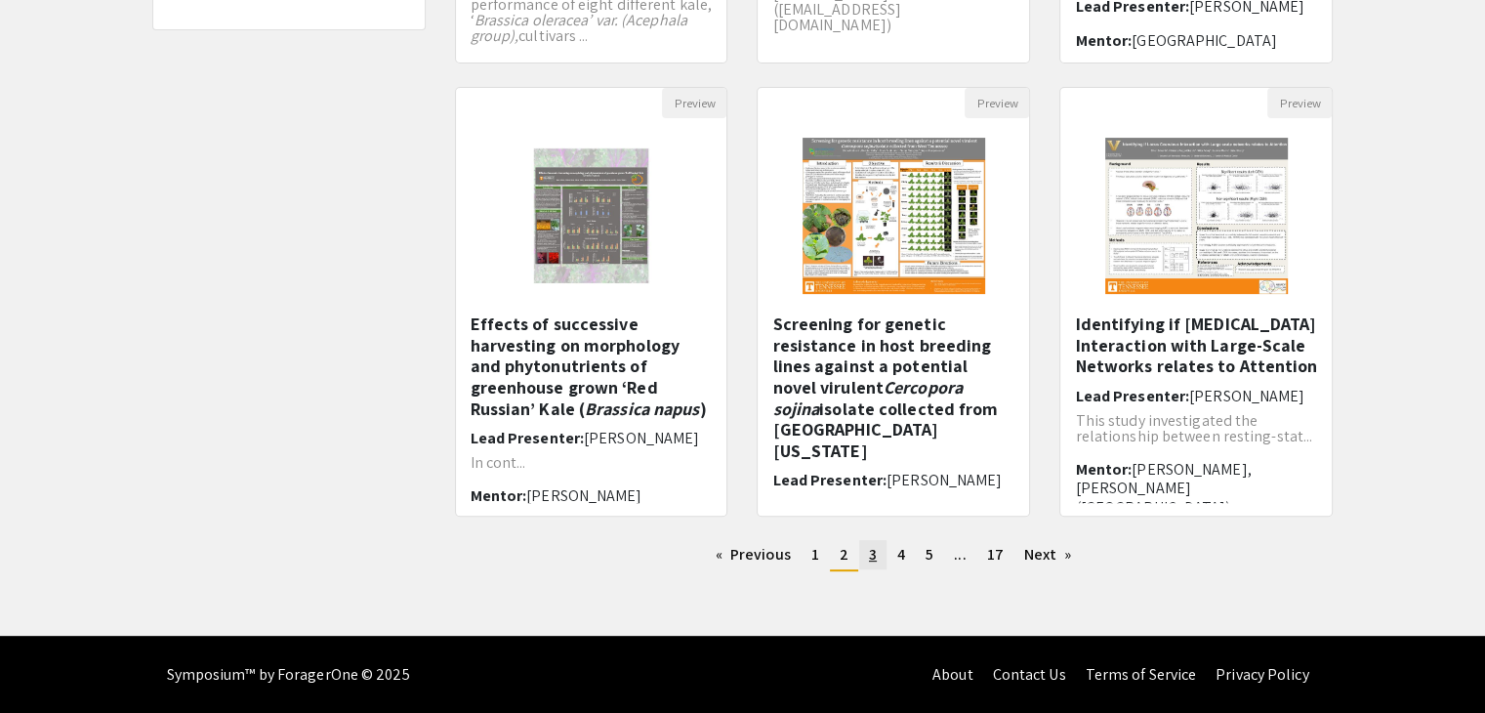
click at [872, 552] on span "3" at bounding box center [873, 554] width 8 height 21
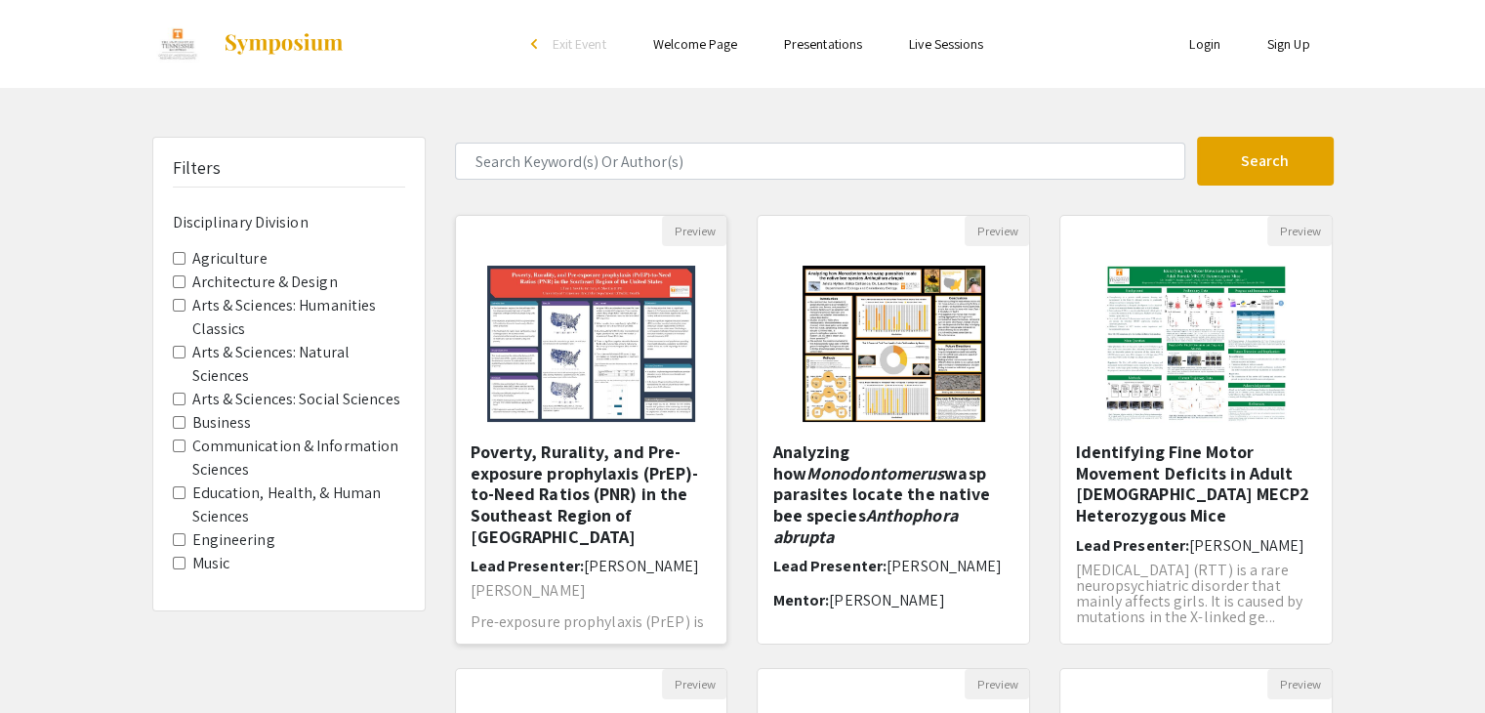
click at [661, 471] on h5 "Poverty, Rurality, and Pre-exposure prophylaxis (PrEP)-to-Need Ratios (PNR) in …" at bounding box center [592, 493] width 242 height 105
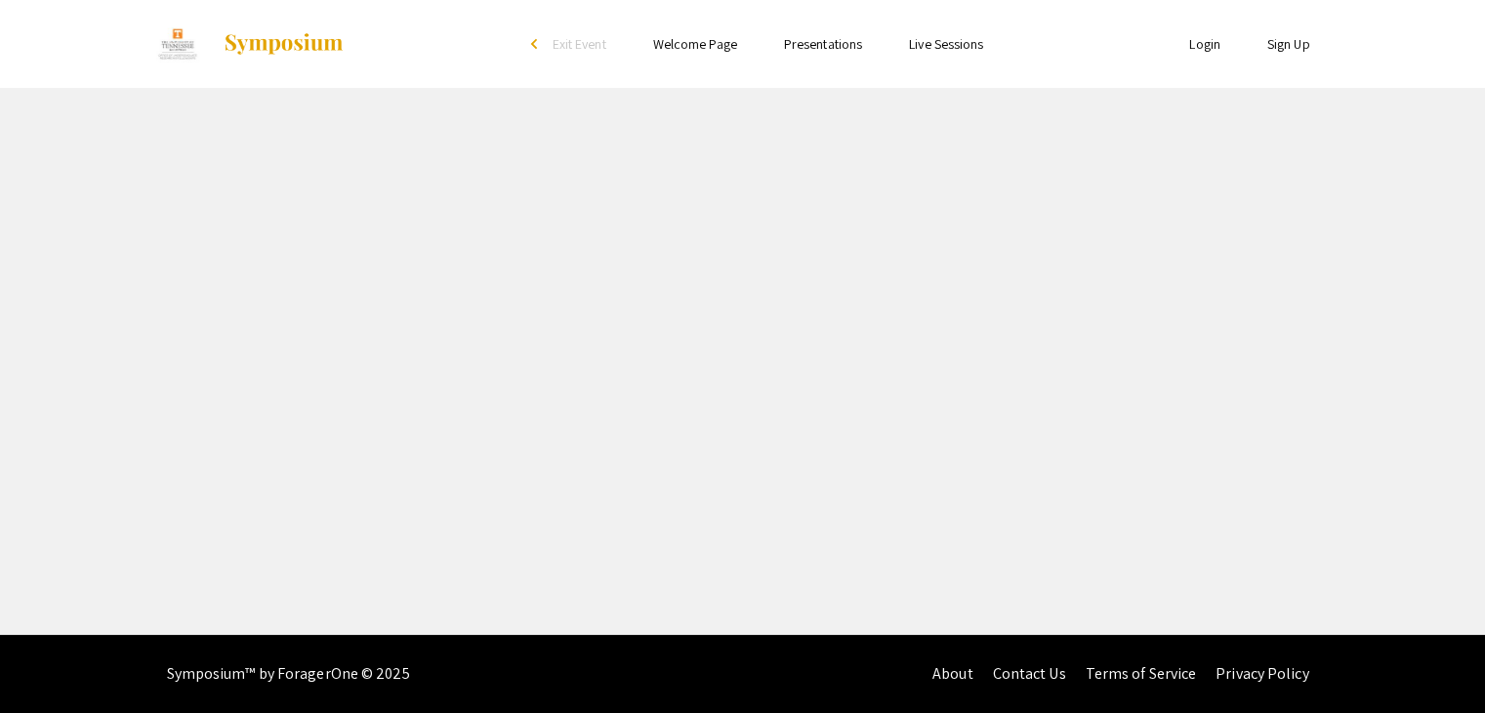
select select "custom"
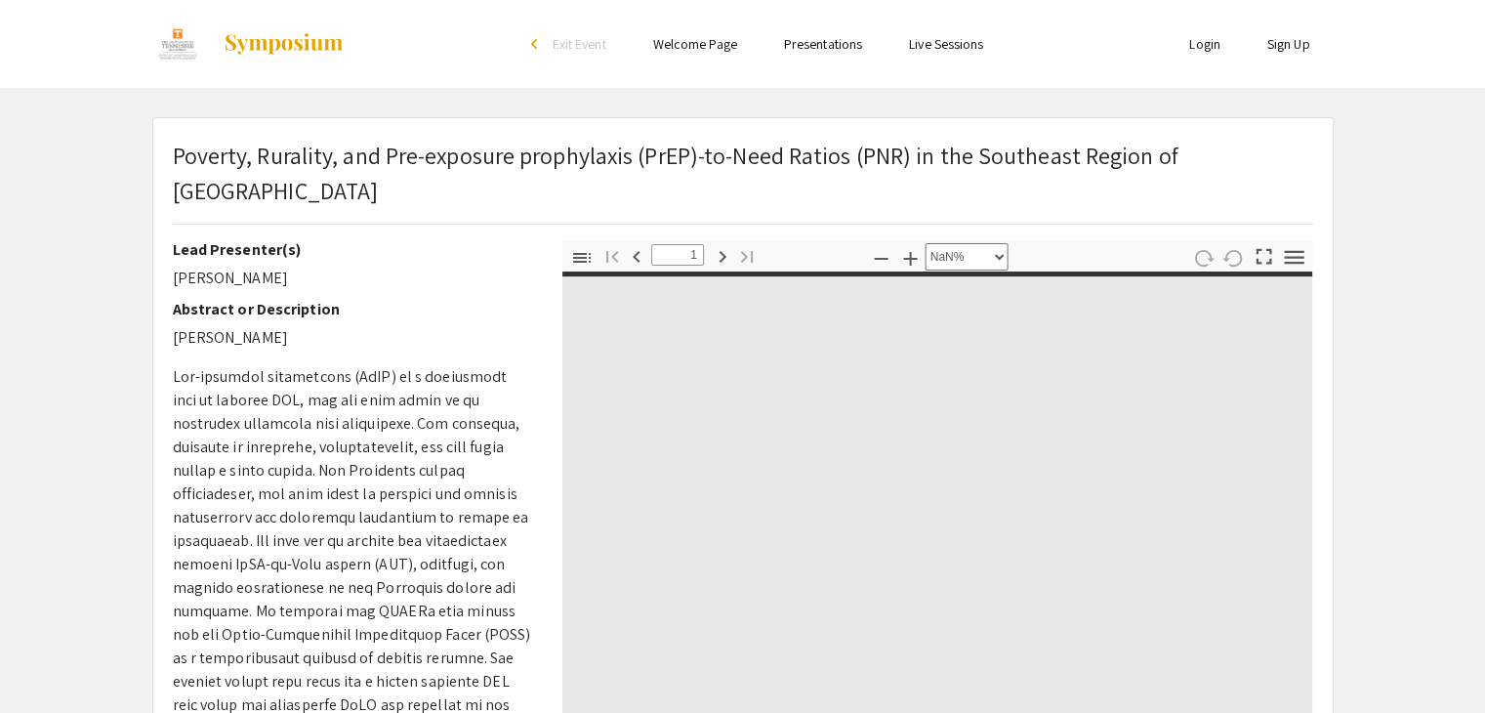
type input "0"
select select "custom"
type input "1"
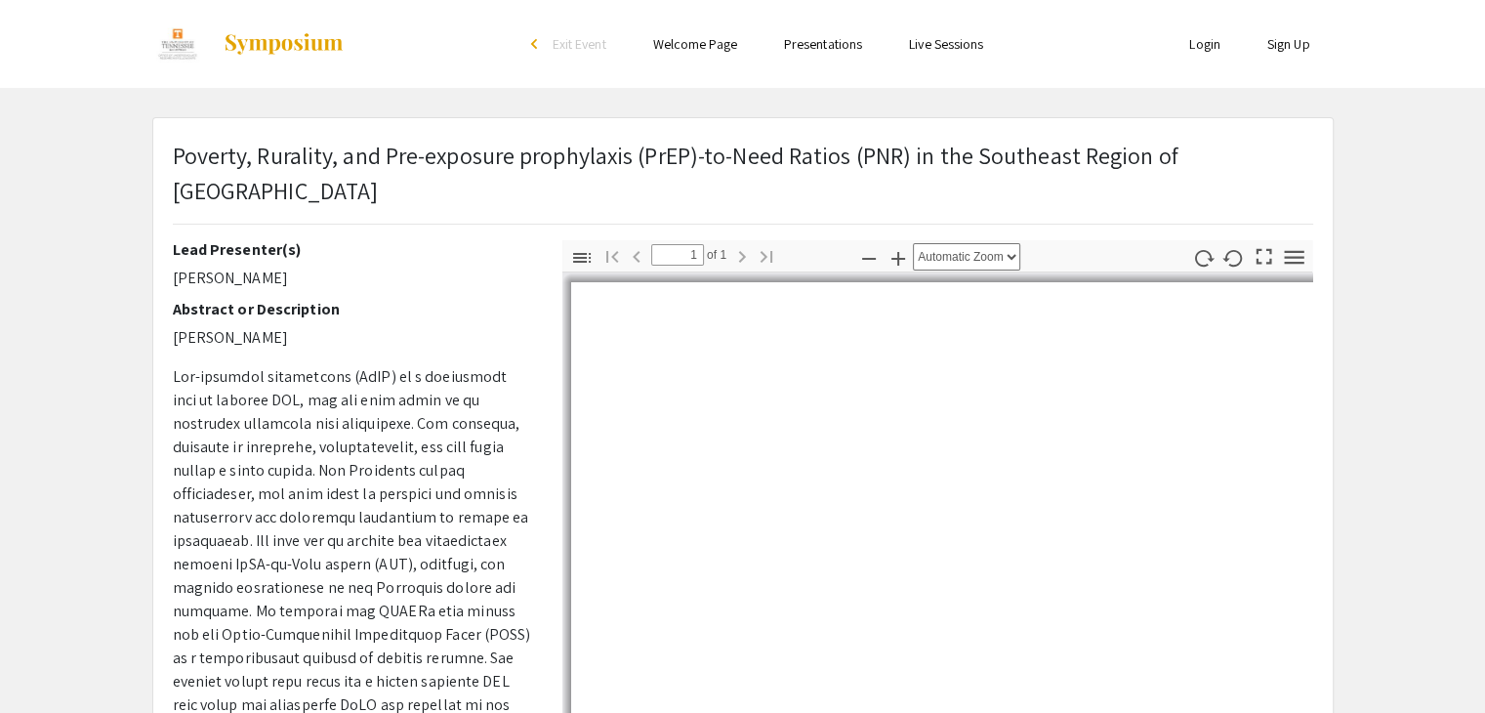
select select "custom"
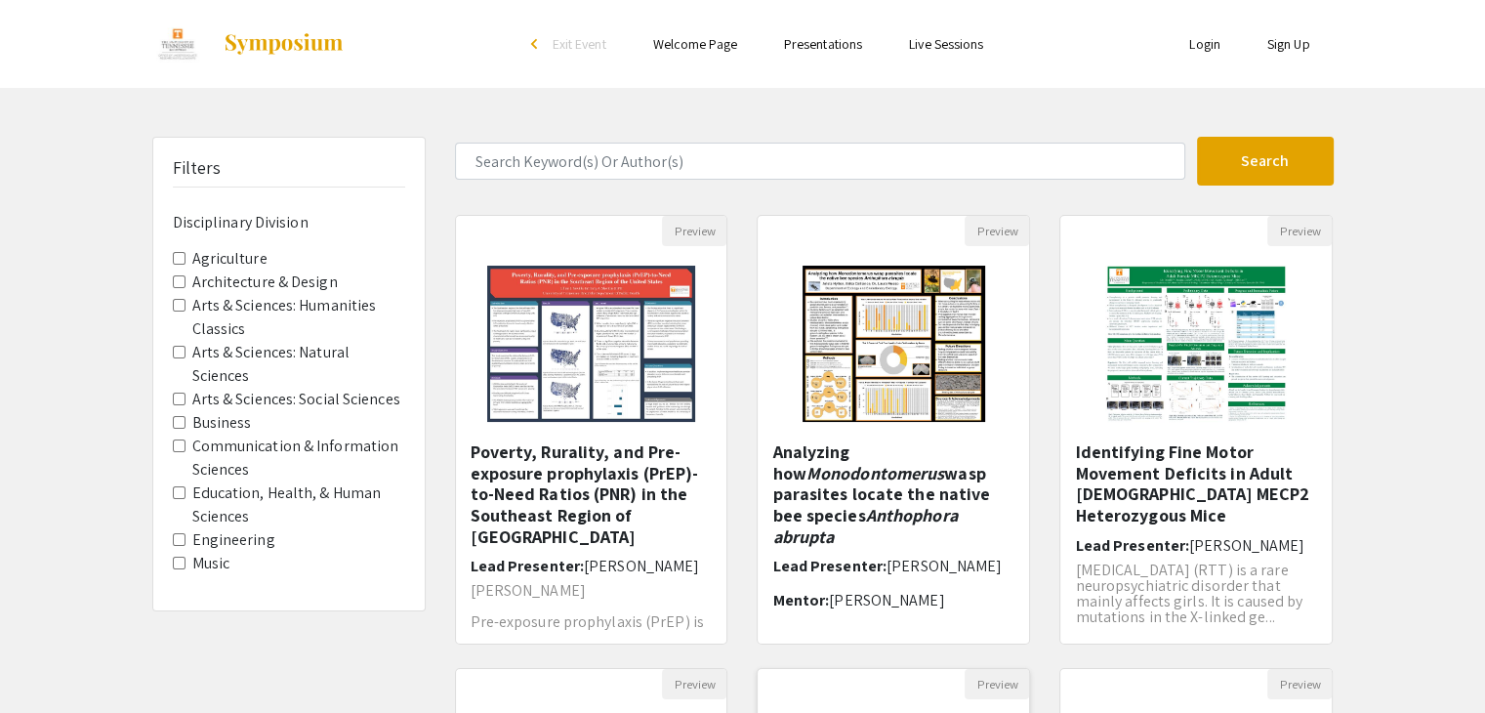
scroll to position [581, 0]
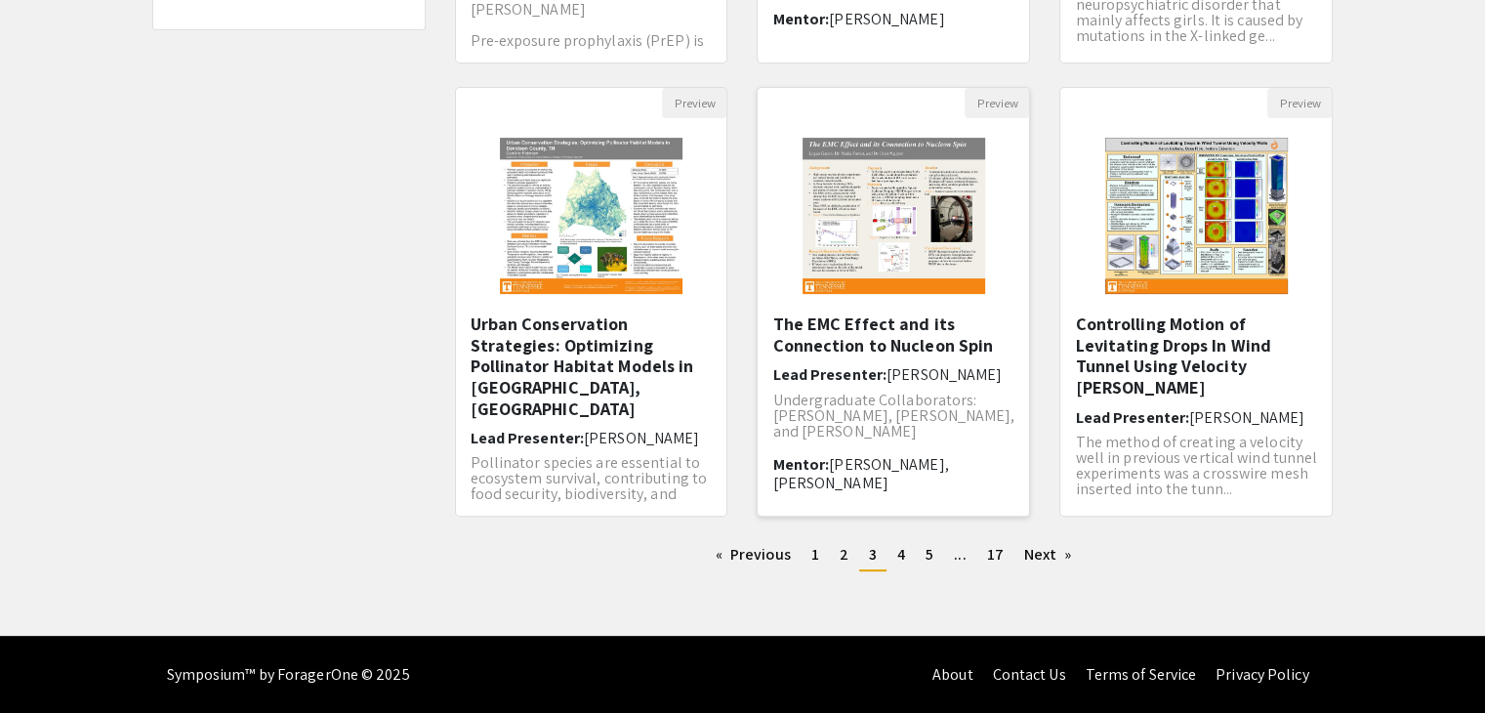
click at [965, 352] on h5 "The EMC Effect and its Connection to Nucleon Spin" at bounding box center [893, 334] width 242 height 42
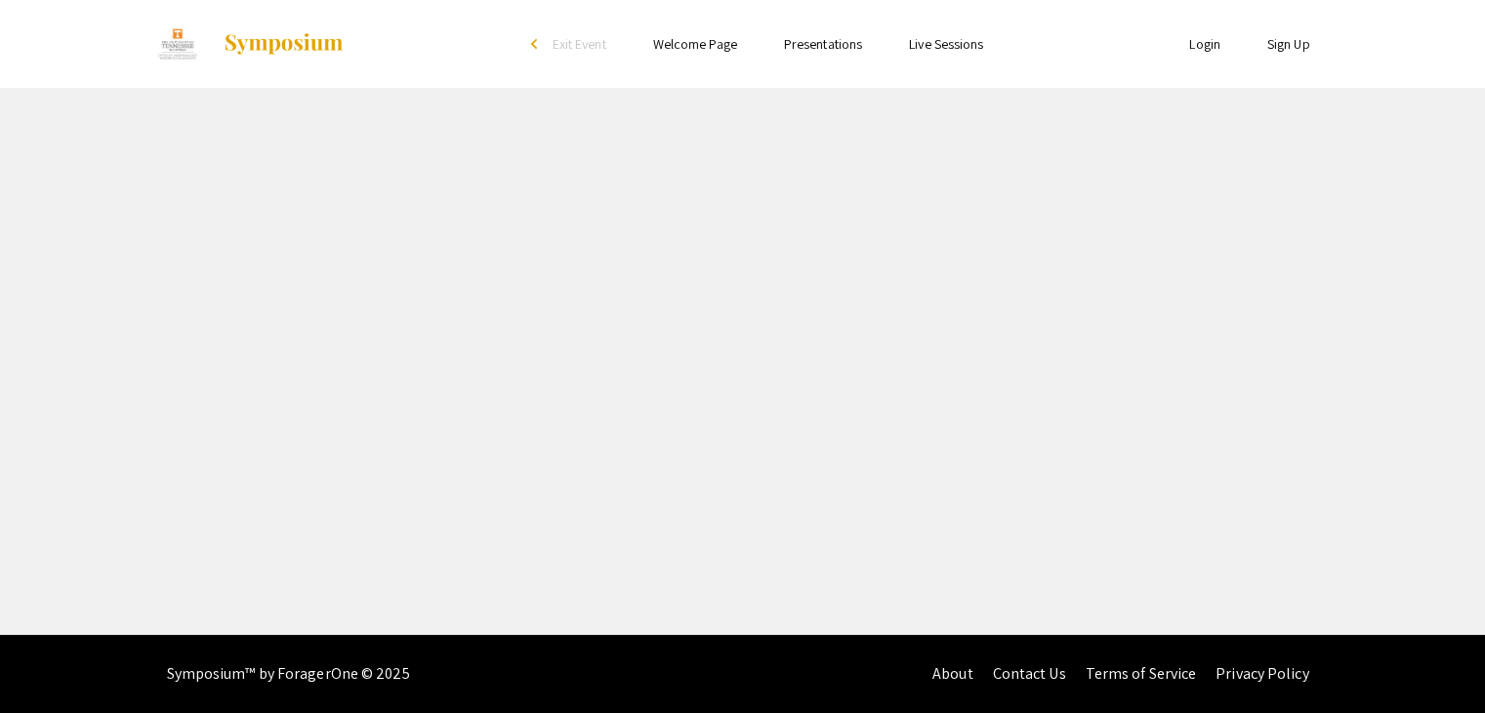
select select "custom"
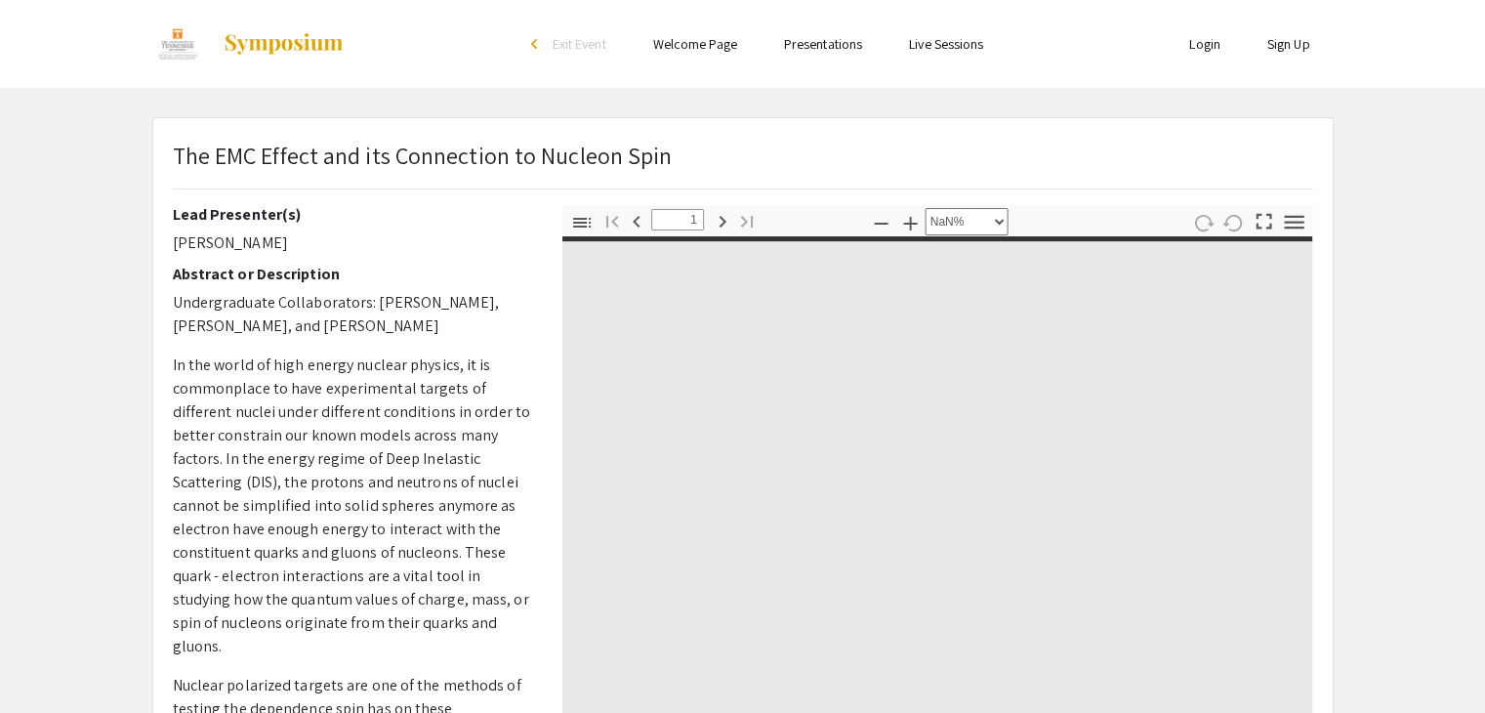
type input "0"
select select "custom"
type input "1"
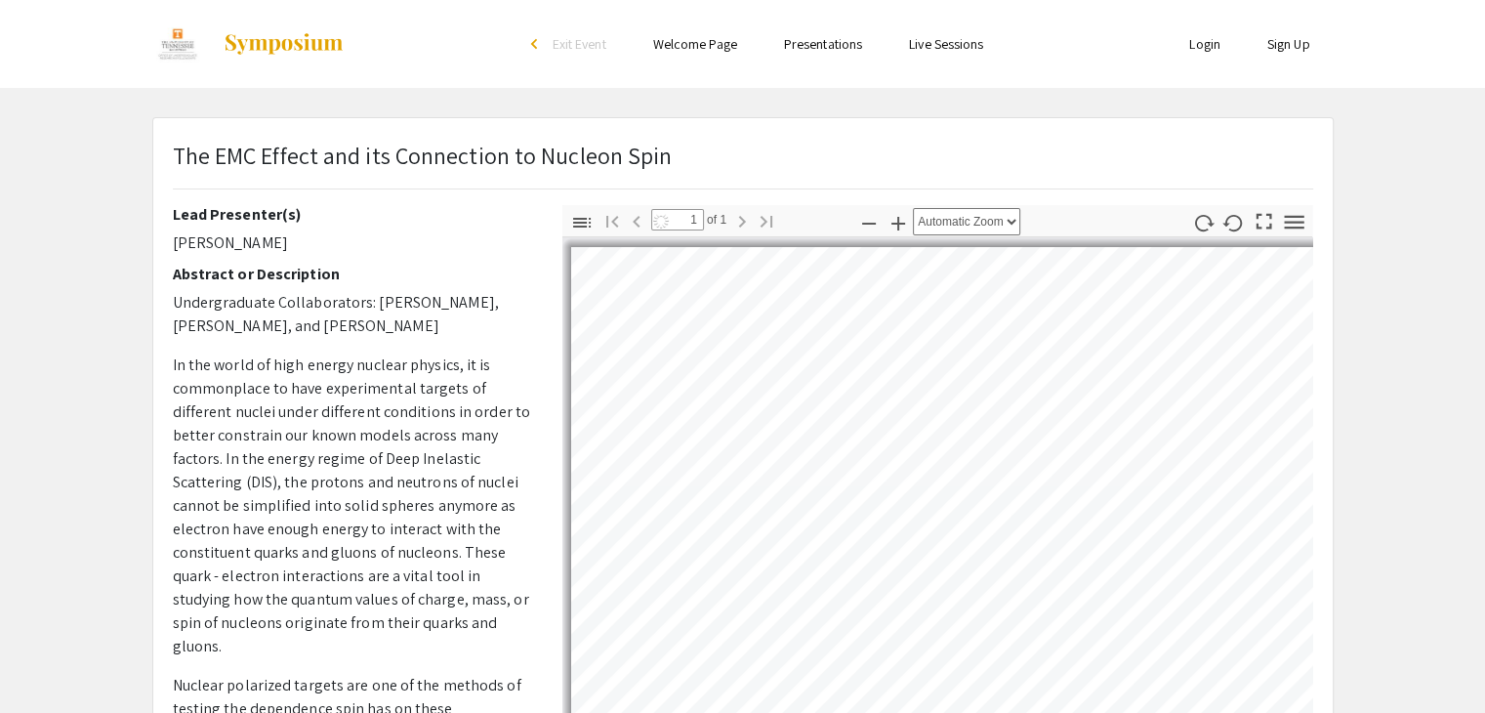
select select "auto"
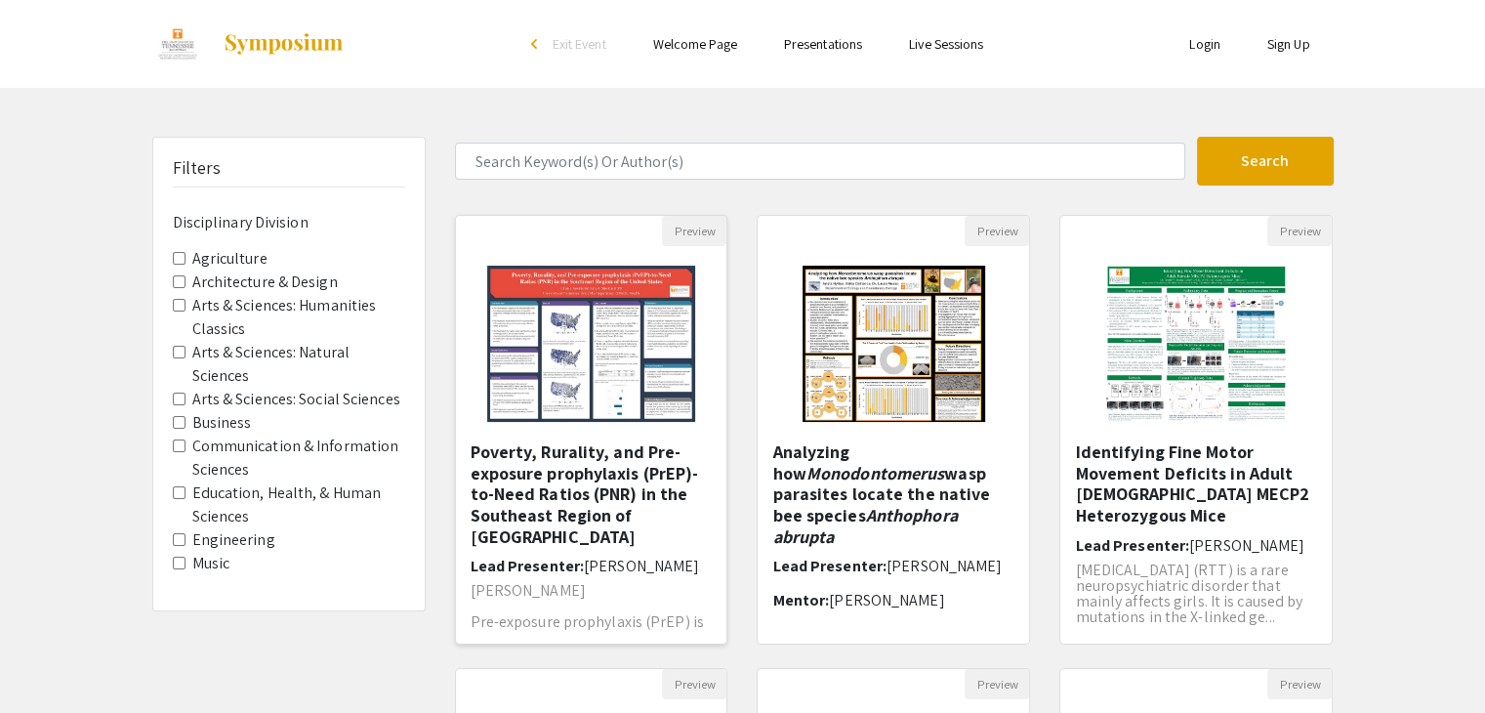
click at [655, 446] on h5 "Poverty, Rurality, and Pre-exposure prophylaxis (PrEP)-to-Need Ratios (PNR) in …" at bounding box center [592, 493] width 242 height 105
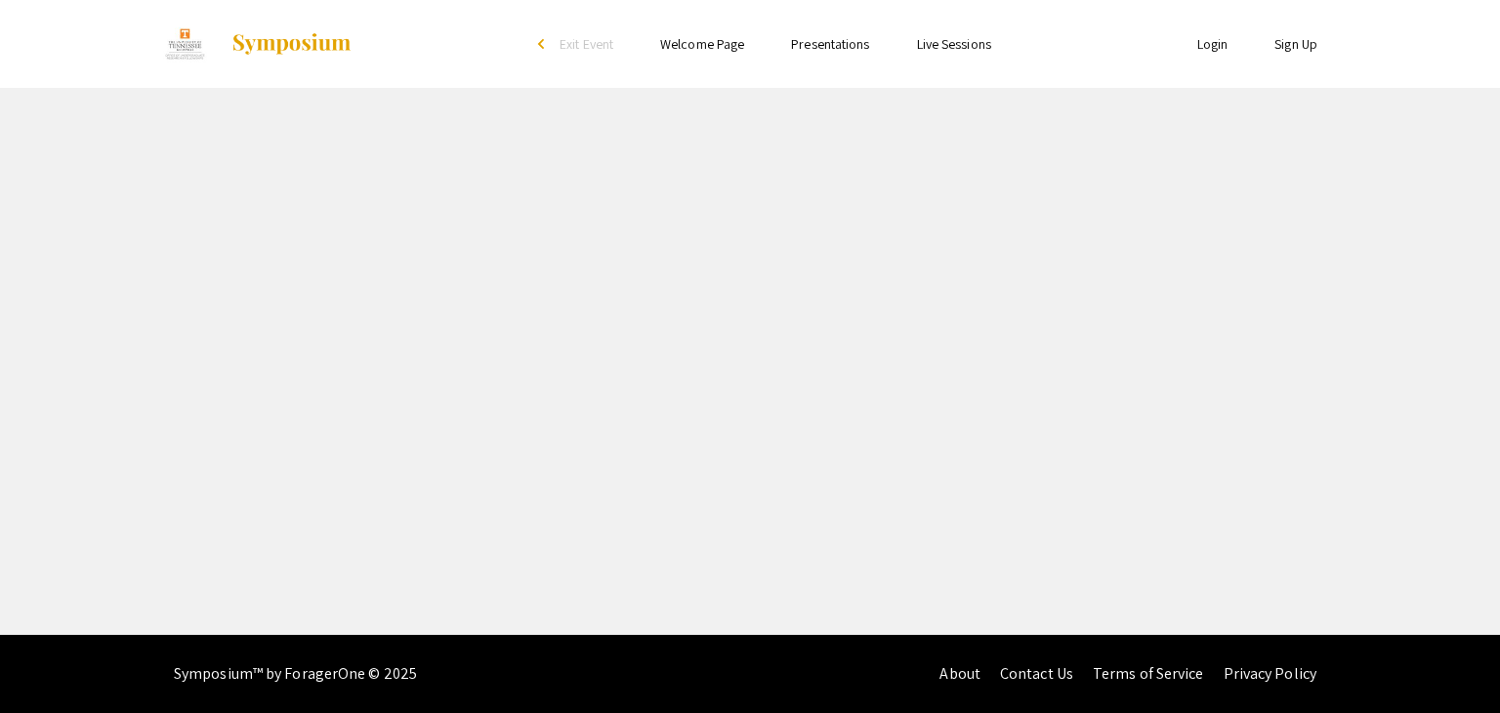
select select "custom"
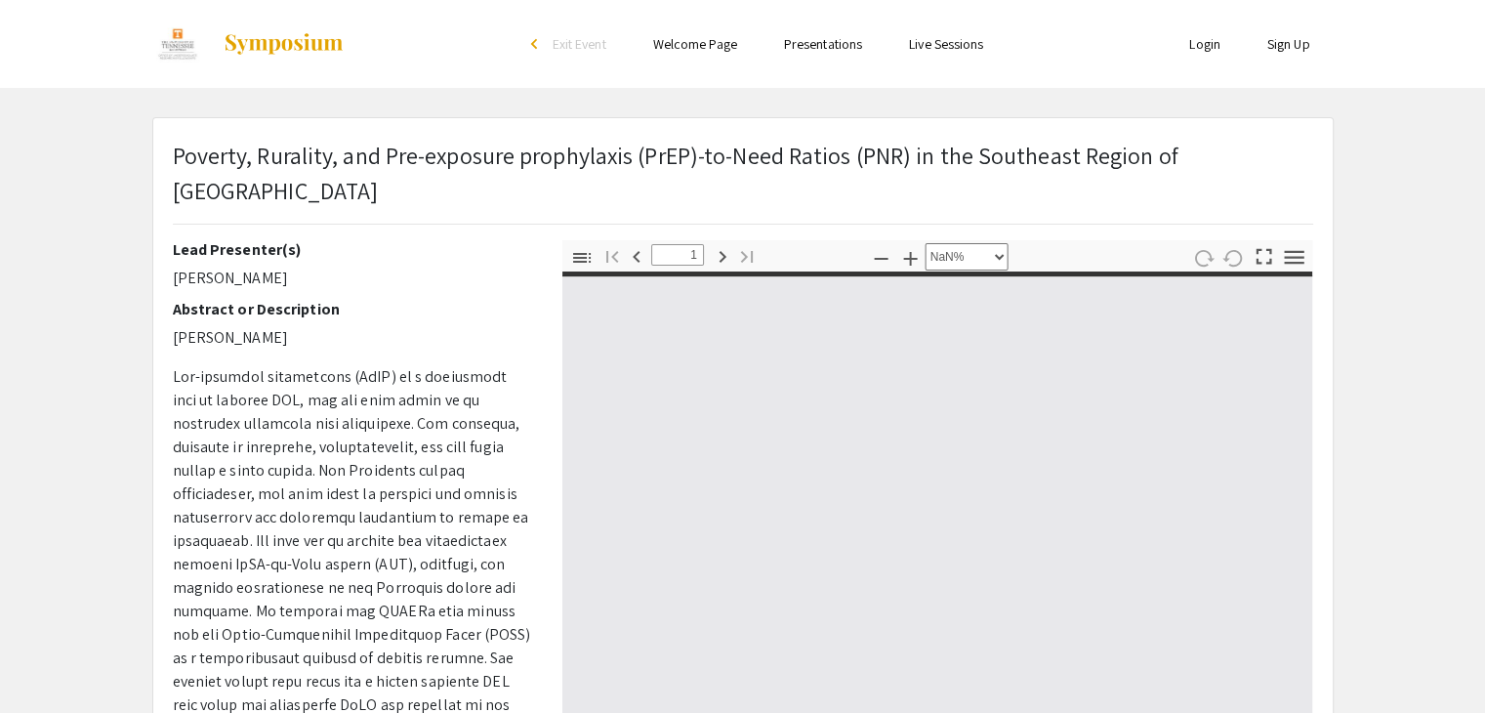
type input "0"
select select "custom"
type input "1"
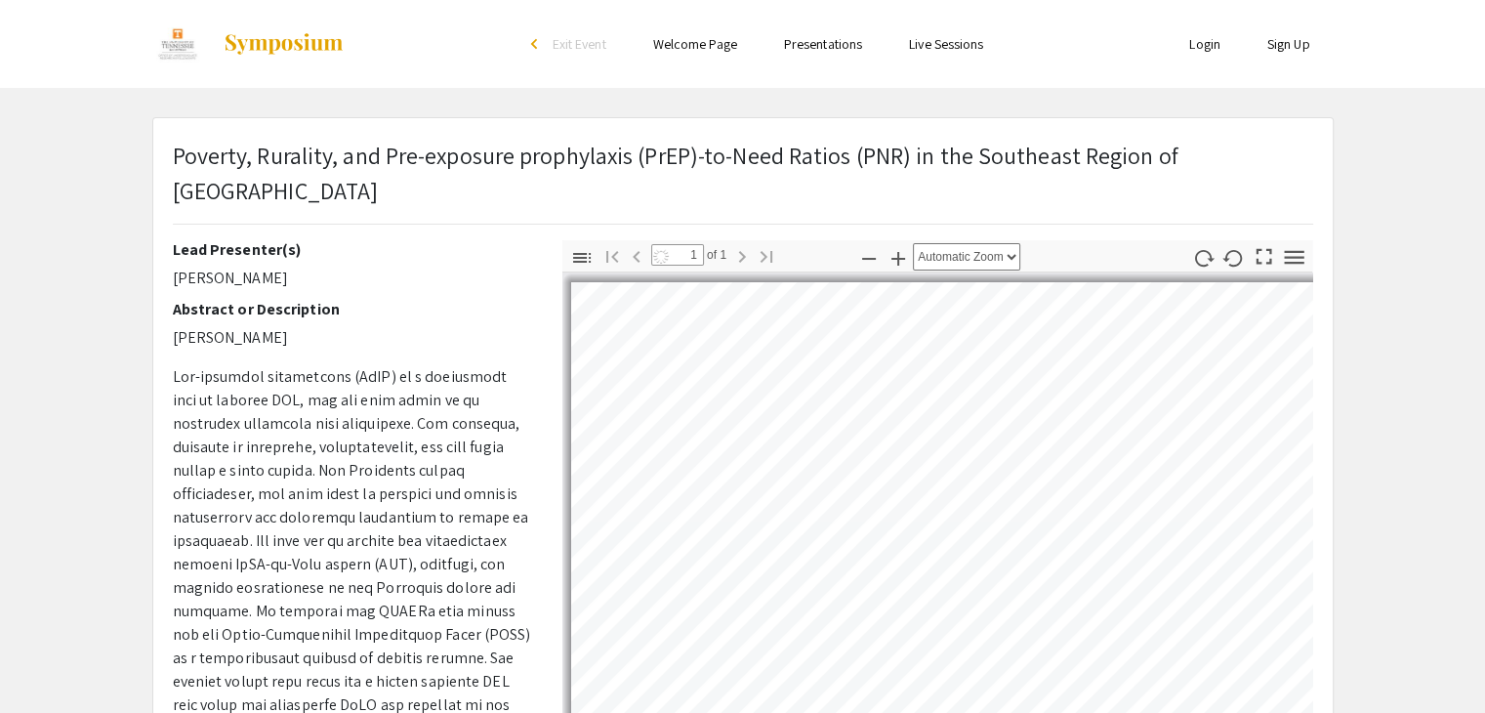
select select "custom"
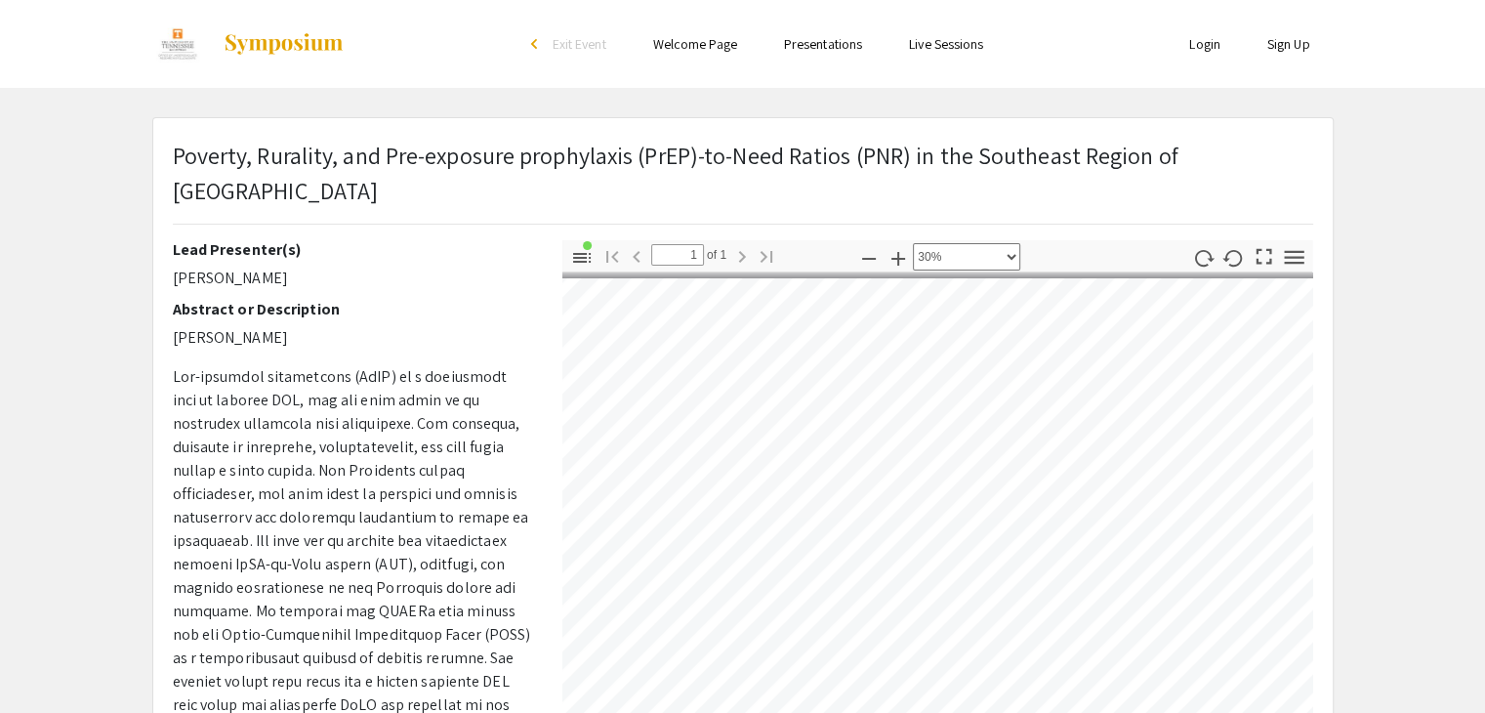
scroll to position [4, 316]
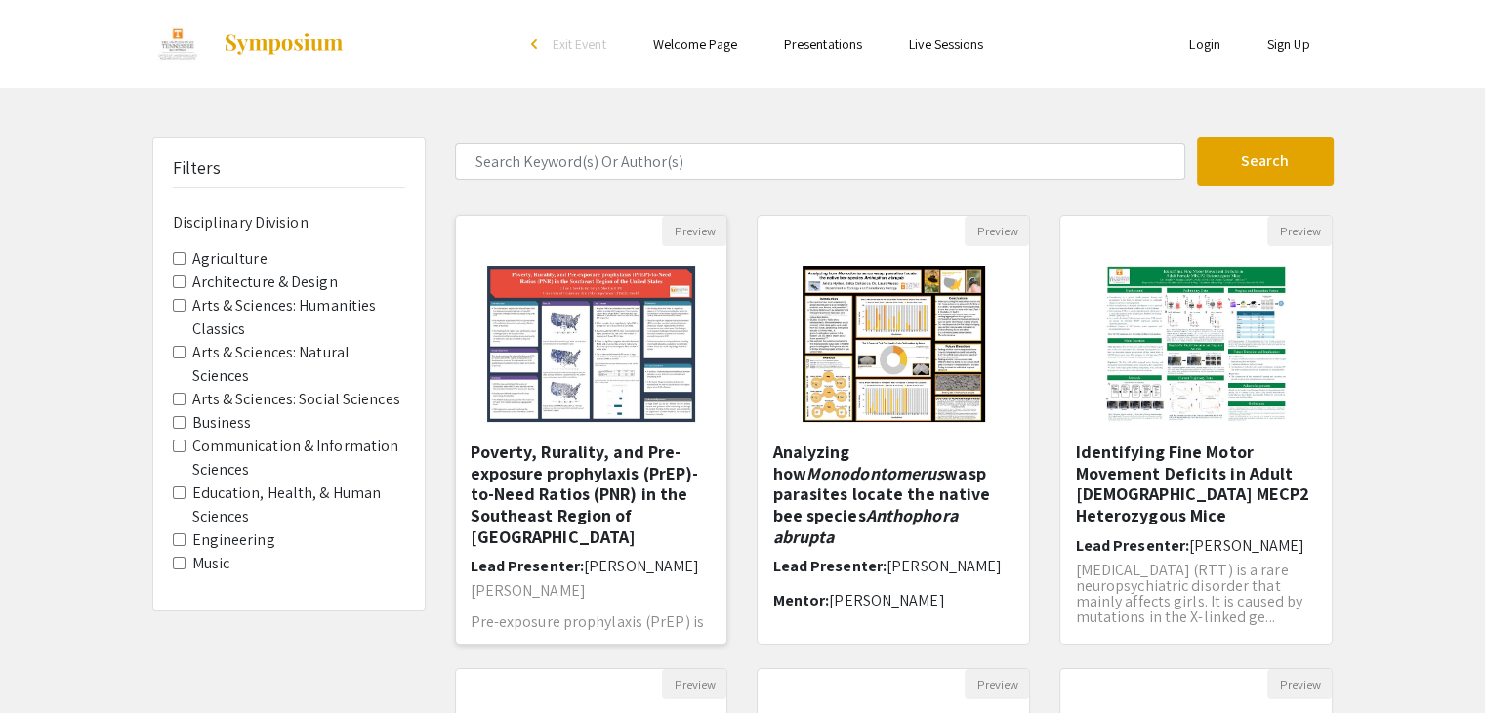
click at [609, 278] on img "Open Presentation <p>Poverty, Rurality, and Pre-exposure prophylaxis (PrEP)-to-…" at bounding box center [591, 343] width 247 height 195
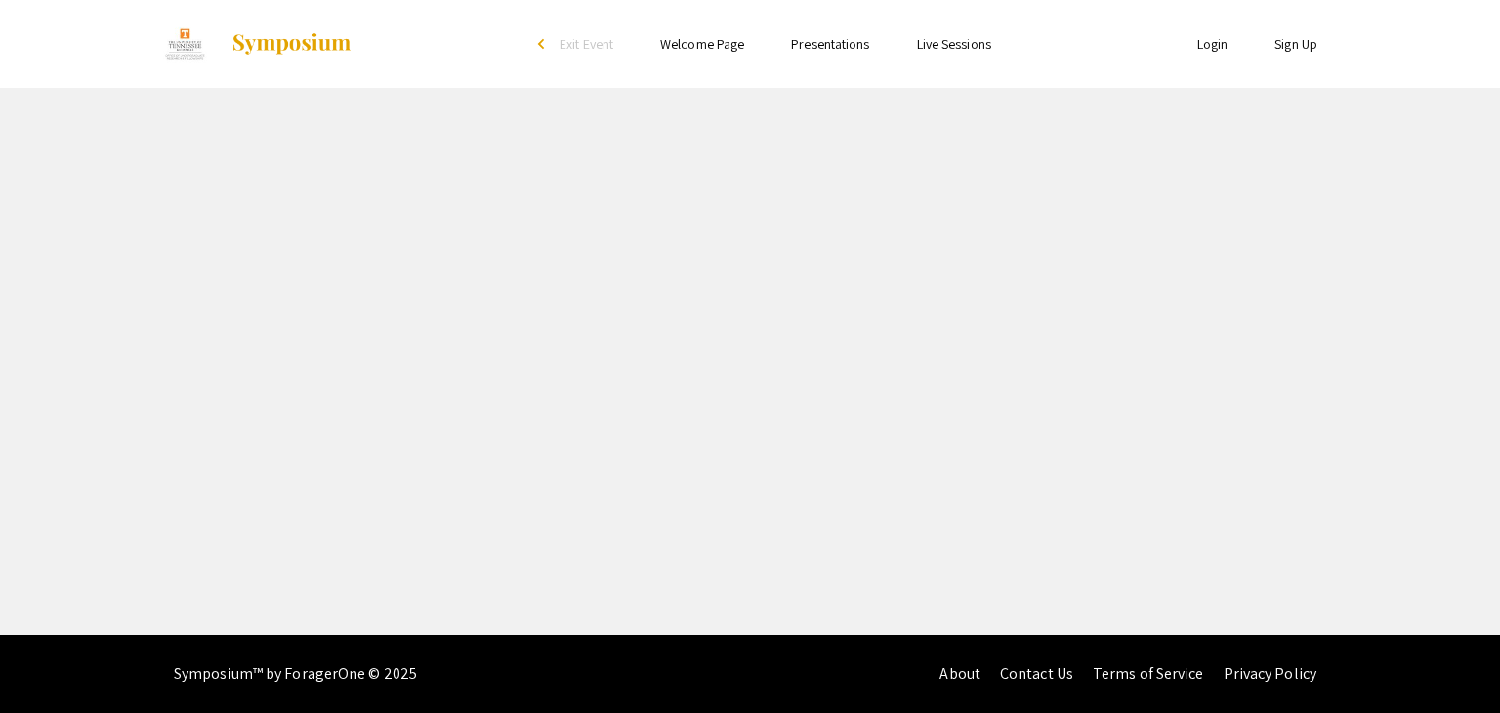
select select "custom"
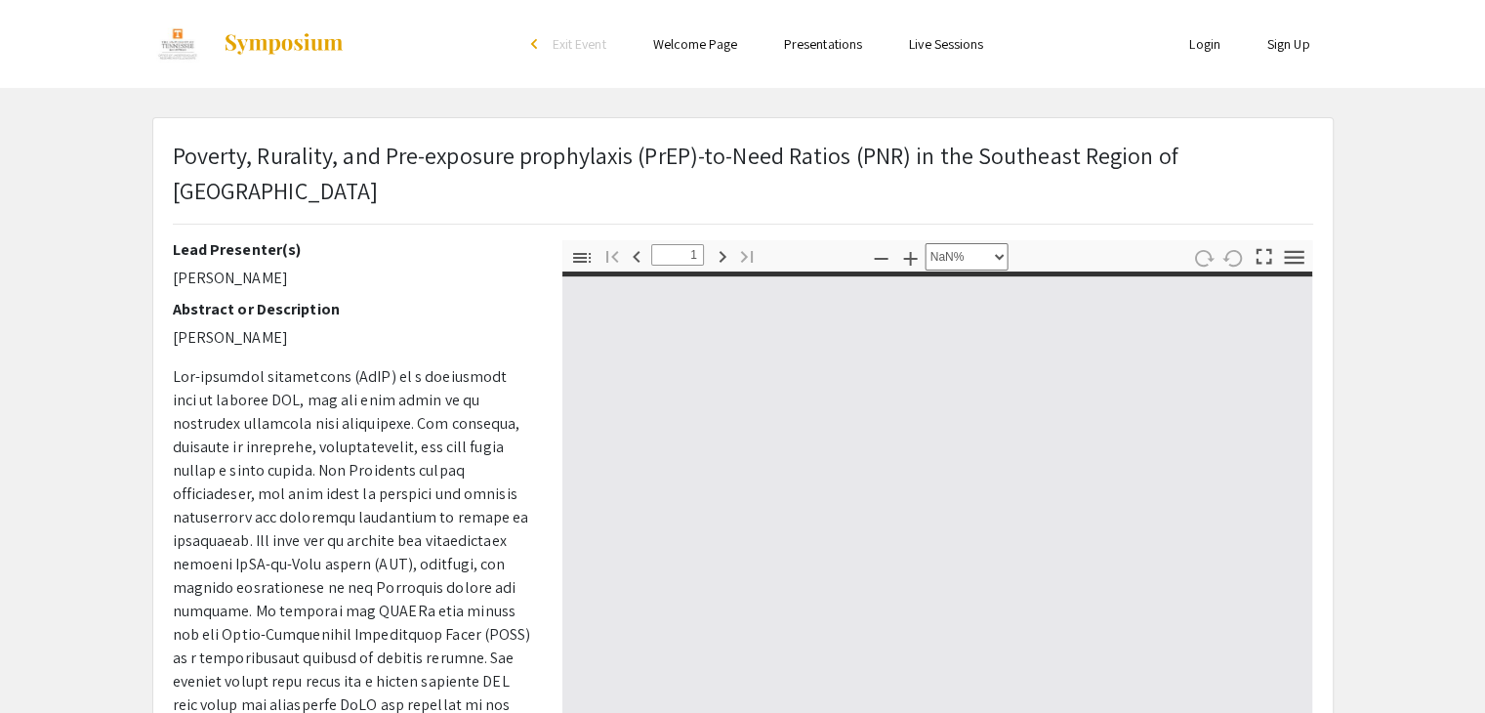
type input "0"
select select "custom"
type input "1"
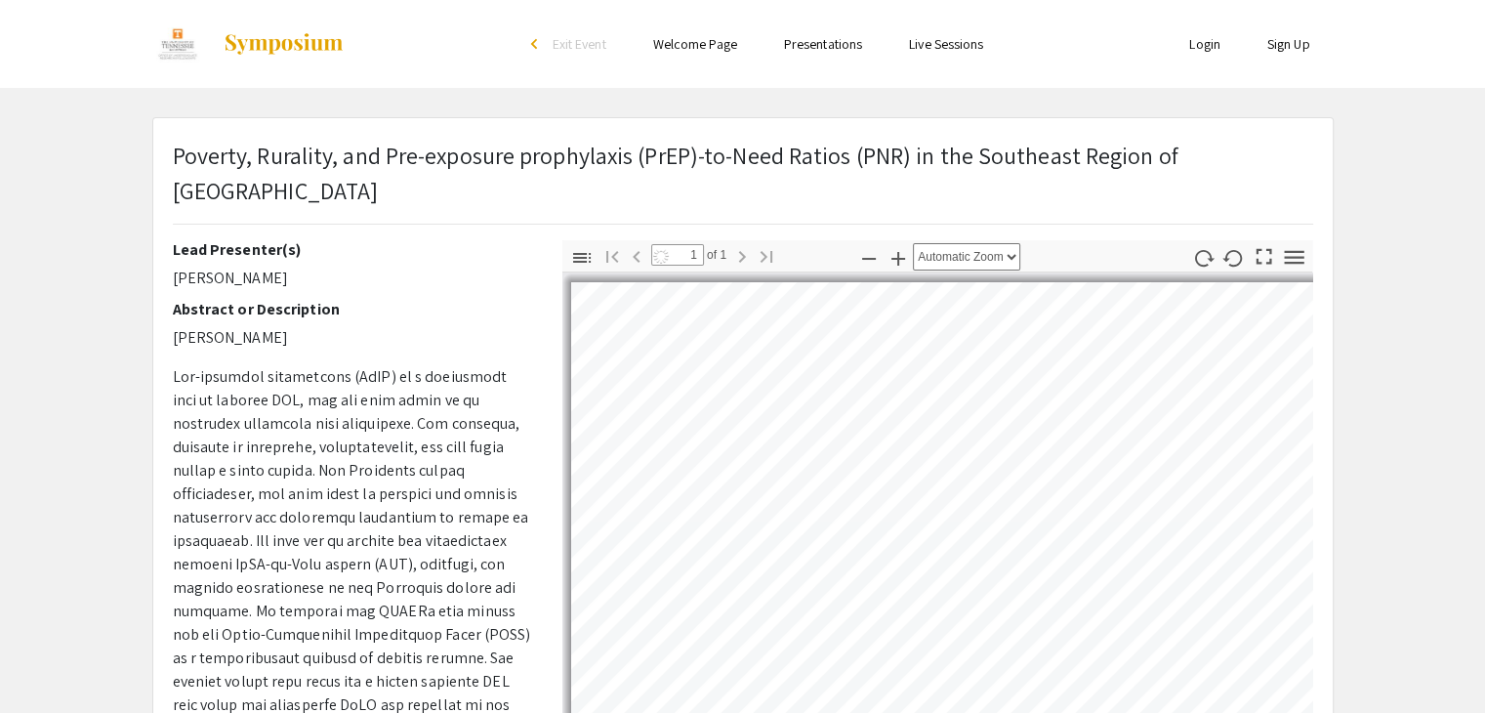
select select "custom"
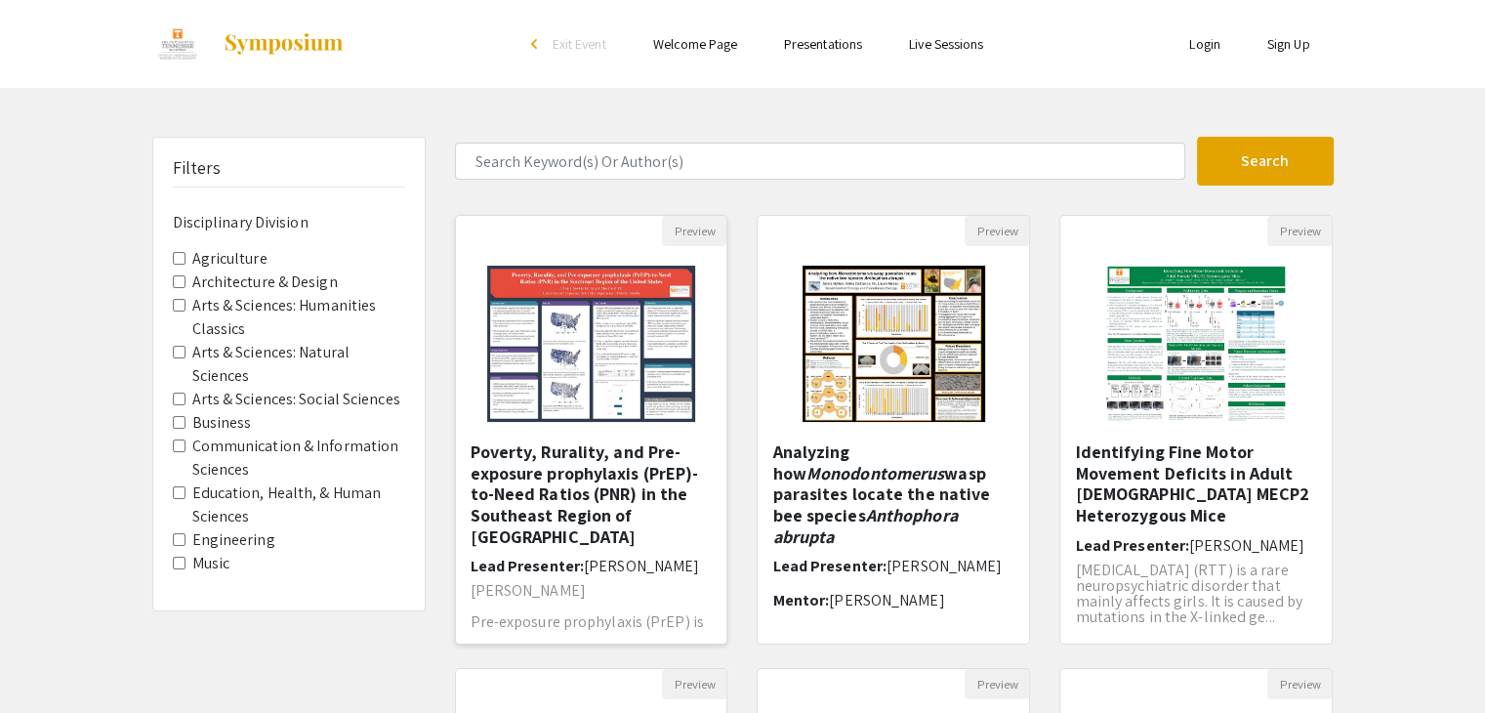
click at [613, 507] on h5 "Poverty, Rurality, and Pre-exposure prophylaxis (PrEP)-to-Need Ratios (PNR) in …" at bounding box center [592, 493] width 242 height 105
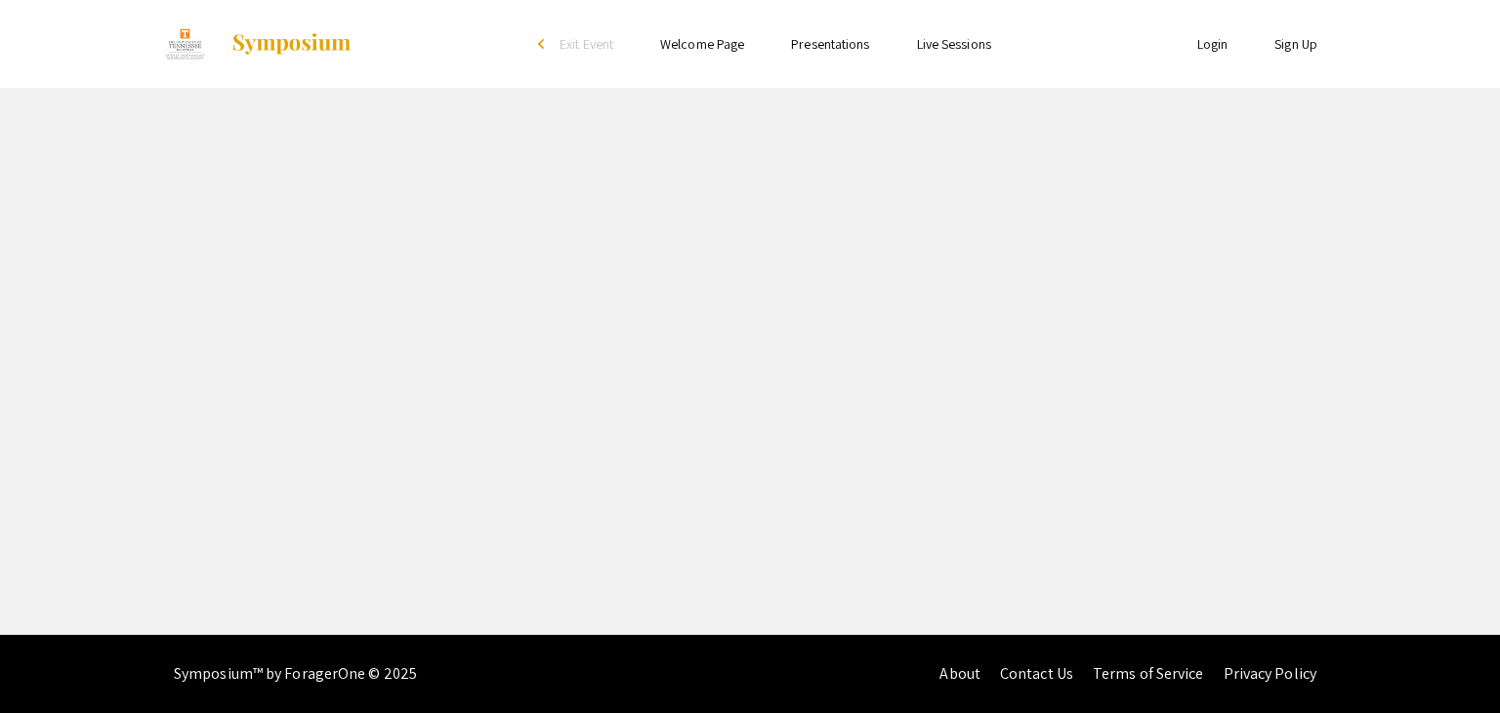
select select "custom"
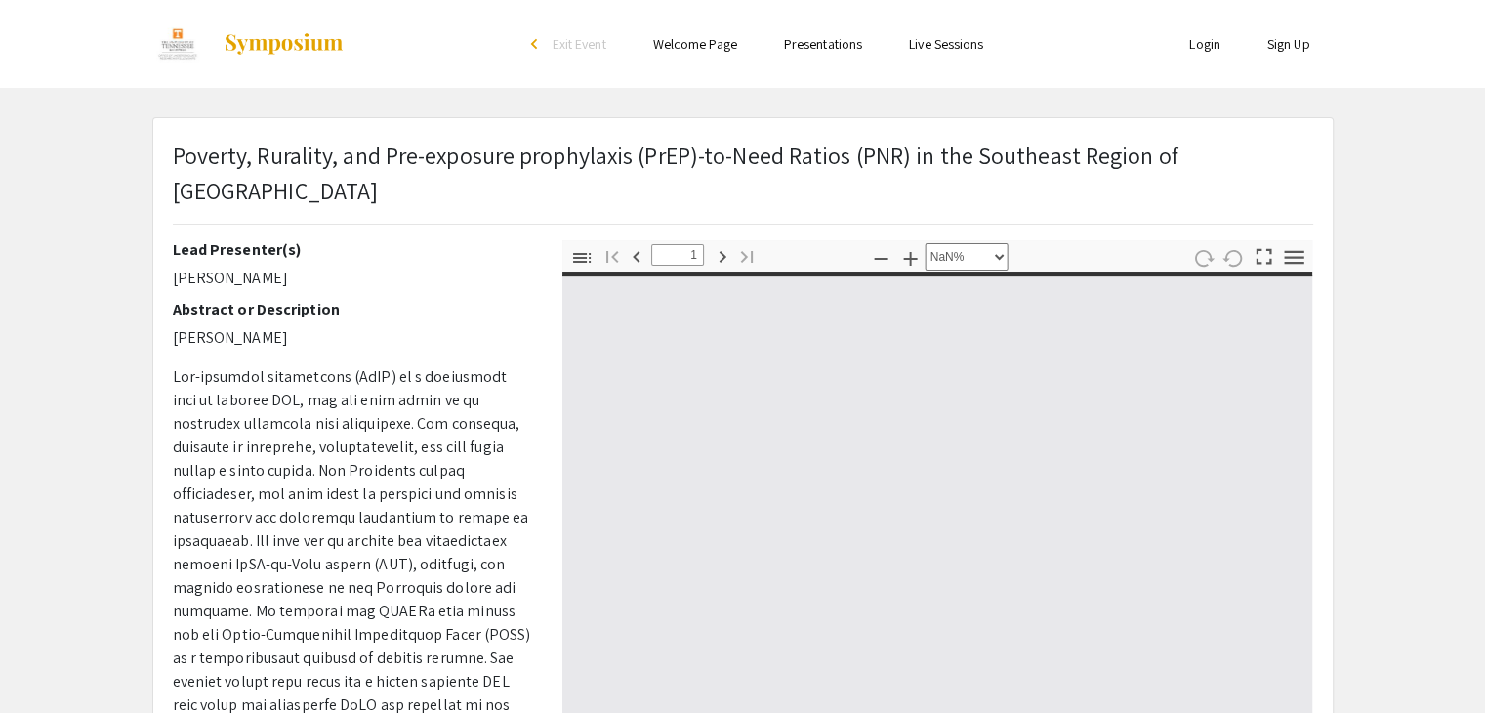
type input "0"
select select "custom"
type input "1"
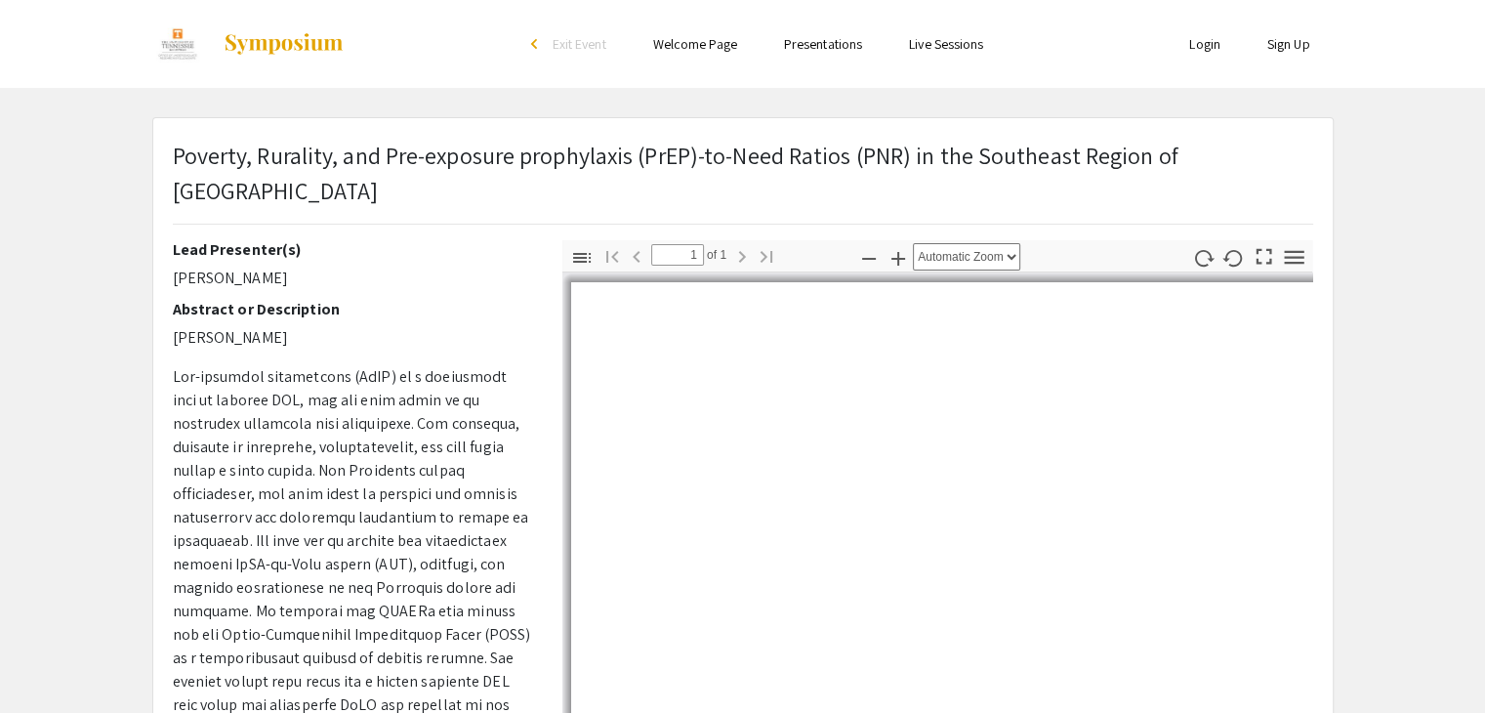
select select "custom"
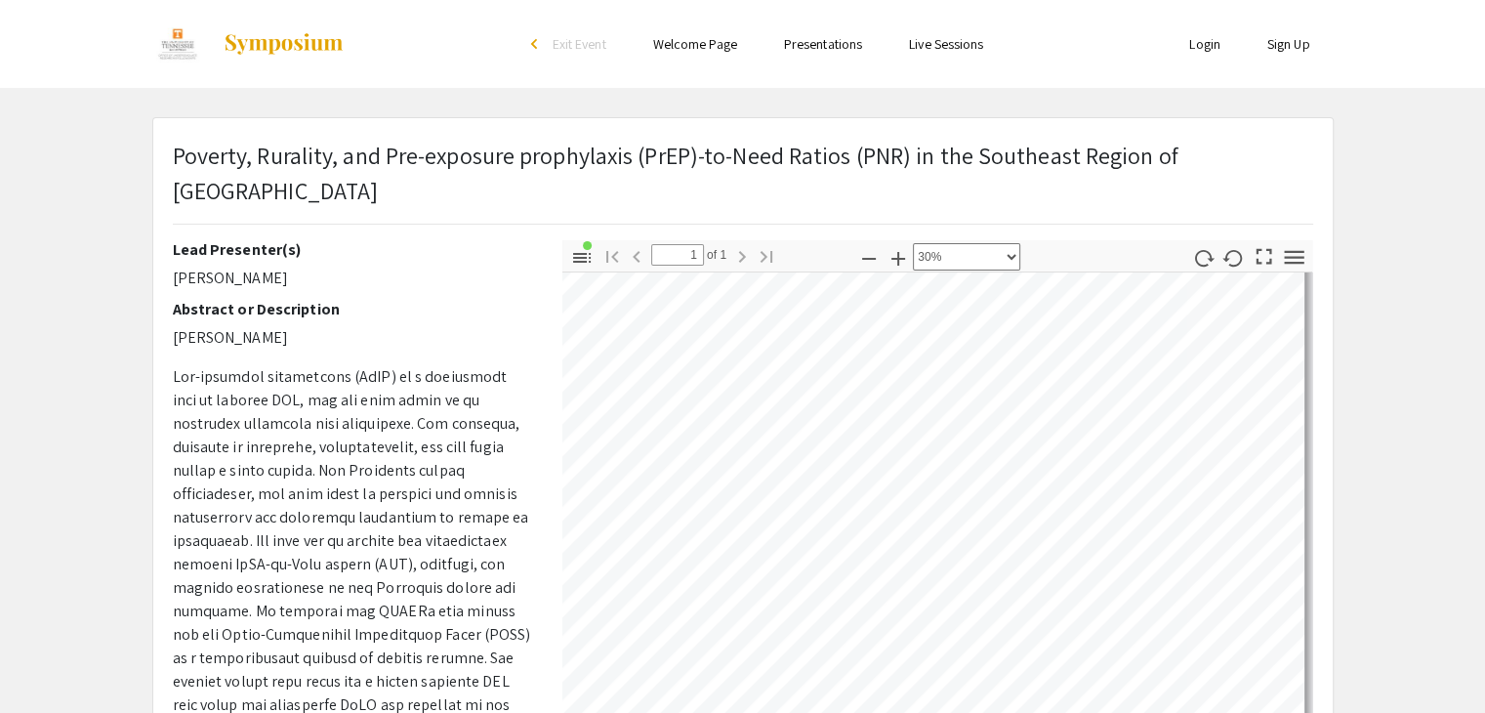
scroll to position [0, 630]
